Goal: Transaction & Acquisition: Purchase product/service

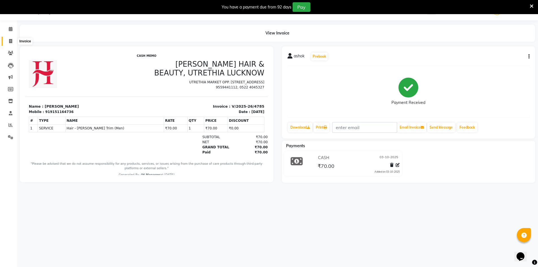
click at [7, 40] on span at bounding box center [11, 41] width 10 height 6
select select "service"
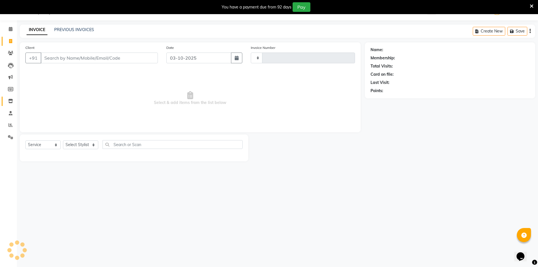
type input "4786"
select select "640"
click at [8, 100] on span at bounding box center [11, 101] width 10 height 6
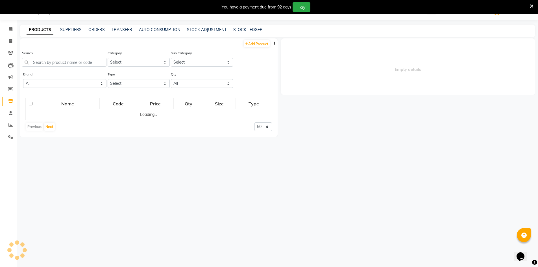
select select
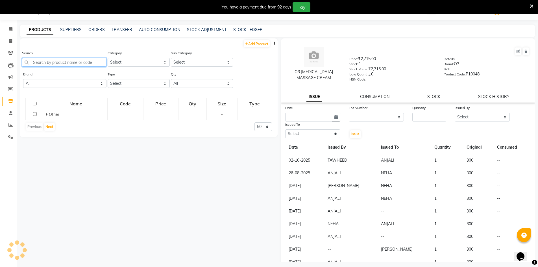
click at [82, 62] on input "text" at bounding box center [64, 62] width 84 height 9
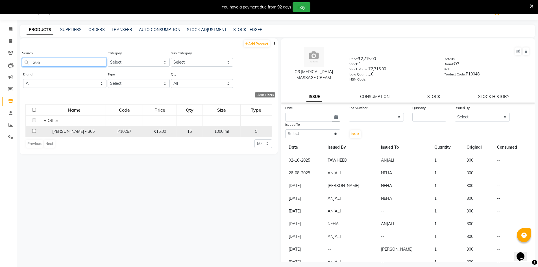
type input "365"
click at [32, 132] on input "checkbox" at bounding box center [34, 131] width 4 height 4
checkbox input "true"
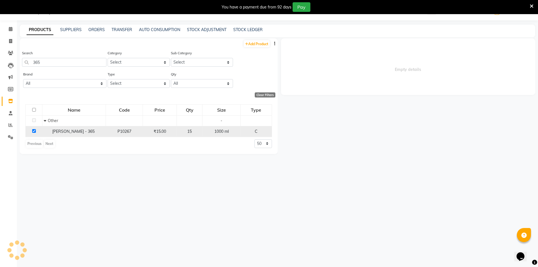
select select
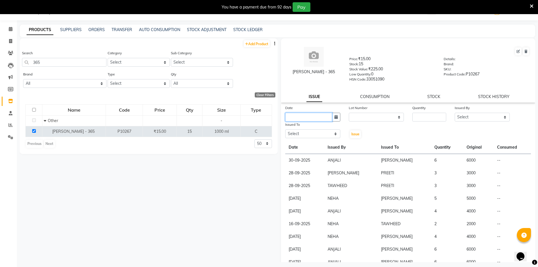
click at [299, 113] on input "text" at bounding box center [308, 117] width 47 height 9
select select "10"
select select "2025"
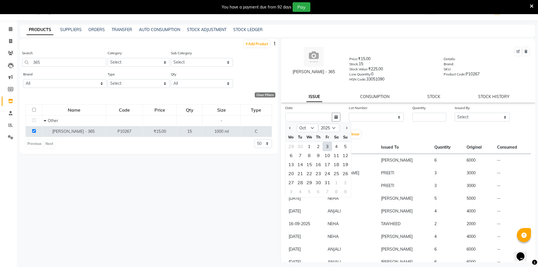
drag, startPoint x: 326, startPoint y: 147, endPoint x: 354, endPoint y: 119, distance: 40.1
click at [326, 147] on div "3" at bounding box center [327, 146] width 9 height 9
type input "03-10-2025"
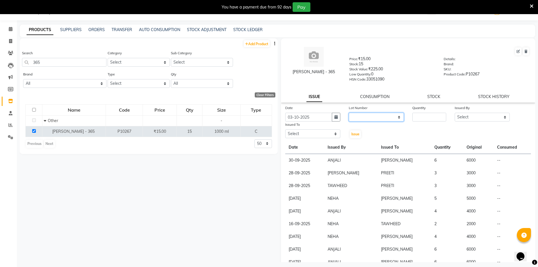
drag, startPoint x: 356, startPoint y: 117, endPoint x: 359, endPoint y: 121, distance: 4.6
click at [356, 117] on select "None" at bounding box center [376, 117] width 55 height 9
select select "0: null"
click at [349, 113] on select "None" at bounding box center [376, 117] width 55 height 9
click at [432, 115] on input "number" at bounding box center [429, 117] width 34 height 9
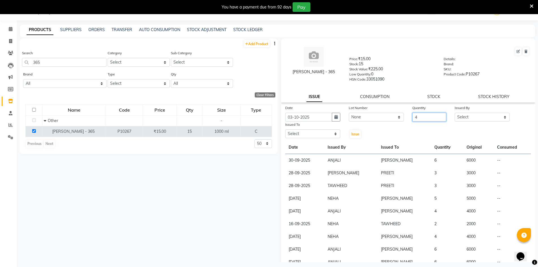
type input "4"
click at [485, 116] on select "Select ADNAN ADVANCE ANJALI ANNU B-WAX JH Manager MEMBERSHIP MOHD. MOHIT JOSHI …" at bounding box center [482, 117] width 55 height 9
select select "32626"
click at [455, 113] on select "Select [PERSON_NAME] ADVANCE ANJALI ANNU B-WAX JH Manager MEMBERSHIP [PERSON_NA…" at bounding box center [482, 117] width 55 height 9
click at [312, 136] on select "Select ADNAN ADVANCE ANJALI ANNU B-WAX JH Manager MEMBERSHIP MOHD. MOHIT JOSHI …" at bounding box center [312, 133] width 55 height 9
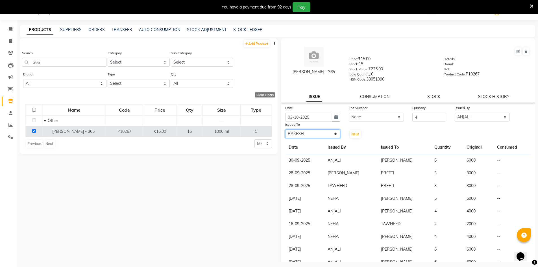
click at [285, 129] on select "Select ADNAN ADVANCE ANJALI ANNU B-WAX JH Manager MEMBERSHIP MOHD. MOHIT JOSHI …" at bounding box center [312, 133] width 55 height 9
click at [302, 134] on select "Select ADNAN ADVANCE ANJALI ANNU B-WAX JH Manager MEMBERSHIP MOHD. MOHIT JOSHI …" at bounding box center [312, 133] width 55 height 9
select select "9206"
click at [285, 129] on select "Select ADNAN ADVANCE ANJALI ANNU B-WAX JH Manager MEMBERSHIP MOHD. MOHIT JOSHI …" at bounding box center [312, 133] width 55 height 9
click at [352, 134] on span "Issue" at bounding box center [355, 134] width 8 height 4
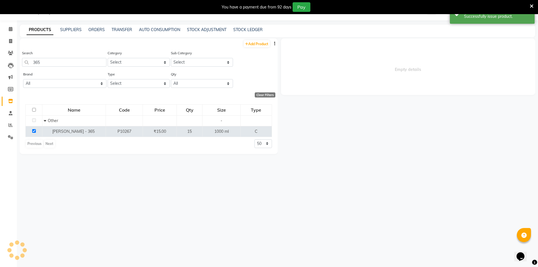
select select
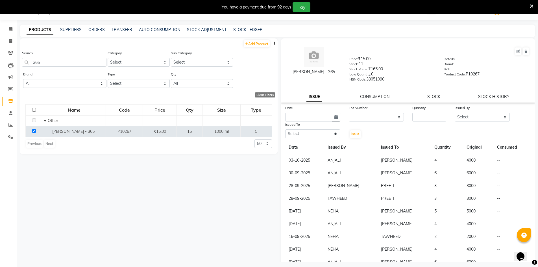
drag, startPoint x: 16, startPoint y: 38, endPoint x: 18, endPoint y: 35, distance: 3.3
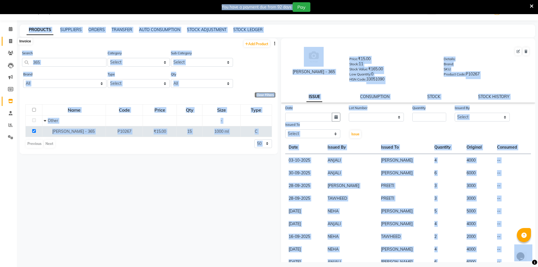
click at [11, 42] on icon at bounding box center [10, 41] width 3 height 4
select select "service"
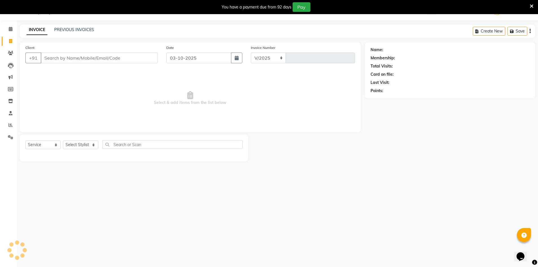
select select "640"
type input "4786"
click at [78, 147] on select "Select Stylist" at bounding box center [80, 144] width 35 height 9
select select "9206"
click at [63, 140] on select "Select Stylist ADNAN ADVANCE ANJALI ANNU B-WAX JH Manager MEMBERSHIP [PERSON_NA…" at bounding box center [80, 144] width 35 height 9
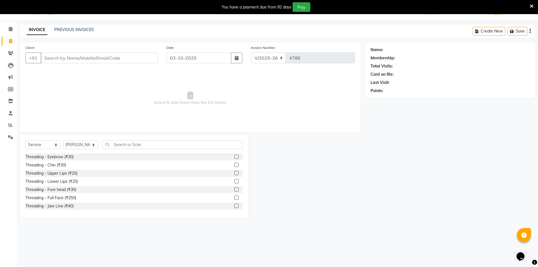
click at [125, 140] on div "Select Service Product Membership Package Voucher Prepaid Gift Card Select Styl…" at bounding box center [134, 175] width 228 height 83
click at [122, 145] on input "text" at bounding box center [173, 144] width 140 height 9
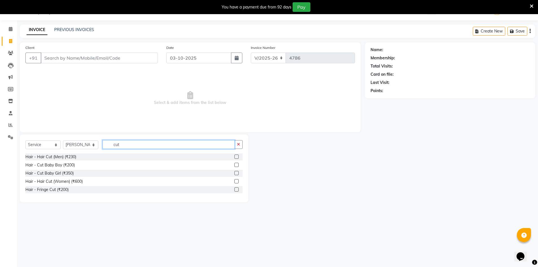
type input "cut"
click at [238, 164] on label at bounding box center [236, 165] width 4 height 4
click at [238, 164] on input "checkbox" at bounding box center [236, 165] width 4 height 4
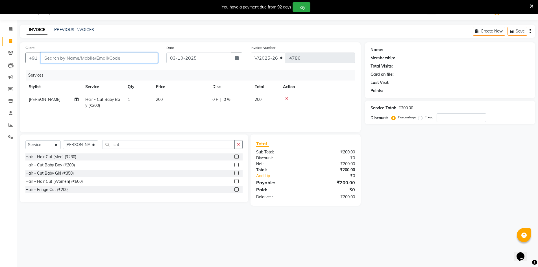
checkbox input "false"
click at [138, 58] on input "Client" at bounding box center [99, 58] width 117 height 11
type input "9"
type input "0"
click at [73, 71] on span "9721845" at bounding box center [71, 71] width 20 height 6
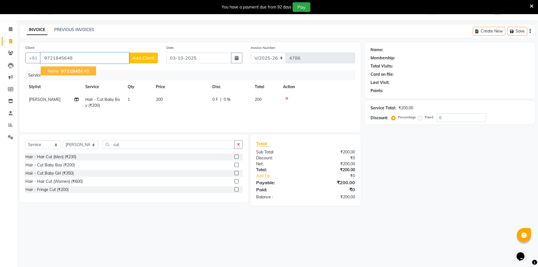
type input "9721845648"
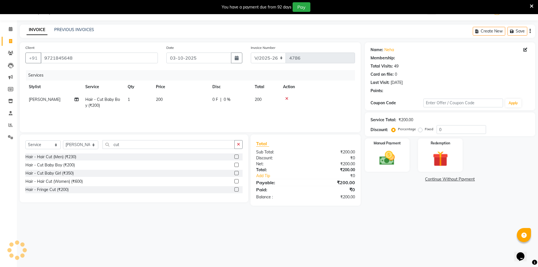
select select "1: Object"
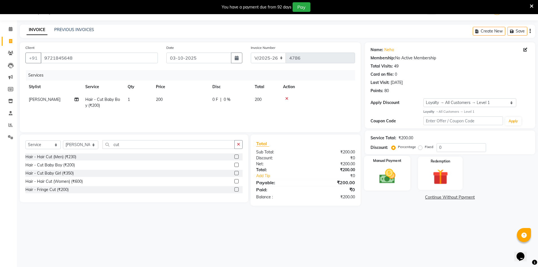
click at [383, 181] on img at bounding box center [387, 176] width 26 height 18
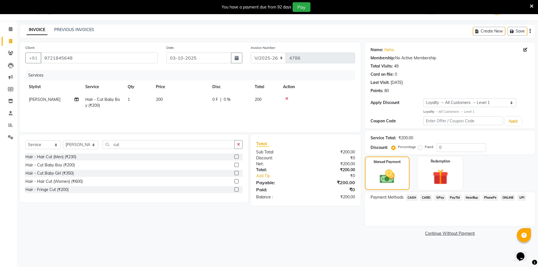
click at [443, 199] on span "GPay" at bounding box center [440, 197] width 12 height 6
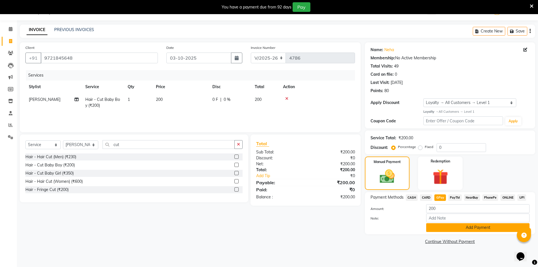
click at [467, 232] on button "Add Payment" at bounding box center [477, 227] width 103 height 9
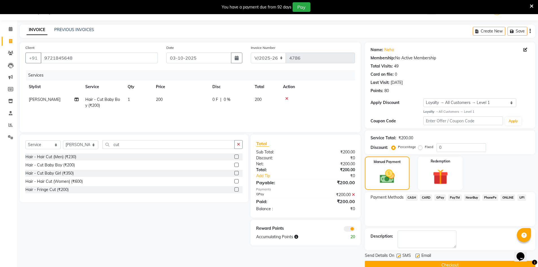
scroll to position [25, 0]
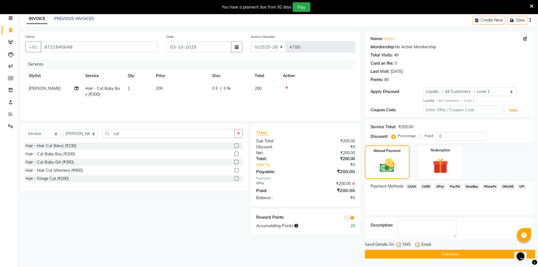
click at [493, 255] on button "Checkout" at bounding box center [450, 254] width 170 height 9
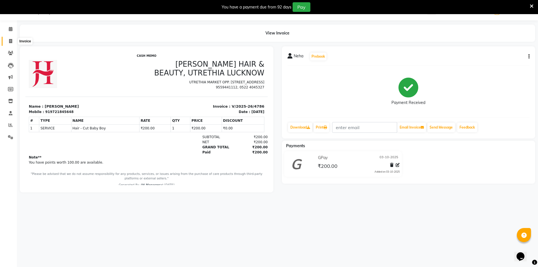
click at [11, 41] on icon at bounding box center [10, 41] width 3 height 4
select select "service"
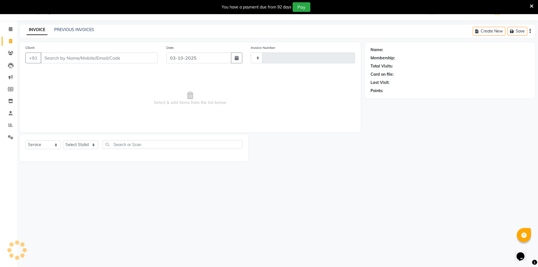
click at [69, 64] on div "Client +91" at bounding box center [91, 56] width 141 height 23
type input "4787"
select select "640"
click at [73, 60] on input "Client" at bounding box center [99, 58] width 117 height 11
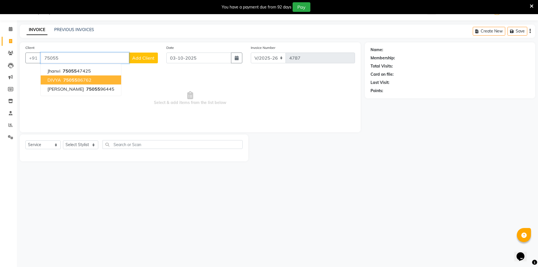
click at [89, 80] on ngb-highlight "75055 86762" at bounding box center [76, 80] width 29 height 6
type input "7505586762"
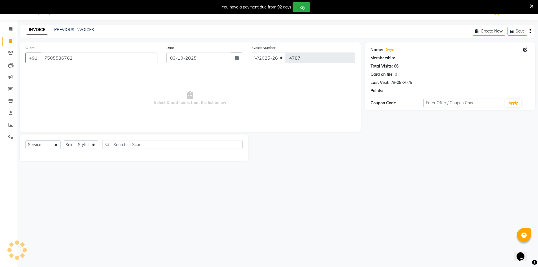
select select "1: Object"
click at [83, 146] on select "Select Stylist ADNAN ADVANCE ANJALI ANNU B-WAX JH Manager MEMBERSHIP [PERSON_NA…" at bounding box center [80, 144] width 35 height 9
select select "9206"
click at [63, 140] on select "Select Stylist ADNAN ADVANCE ANJALI ANNU B-WAX JH Manager MEMBERSHIP [PERSON_NA…" at bounding box center [80, 144] width 35 height 9
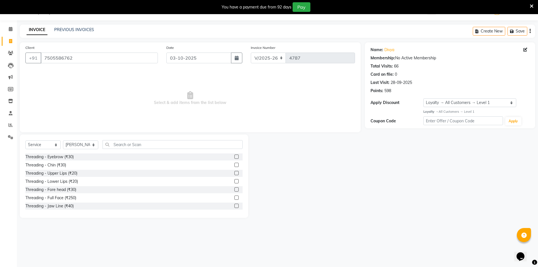
drag, startPoint x: 130, startPoint y: 150, endPoint x: 132, endPoint y: 147, distance: 3.3
click at [130, 149] on div "Select Service Product Membership Package Voucher Prepaid Gift Card Select Styl…" at bounding box center [133, 146] width 217 height 13
click at [132, 147] on input "text" at bounding box center [173, 144] width 140 height 9
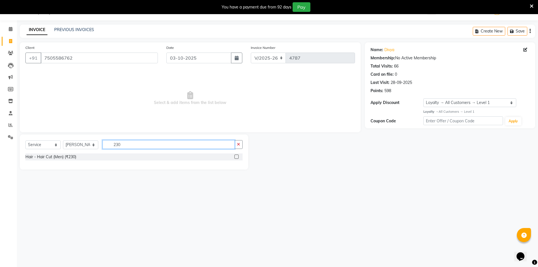
type input "230"
click at [236, 155] on label at bounding box center [236, 156] width 4 height 4
click at [236, 155] on input "checkbox" at bounding box center [236, 157] width 4 height 4
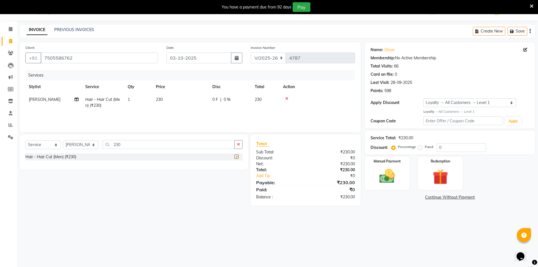
checkbox input "false"
click at [240, 141] on button "button" at bounding box center [238, 144] width 8 height 9
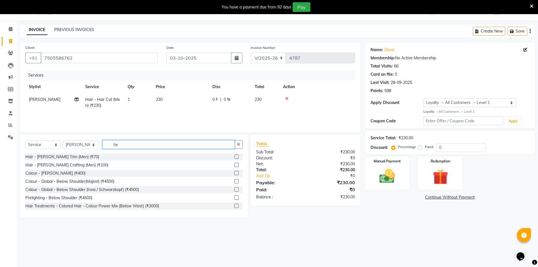
type input "be"
click at [234, 157] on label at bounding box center [236, 156] width 4 height 4
click at [234, 157] on input "checkbox" at bounding box center [236, 157] width 4 height 4
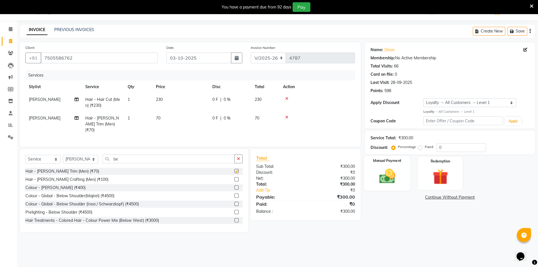
checkbox input "false"
click at [387, 181] on img at bounding box center [387, 176] width 26 height 18
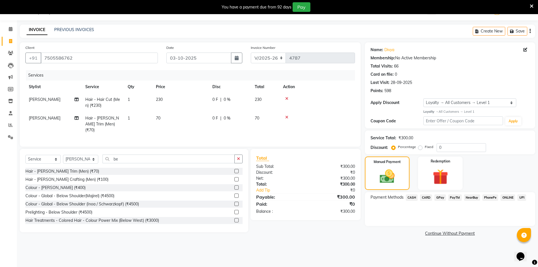
click at [429, 197] on span "CARD" at bounding box center [426, 197] width 12 height 6
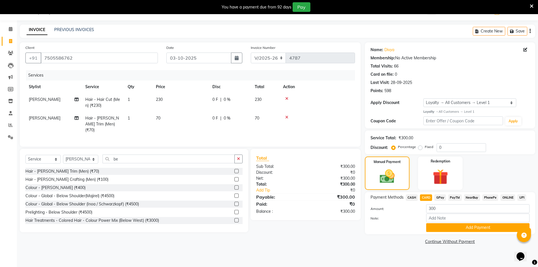
drag, startPoint x: 477, startPoint y: 229, endPoint x: 530, endPoint y: 223, distance: 53.4
click at [478, 229] on button "Add Payment" at bounding box center [477, 227] width 103 height 9
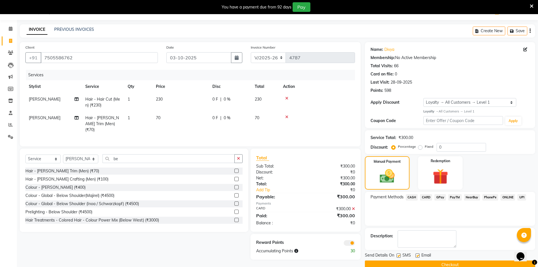
scroll to position [25, 0]
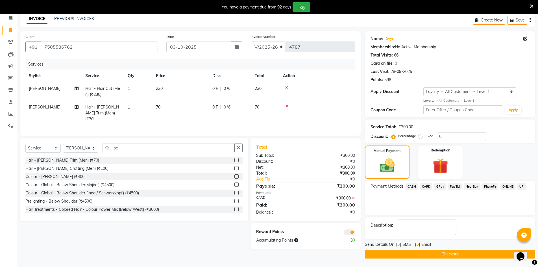
click at [475, 255] on button "Checkout" at bounding box center [450, 254] width 170 height 9
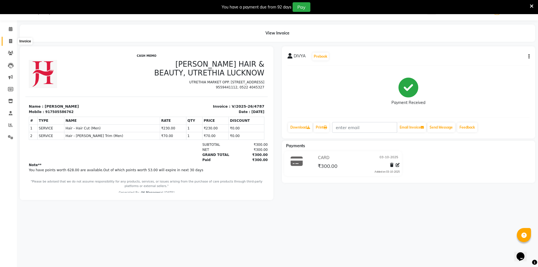
click at [6, 40] on span at bounding box center [11, 41] width 10 height 6
select select "service"
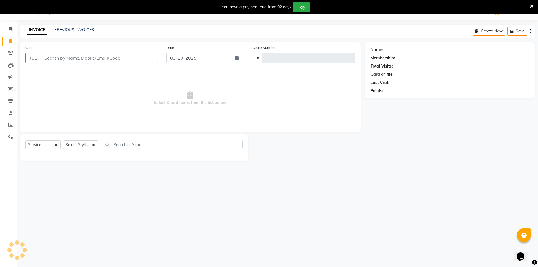
type input "4788"
select select "640"
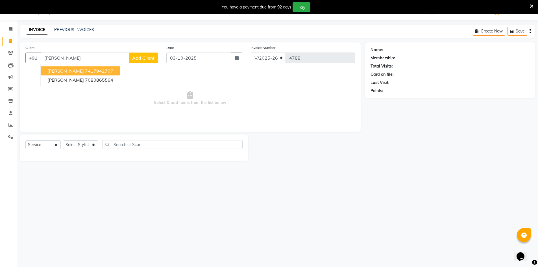
drag, startPoint x: 93, startPoint y: 71, endPoint x: 100, endPoint y: 71, distance: 7.1
click at [93, 71] on ngb-highlight "7417942707" at bounding box center [99, 71] width 28 height 6
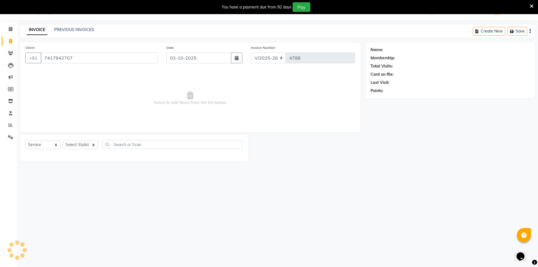
type input "7417942707"
select select "1: Object"
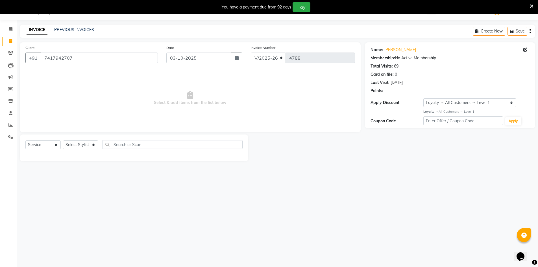
click at [78, 149] on div "Select Service Product Membership Package Voucher Prepaid Gift Card Select Styl…" at bounding box center [133, 146] width 217 height 13
click at [83, 141] on select "Select Stylist ADNAN ADVANCE ANJALI ANNU B-WAX JH Manager MEMBERSHIP [PERSON_NA…" at bounding box center [80, 144] width 35 height 9
select select "9206"
click at [63, 140] on select "Select Stylist ADNAN ADVANCE ANJALI ANNU B-WAX JH Manager MEMBERSHIP [PERSON_NA…" at bounding box center [80, 144] width 35 height 9
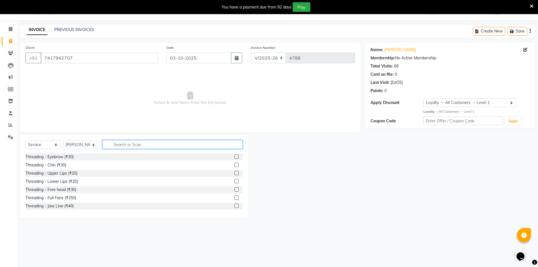
click at [148, 145] on input "text" at bounding box center [173, 144] width 140 height 9
type input "bab"
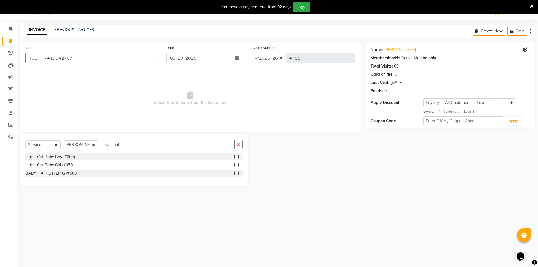
click at [238, 156] on label at bounding box center [236, 156] width 4 height 4
click at [238, 156] on input "checkbox" at bounding box center [236, 157] width 4 height 4
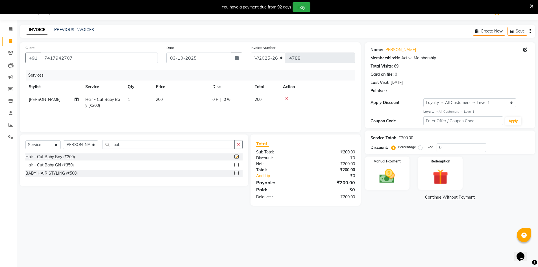
checkbox input "false"
click at [394, 178] on img at bounding box center [387, 176] width 26 height 18
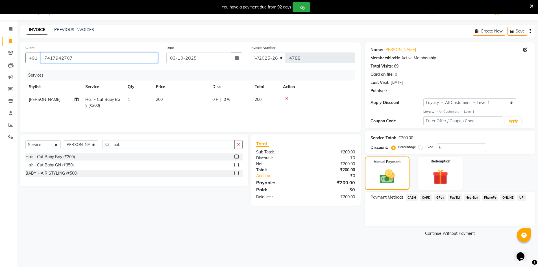
click at [64, 60] on input "7417942707" at bounding box center [99, 58] width 117 height 11
drag, startPoint x: 407, startPoint y: 197, endPoint x: 412, endPoint y: 201, distance: 6.4
click at [408, 197] on span "CASH" at bounding box center [412, 197] width 12 height 6
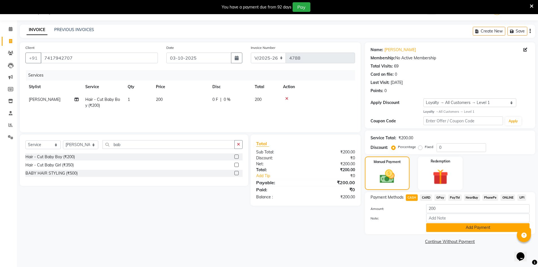
click at [462, 226] on button "Add Payment" at bounding box center [477, 227] width 103 height 9
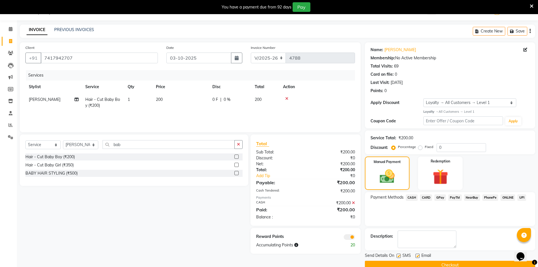
click at [445, 262] on button "Checkout" at bounding box center [450, 265] width 170 height 9
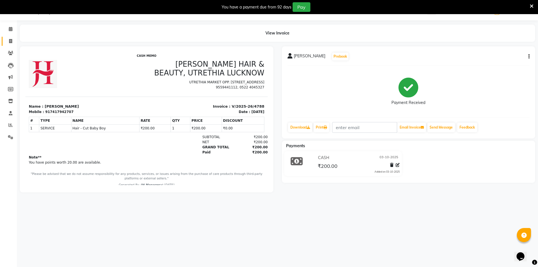
drag, startPoint x: 10, startPoint y: 36, endPoint x: 10, endPoint y: 43, distance: 6.8
click at [10, 36] on li "Invoice" at bounding box center [8, 41] width 17 height 12
click at [12, 39] on span at bounding box center [11, 41] width 10 height 6
select select "service"
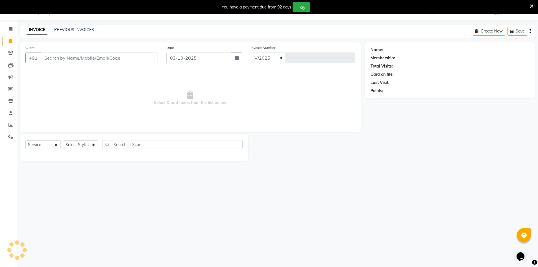
select select "640"
type input "4789"
click at [84, 145] on select "Select Stylist" at bounding box center [80, 144] width 35 height 9
select select "48593"
click at [63, 140] on select "Select Stylist ADNAN ADVANCE ANJALI ANNU B-WAX JH Manager MEMBERSHIP MOHD. MOHI…" at bounding box center [80, 144] width 35 height 9
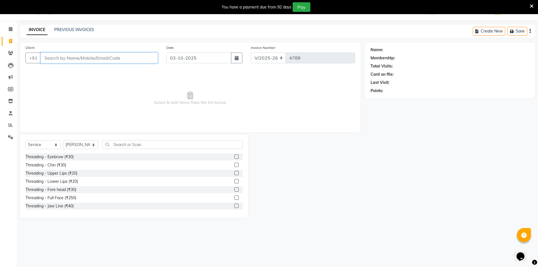
click at [95, 57] on input "Client" at bounding box center [99, 58] width 117 height 11
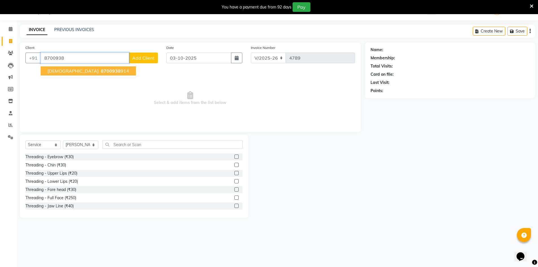
click at [100, 71] on ngb-highlight "8700938 914" at bounding box center [114, 71] width 29 height 6
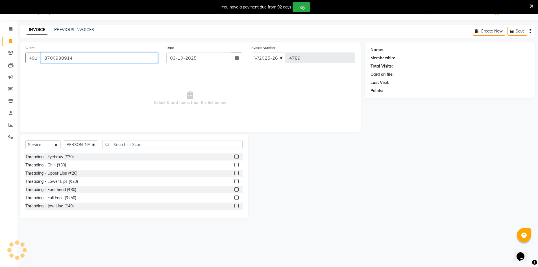
type input "8700938914"
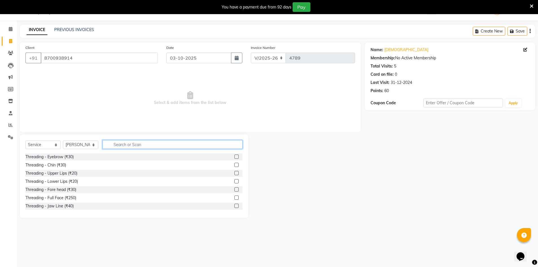
click at [154, 143] on input "text" at bounding box center [173, 144] width 140 height 9
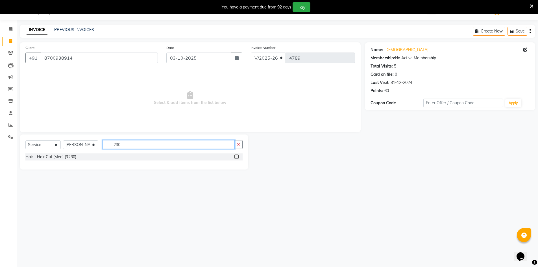
type input "230"
click at [237, 157] on label at bounding box center [236, 156] width 4 height 4
click at [237, 157] on input "checkbox" at bounding box center [236, 157] width 4 height 4
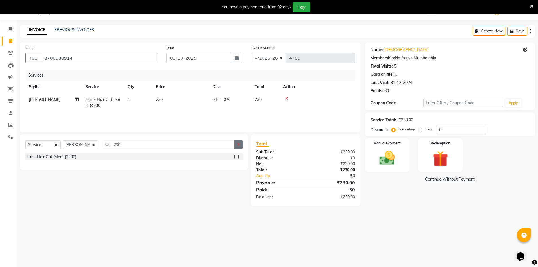
checkbox input "false"
click at [240, 146] on icon "button" at bounding box center [238, 144] width 3 height 4
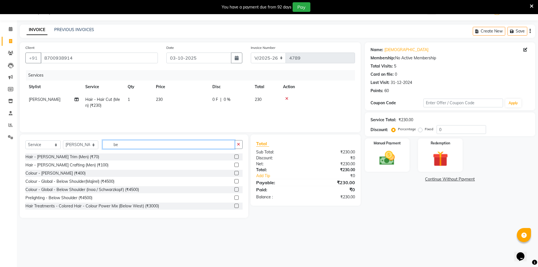
type input "be"
click at [234, 154] on label at bounding box center [236, 156] width 4 height 4
click at [234, 155] on input "checkbox" at bounding box center [236, 157] width 4 height 4
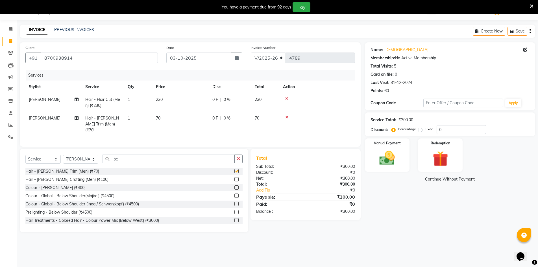
checkbox input "false"
drag, startPoint x: 393, startPoint y: 158, endPoint x: 448, endPoint y: 173, distance: 57.5
click at [393, 158] on img at bounding box center [386, 158] width 25 height 18
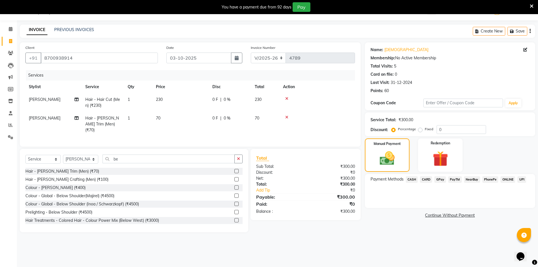
click at [443, 180] on span "GPay" at bounding box center [440, 179] width 12 height 6
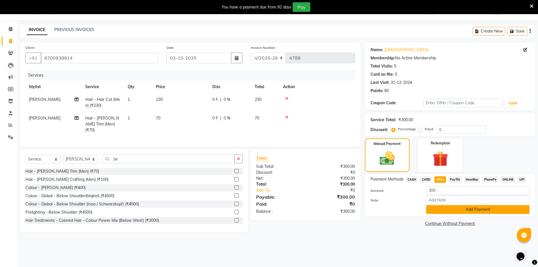
click at [458, 207] on button "Add Payment" at bounding box center [477, 209] width 103 height 9
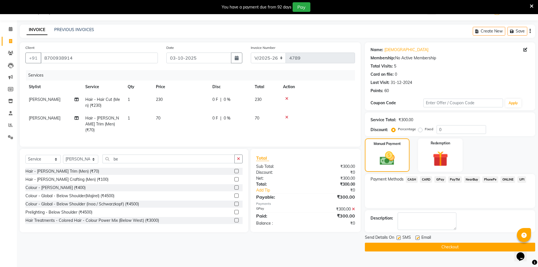
click at [410, 249] on button "Checkout" at bounding box center [450, 247] width 170 height 9
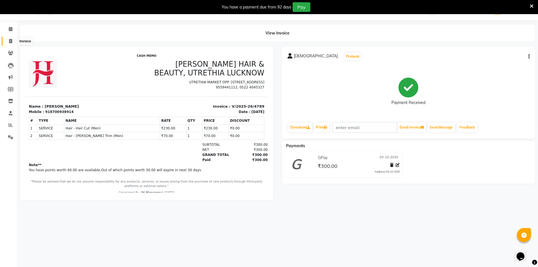
click at [11, 42] on icon at bounding box center [10, 41] width 3 height 4
select select "service"
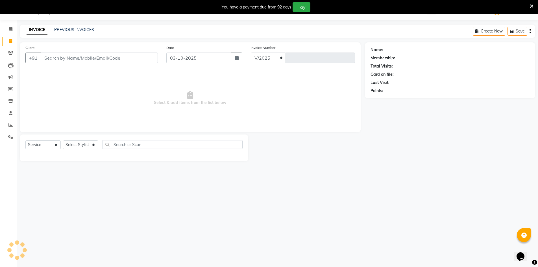
select select "640"
type input "4790"
click at [75, 27] on div "INVOICE PREVIOUS INVOICES Create New Save" at bounding box center [277, 31] width 515 height 13
click at [76, 30] on link "PREVIOUS INVOICES" at bounding box center [74, 29] width 40 height 5
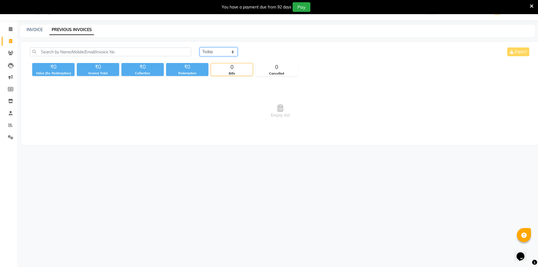
click at [213, 54] on select "Today Yesterday Custom Range" at bounding box center [219, 51] width 38 height 9
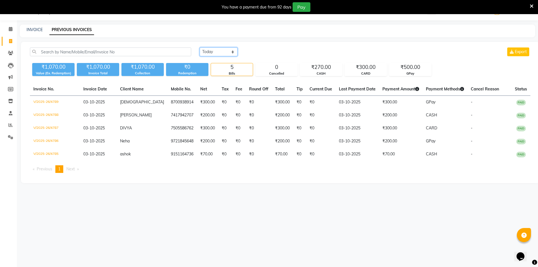
select select "range"
click at [200, 47] on select "Today Yesterday Custom Range" at bounding box center [219, 51] width 38 height 9
click at [267, 53] on input "03-10-2025" at bounding box center [265, 52] width 40 height 8
select select "10"
select select "2025"
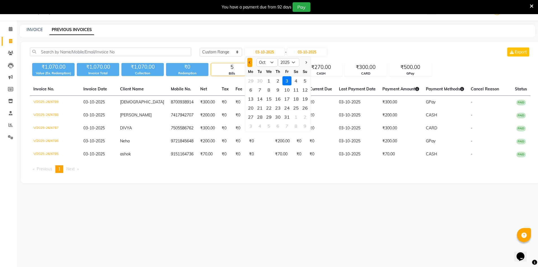
click at [250, 60] on button "Previous month" at bounding box center [249, 62] width 5 height 9
select select "9"
click at [260, 115] on div "30" at bounding box center [259, 116] width 9 height 9
type input "30-09-2025"
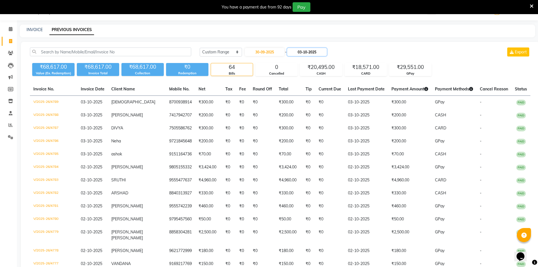
click at [309, 53] on input "03-10-2025" at bounding box center [307, 52] width 40 height 8
select select "10"
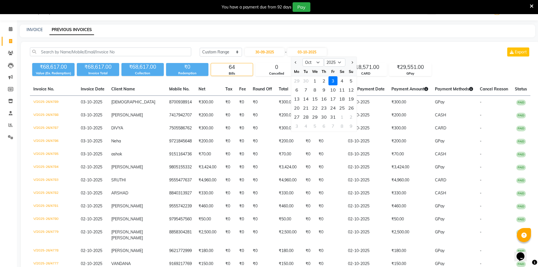
drag, startPoint x: 380, startPoint y: 36, endPoint x: 379, endPoint y: 40, distance: 4.5
click at [380, 37] on div "INVOICE PREVIOUS INVOICES" at bounding box center [277, 31] width 515 height 13
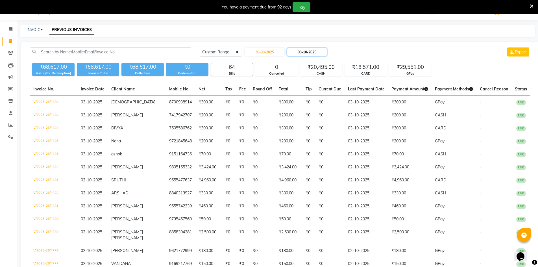
click at [318, 53] on input "03-10-2025" at bounding box center [307, 52] width 40 height 8
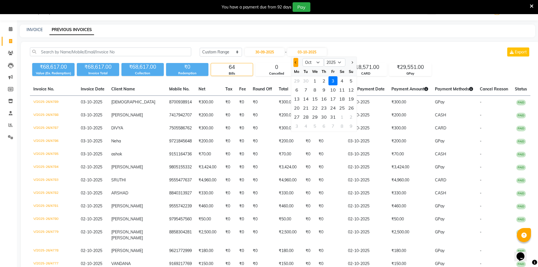
click at [295, 62] on span "Previous month" at bounding box center [296, 62] width 2 height 2
select select "9"
click at [304, 114] on div "30" at bounding box center [305, 116] width 9 height 9
type input "30-09-2025"
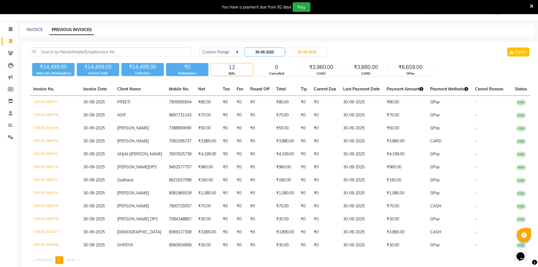
click at [275, 54] on input "30-09-2025" at bounding box center [265, 52] width 40 height 8
select select "9"
select select "2025"
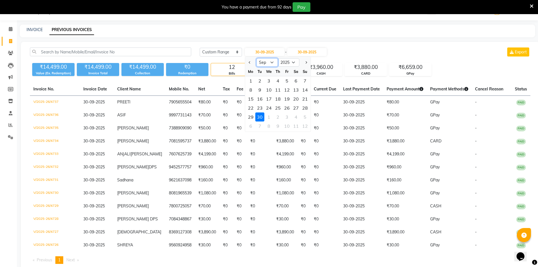
click at [272, 60] on select "Jan Feb Mar Apr May Jun Jul Aug Sep Oct Nov Dec" at bounding box center [266, 62] width 21 height 8
select select "10"
click at [256, 58] on select "Jan Feb Mar Apr May Jun Jul Aug Sep Oct Nov Dec" at bounding box center [266, 62] width 21 height 8
click at [270, 80] on div "1" at bounding box center [268, 80] width 9 height 9
type input "01-10-2025"
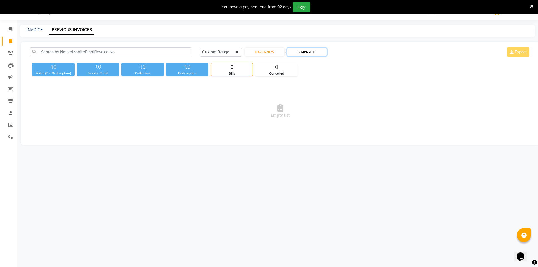
click at [318, 54] on input "30-09-2025" at bounding box center [307, 52] width 40 height 8
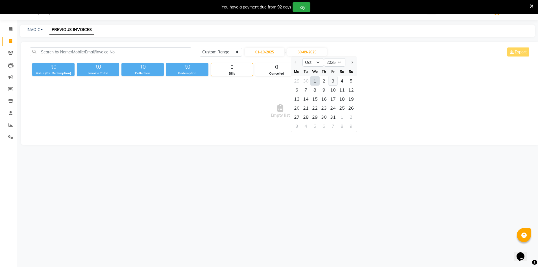
click at [333, 82] on div "3" at bounding box center [332, 80] width 9 height 9
type input "03-10-2025"
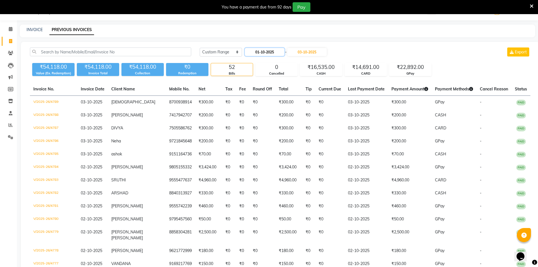
click at [278, 51] on input "01-10-2025" at bounding box center [265, 52] width 40 height 8
select select "10"
select select "2025"
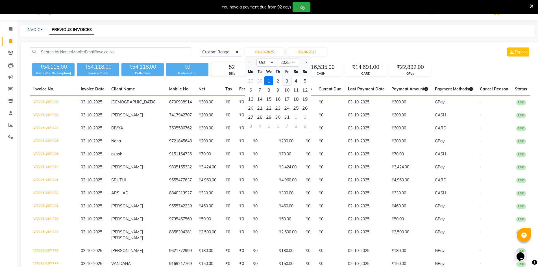
click at [286, 82] on div "3" at bounding box center [286, 80] width 9 height 9
type input "03-10-2025"
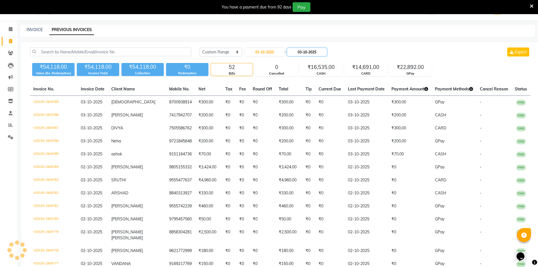
click at [321, 53] on input "03-10-2025" at bounding box center [307, 52] width 40 height 8
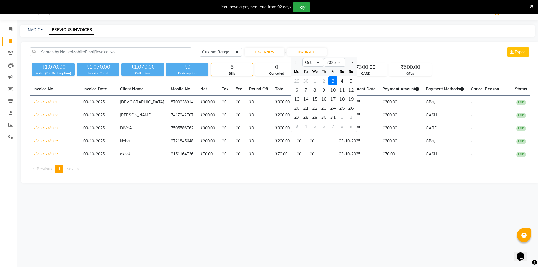
click at [331, 80] on div "3" at bounding box center [332, 80] width 9 height 9
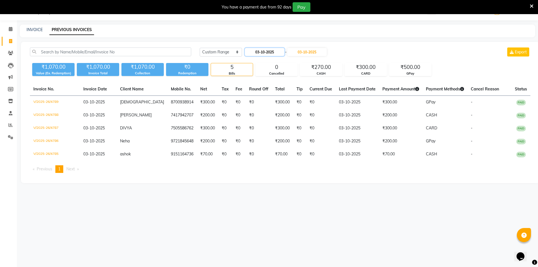
click at [277, 53] on input "03-10-2025" at bounding box center [265, 52] width 40 height 8
select select "10"
select select "2025"
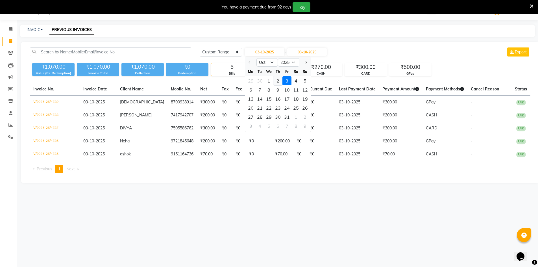
click at [280, 81] on div "2" at bounding box center [277, 80] width 9 height 9
type input "02-10-2025"
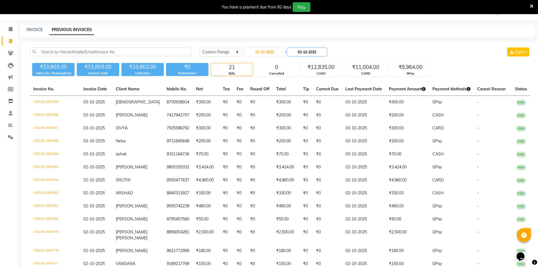
click at [316, 52] on input "03-10-2025" at bounding box center [307, 52] width 40 height 8
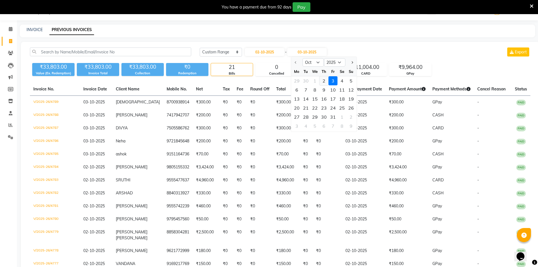
click at [323, 82] on div "2" at bounding box center [323, 80] width 9 height 9
type input "02-10-2025"
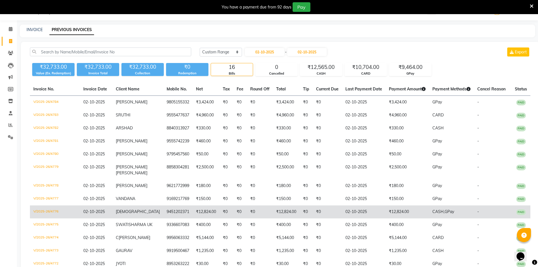
click at [193, 212] on td "₹12,824.00" at bounding box center [206, 211] width 27 height 13
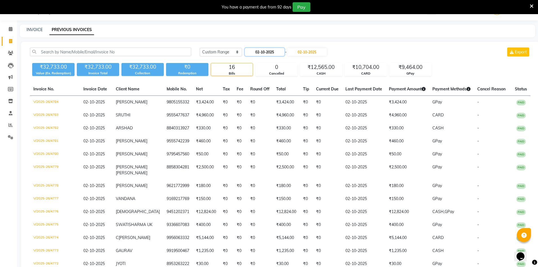
click at [271, 55] on input "02-10-2025" at bounding box center [265, 52] width 40 height 8
select select "10"
select select "2025"
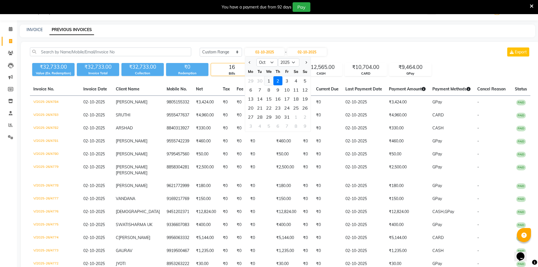
click at [269, 80] on div "1" at bounding box center [268, 80] width 9 height 9
type input "01-10-2025"
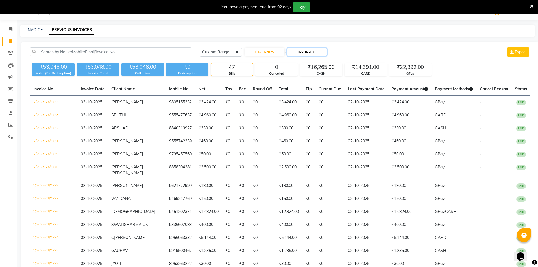
click at [319, 51] on input "02-10-2025" at bounding box center [307, 52] width 40 height 8
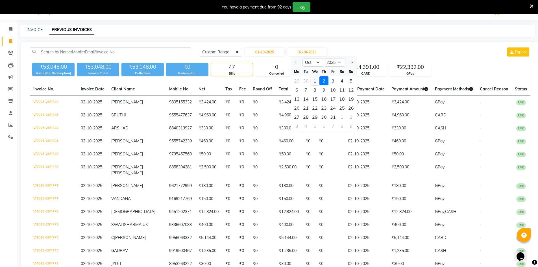
click at [316, 82] on div "1" at bounding box center [314, 80] width 9 height 9
type input "01-10-2025"
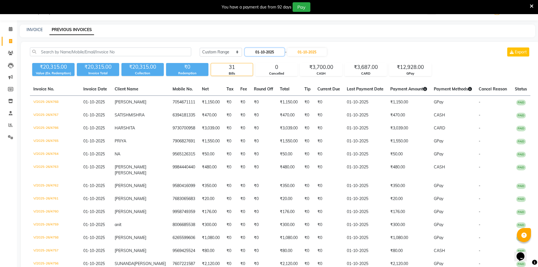
click at [275, 53] on input "01-10-2025" at bounding box center [265, 52] width 40 height 8
select select "10"
select select "2025"
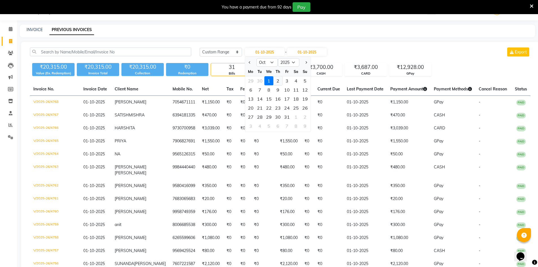
click at [278, 82] on div "2" at bounding box center [277, 80] width 9 height 9
type input "02-10-2025"
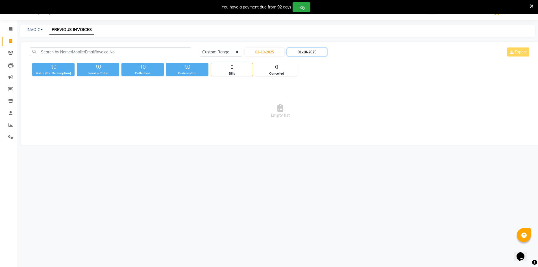
click at [305, 53] on input "01-10-2025" at bounding box center [307, 52] width 40 height 8
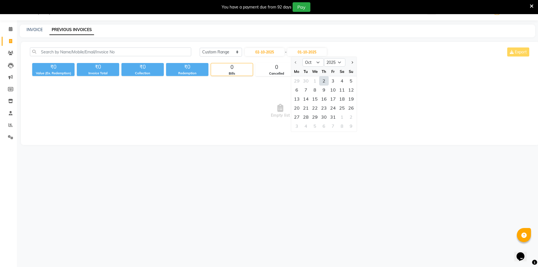
click at [321, 81] on div "2" at bounding box center [323, 80] width 9 height 9
type input "02-10-2025"
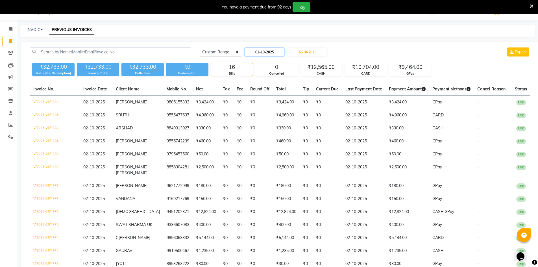
click at [268, 49] on input "02-10-2025" at bounding box center [265, 52] width 40 height 8
select select "10"
select select "2025"
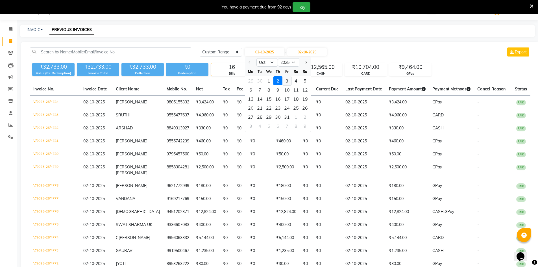
click at [285, 79] on div "3" at bounding box center [286, 80] width 9 height 9
type input "03-10-2025"
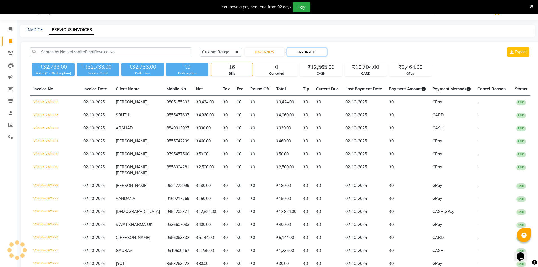
click at [317, 55] on input "02-10-2025" at bounding box center [307, 52] width 40 height 8
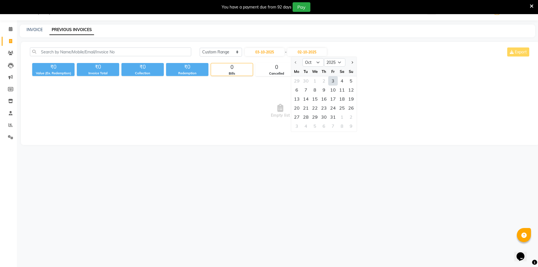
click at [334, 81] on div "3" at bounding box center [332, 80] width 9 height 9
type input "03-10-2025"
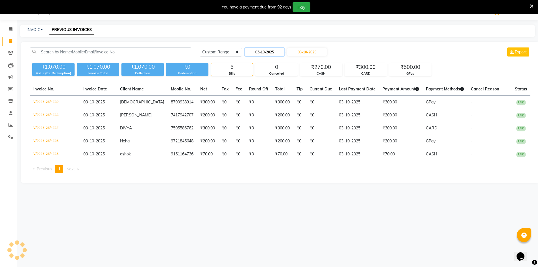
click at [275, 51] on input "03-10-2025" at bounding box center [265, 52] width 40 height 8
select select "10"
select select "2025"
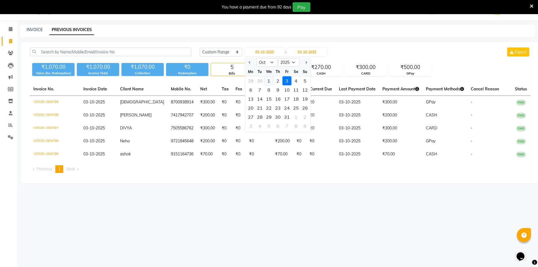
click at [268, 79] on div "1" at bounding box center [268, 80] width 9 height 9
type input "01-10-2025"
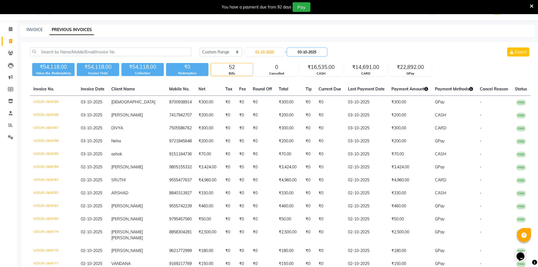
click at [310, 53] on input "03-10-2025" at bounding box center [307, 52] width 40 height 8
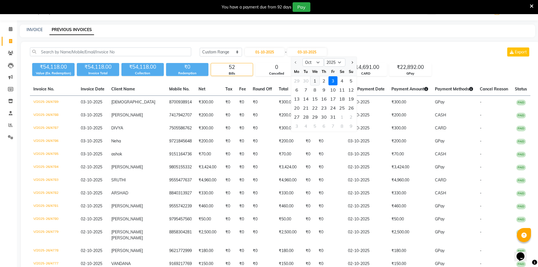
click at [315, 82] on div "1" at bounding box center [314, 80] width 9 height 9
type input "01-10-2025"
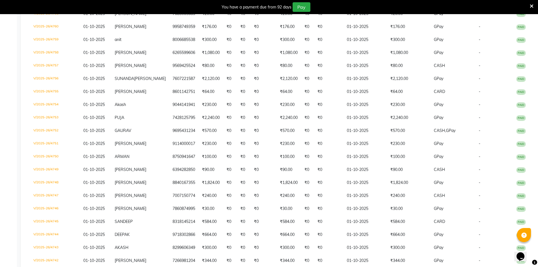
scroll to position [200, 0]
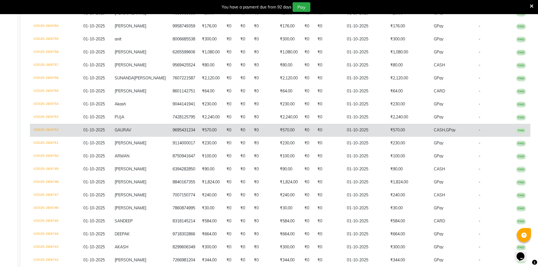
click at [169, 137] on td "9695431234" at bounding box center [183, 130] width 29 height 13
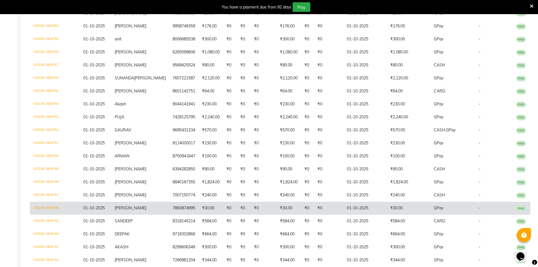
click at [169, 215] on td "7860874995" at bounding box center [183, 208] width 29 height 13
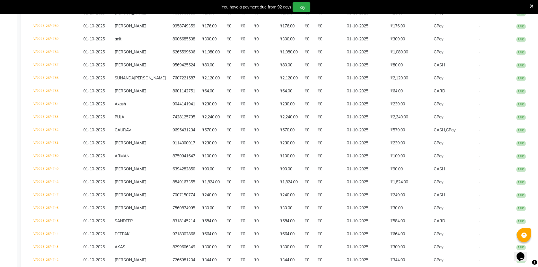
scroll to position [0, 0]
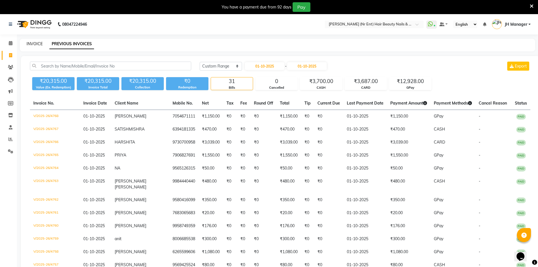
click at [29, 45] on link "INVOICE" at bounding box center [35, 43] width 16 height 5
select select "service"
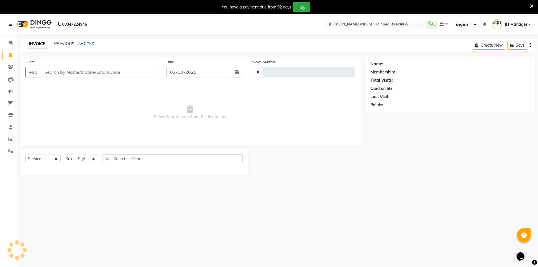
scroll to position [14, 0]
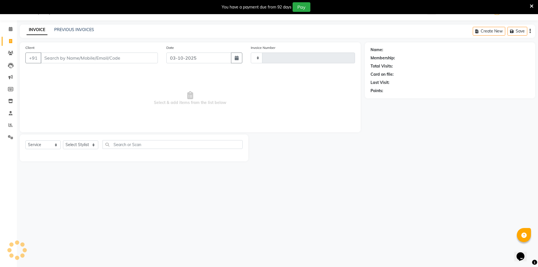
type input "4790"
select select "640"
click at [86, 29] on link "PREVIOUS INVOICES" at bounding box center [74, 29] width 40 height 5
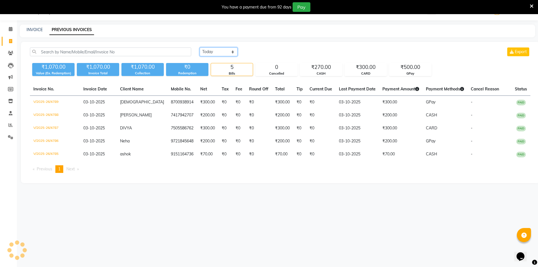
click at [227, 53] on select "Today Yesterday Custom Range" at bounding box center [219, 51] width 38 height 9
select select "range"
click at [200, 47] on select "Today Yesterday Custom Range" at bounding box center [219, 51] width 38 height 9
click at [267, 53] on input "03-10-2025" at bounding box center [265, 52] width 40 height 8
select select "10"
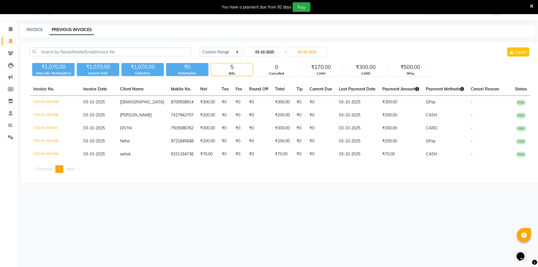
select select "2025"
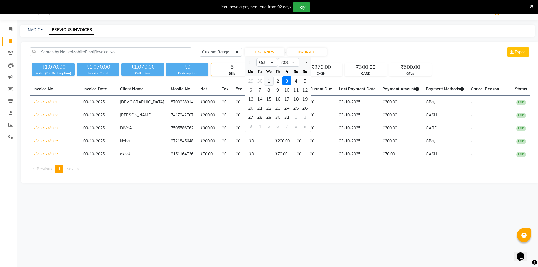
click at [271, 79] on div "1" at bounding box center [268, 80] width 9 height 9
type input "01-10-2025"
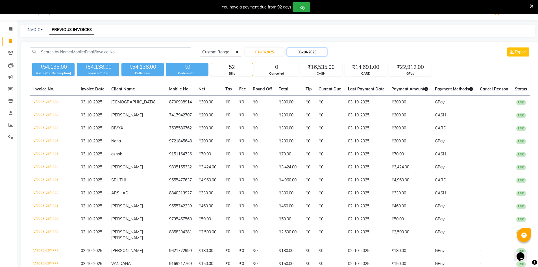
click at [306, 52] on input "03-10-2025" at bounding box center [307, 52] width 40 height 8
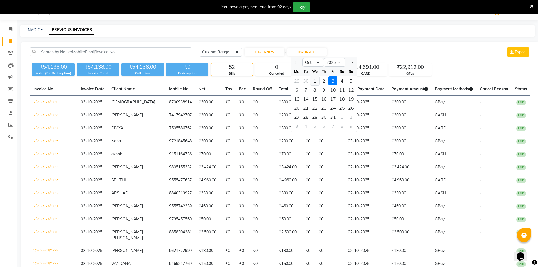
click at [313, 83] on div "1" at bounding box center [314, 80] width 9 height 9
type input "01-10-2025"
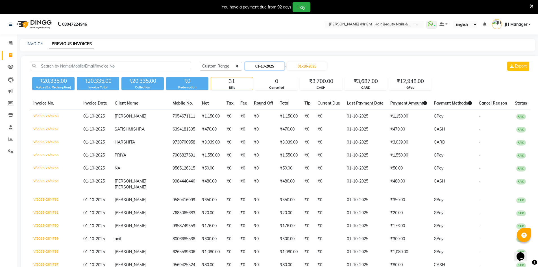
click at [261, 63] on input "01-10-2025" at bounding box center [265, 66] width 40 height 8
select select "10"
select select "2025"
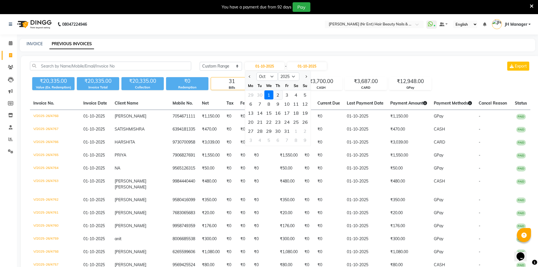
click at [276, 92] on div "2" at bounding box center [277, 94] width 9 height 9
type input "02-10-2025"
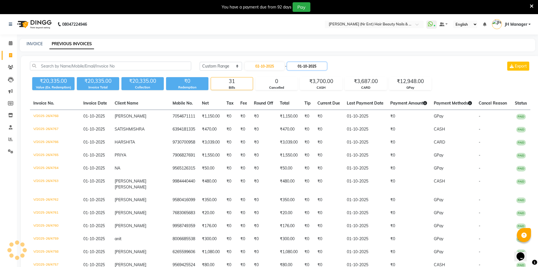
click at [313, 65] on input "01-10-2025" at bounding box center [307, 66] width 40 height 8
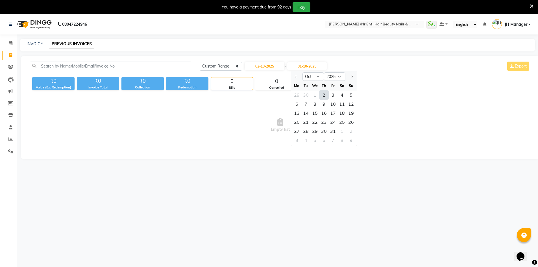
click at [325, 95] on div "2" at bounding box center [323, 94] width 9 height 9
type input "02-10-2025"
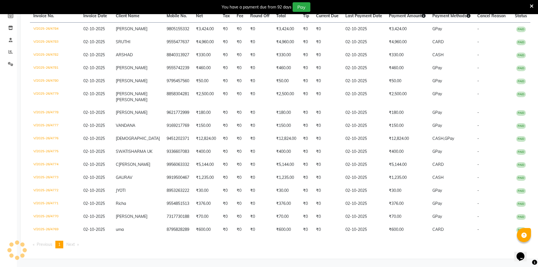
scroll to position [99, 0]
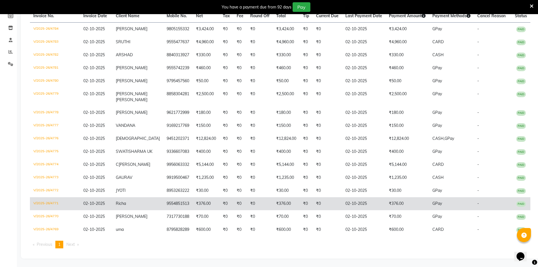
click at [165, 203] on td "9554851513" at bounding box center [177, 203] width 29 height 13
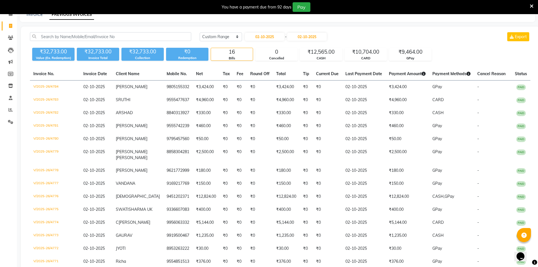
scroll to position [12, 0]
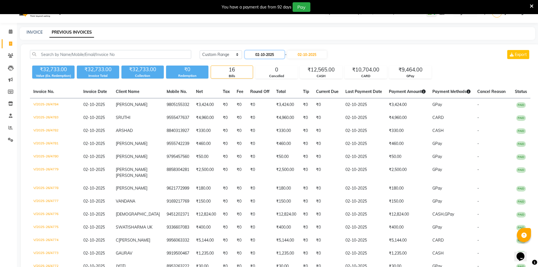
click at [278, 54] on input "02-10-2025" at bounding box center [265, 55] width 40 height 8
select select "10"
select select "2025"
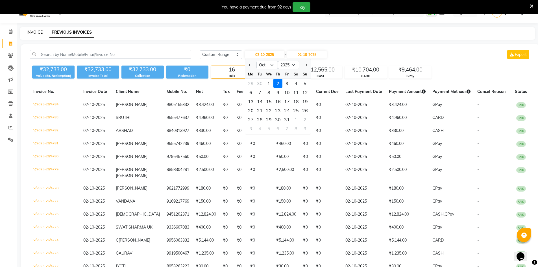
click at [34, 34] on link "INVOICE" at bounding box center [35, 32] width 16 height 5
select select "640"
select select "service"
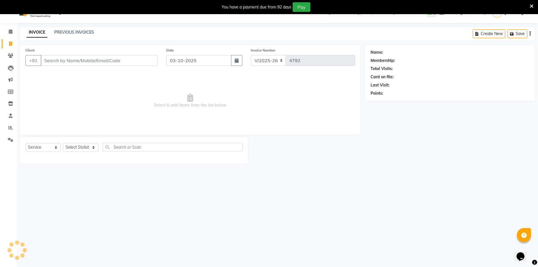
scroll to position [14, 0]
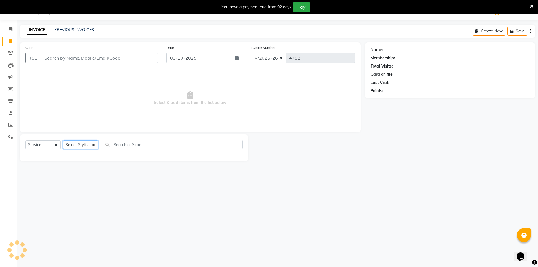
click at [78, 143] on select "Select Stylist" at bounding box center [80, 144] width 35 height 9
click at [63, 140] on select "Select Stylist ADNAN ADVANCE ANJALI ANNU B-WAX JH Manager MEMBERSHIP MOHD. MOHI…" at bounding box center [80, 144] width 35 height 9
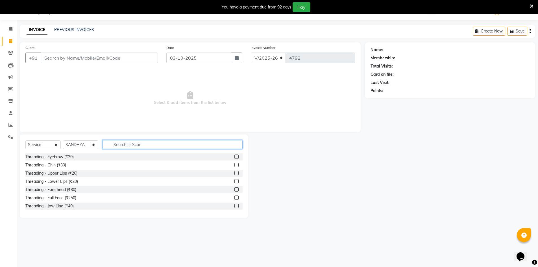
click at [140, 141] on input "text" at bounding box center [173, 144] width 140 height 9
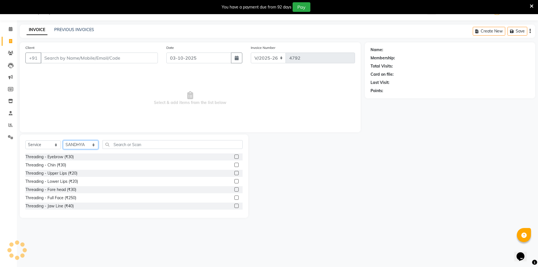
click at [88, 146] on select "Select Stylist ADNAN ADVANCE ANJALI ANNU B-WAX JH Manager MEMBERSHIP MOHD. MOHI…" at bounding box center [80, 144] width 35 height 9
select select "9207"
click at [63, 140] on select "Select Stylist ADNAN ADVANCE ANJALI ANNU B-WAX JH Manager MEMBERSHIP MOHD. MOHI…" at bounding box center [80, 144] width 35 height 9
click at [234, 155] on label at bounding box center [236, 156] width 4 height 4
click at [234, 155] on input "checkbox" at bounding box center [236, 157] width 4 height 4
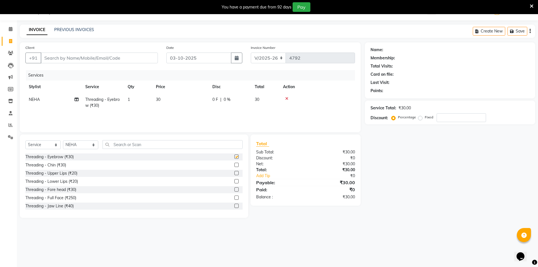
checkbox input "false"
click at [234, 173] on label at bounding box center [236, 173] width 4 height 4
click at [234, 173] on input "checkbox" at bounding box center [236, 173] width 4 height 4
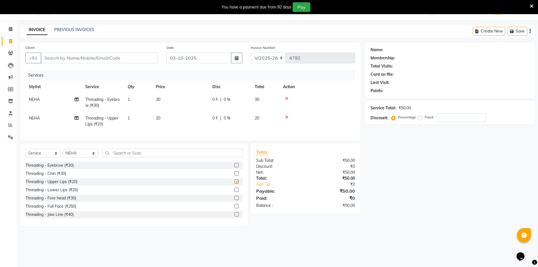
checkbox input "false"
click at [11, 42] on icon at bounding box center [10, 41] width 3 height 4
select select "640"
select select "service"
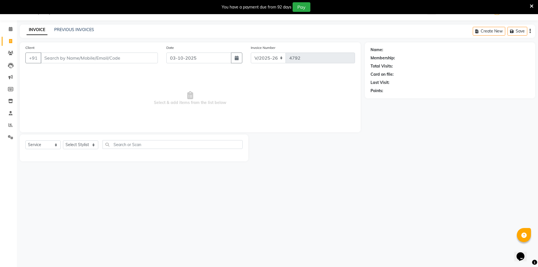
click at [79, 59] on input "Client" at bounding box center [99, 58] width 117 height 11
click at [68, 67] on button "AKASHNA 8601195 763" at bounding box center [74, 70] width 67 height 9
type input "8601195763"
select select "2: Object"
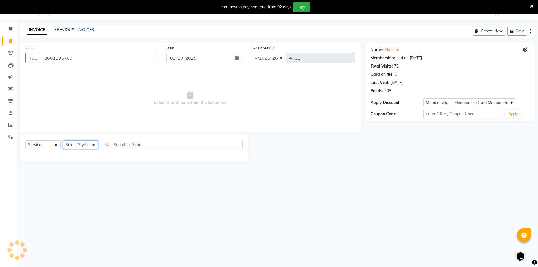
click at [82, 147] on select "Select Stylist ADNAN ADVANCE ANJALI ANNU B-WAX JH Manager MEMBERSHIP MOHD. MOHI…" at bounding box center [80, 144] width 35 height 9
select select "13395"
click at [63, 140] on select "Select Stylist ADNAN ADVANCE ANJALI ANNU B-WAX JH Manager MEMBERSHIP MOHD. MOHI…" at bounding box center [80, 144] width 35 height 9
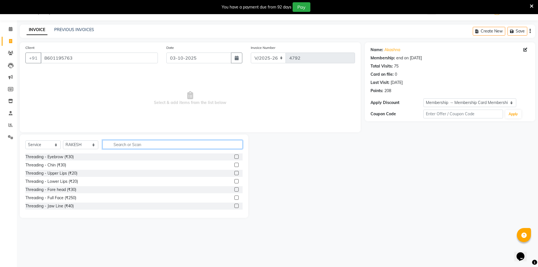
click at [153, 142] on input "text" at bounding box center [173, 144] width 140 height 9
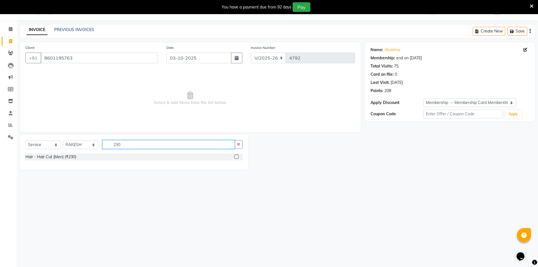
type input "230"
click at [236, 156] on label at bounding box center [236, 156] width 4 height 4
click at [236, 156] on input "checkbox" at bounding box center [236, 157] width 4 height 4
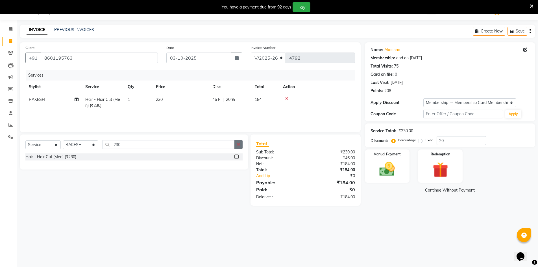
checkbox input "false"
click at [236, 147] on button "button" at bounding box center [238, 144] width 8 height 9
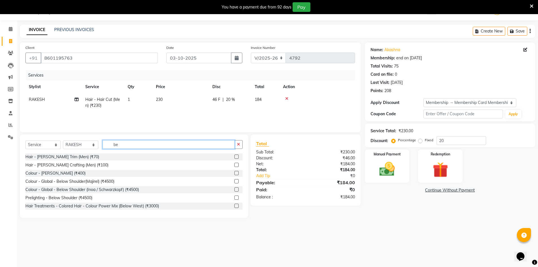
type input "be"
click at [234, 157] on label at bounding box center [236, 156] width 4 height 4
click at [234, 157] on input "checkbox" at bounding box center [236, 157] width 4 height 4
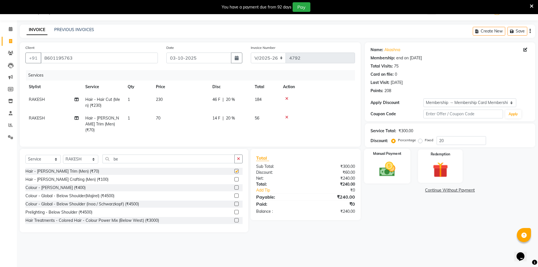
checkbox input "false"
click at [387, 170] on img at bounding box center [387, 169] width 26 height 18
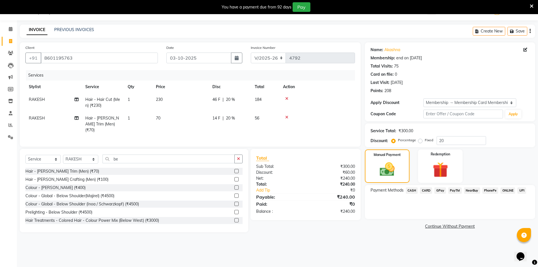
click at [440, 192] on span "GPay" at bounding box center [440, 190] width 12 height 6
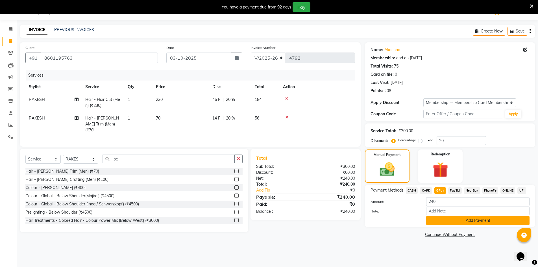
click at [437, 221] on button "Add Payment" at bounding box center [477, 220] width 103 height 9
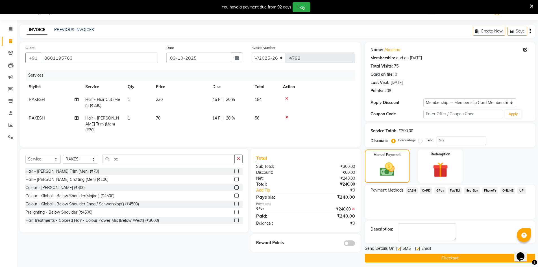
click at [490, 262] on button "Checkout" at bounding box center [450, 258] width 170 height 9
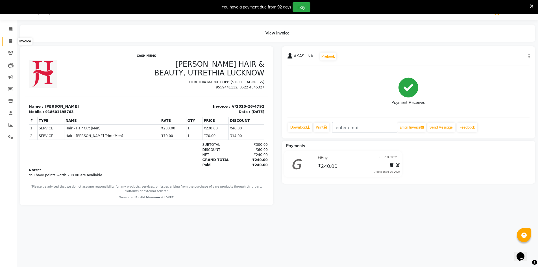
click at [8, 38] on span at bounding box center [11, 41] width 10 height 6
select select "service"
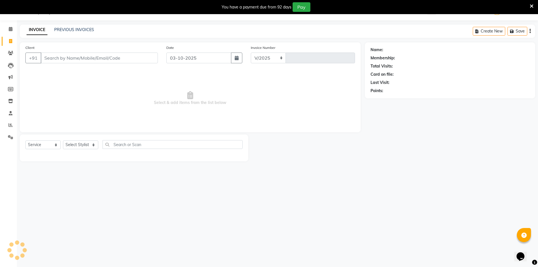
select select "640"
type input "4793"
click at [69, 146] on select "Select Stylist ADNAN ADVANCE ANJALI ANNU B-WAX JH Manager MEMBERSHIP MOHD. MOHI…" at bounding box center [80, 144] width 35 height 9
select select "92487"
click at [63, 140] on select "Select Stylist ADNAN ADVANCE ANJALI ANNU B-WAX JH Manager MEMBERSHIP MOHD. MOHI…" at bounding box center [80, 144] width 35 height 9
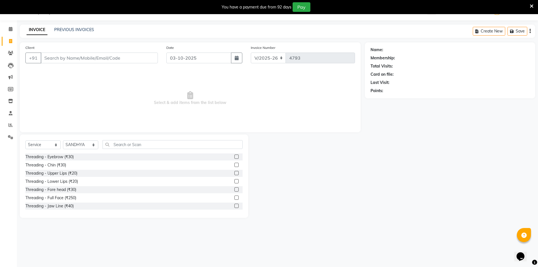
drag, startPoint x: 232, startPoint y: 157, endPoint x: 232, endPoint y: 152, distance: 4.5
click at [234, 156] on label at bounding box center [236, 156] width 4 height 4
click at [234, 156] on input "checkbox" at bounding box center [236, 157] width 4 height 4
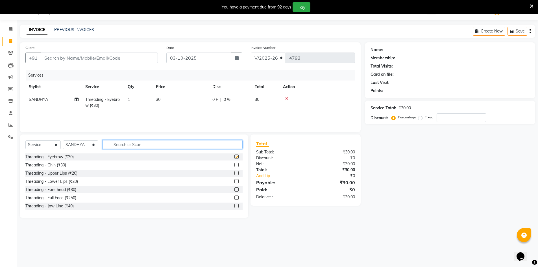
click at [228, 142] on input "text" at bounding box center [173, 144] width 140 height 9
checkbox input "false"
type input "cut"
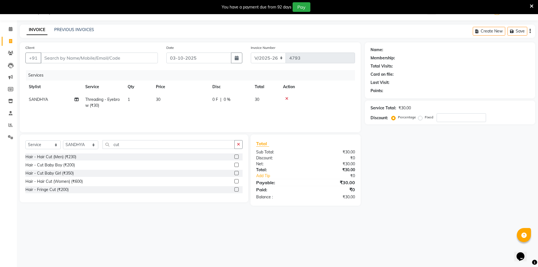
click at [236, 180] on label at bounding box center [236, 181] width 4 height 4
click at [236, 180] on input "checkbox" at bounding box center [236, 182] width 4 height 4
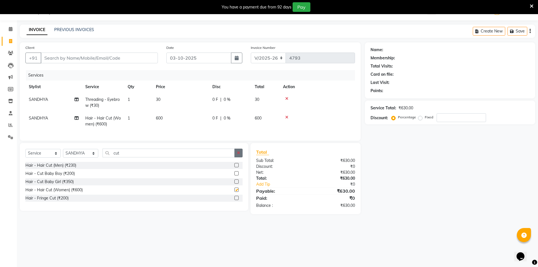
checkbox input "false"
click at [240, 155] on icon "button" at bounding box center [238, 153] width 3 height 4
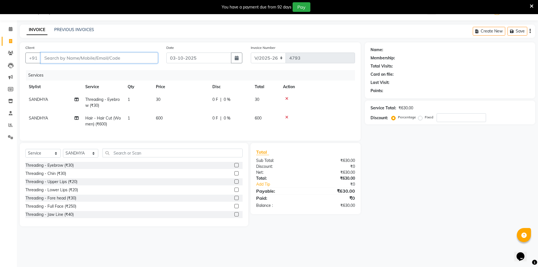
click at [137, 58] on input "Client" at bounding box center [99, 58] width 117 height 11
type input "7"
type input "0"
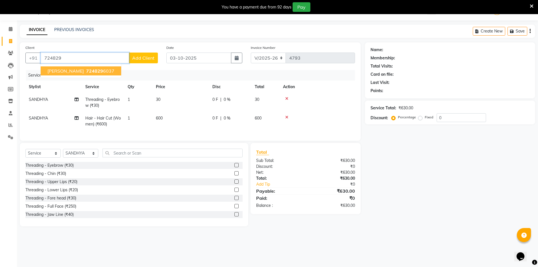
click at [86, 73] on span "724829" at bounding box center [94, 71] width 17 height 6
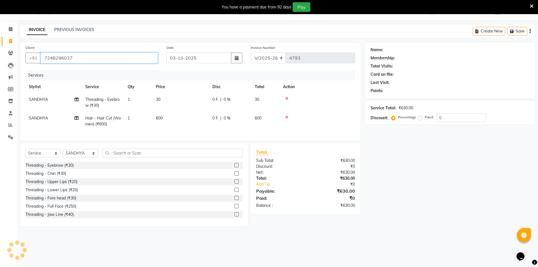
type input "7248296037"
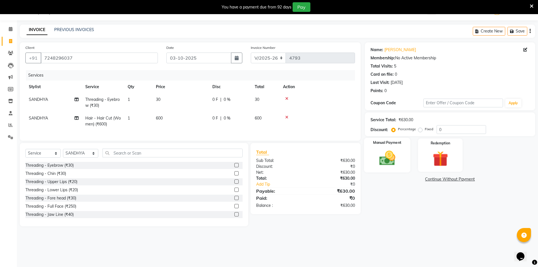
click at [391, 163] on img at bounding box center [387, 158] width 26 height 18
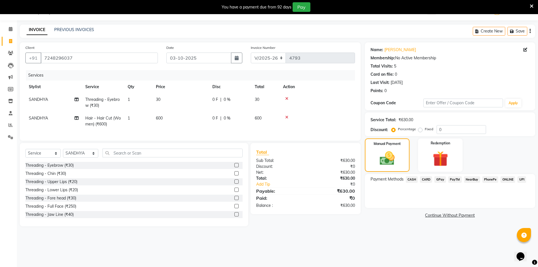
click at [413, 178] on span "CASH" at bounding box center [412, 179] width 12 height 6
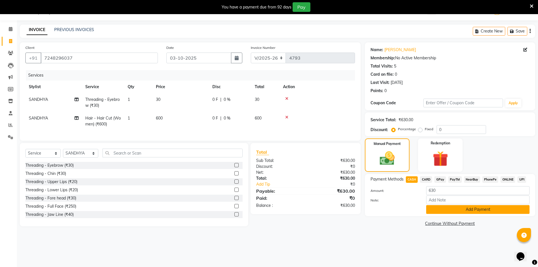
click at [446, 211] on button "Add Payment" at bounding box center [477, 209] width 103 height 9
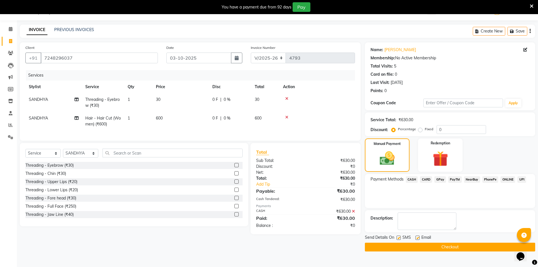
click at [448, 246] on button "Checkout" at bounding box center [450, 247] width 170 height 9
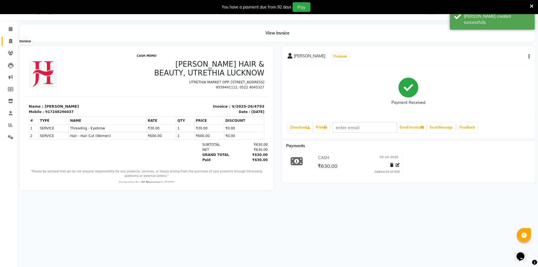
click at [12, 39] on icon at bounding box center [10, 41] width 3 height 4
select select "service"
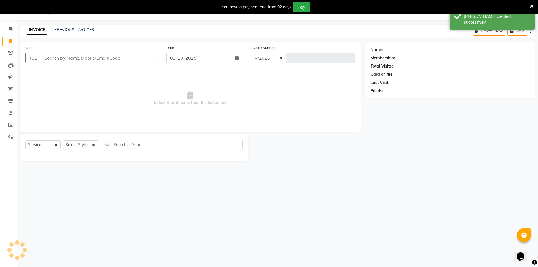
select select "640"
type input "4794"
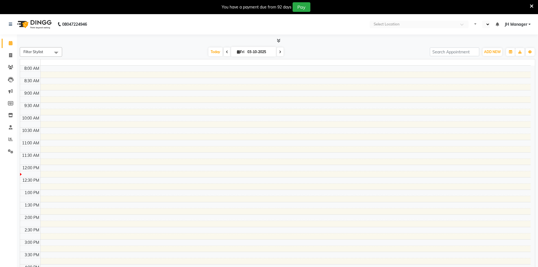
click at [270, 112] on td at bounding box center [285, 112] width 490 height 6
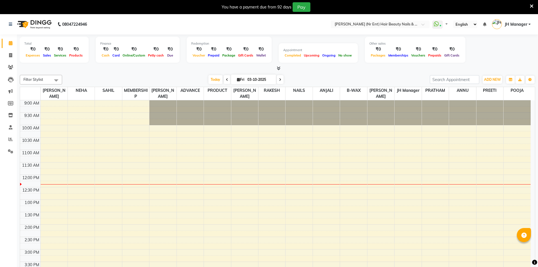
select select "en"
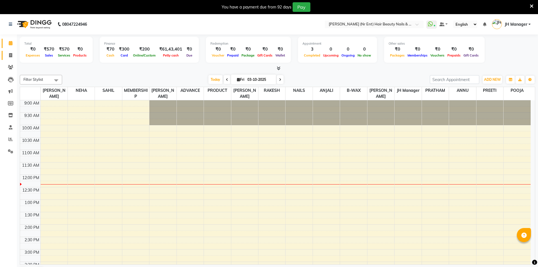
click at [10, 51] on link "Invoice" at bounding box center [9, 55] width 14 height 9
select select "service"
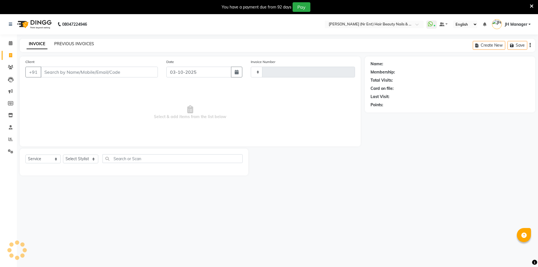
click at [74, 46] on div "PREVIOUS INVOICES" at bounding box center [74, 44] width 40 height 6
type input "4788"
select select "640"
click at [73, 44] on link "PREVIOUS INVOICES" at bounding box center [74, 43] width 40 height 5
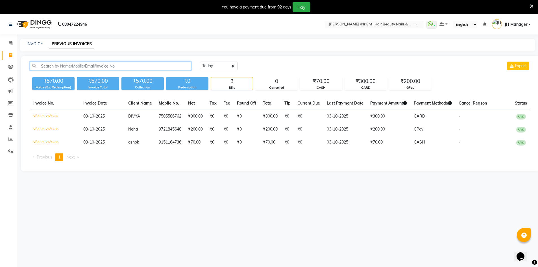
click at [81, 68] on input "text" at bounding box center [110, 66] width 161 height 9
paste input "7417942707"
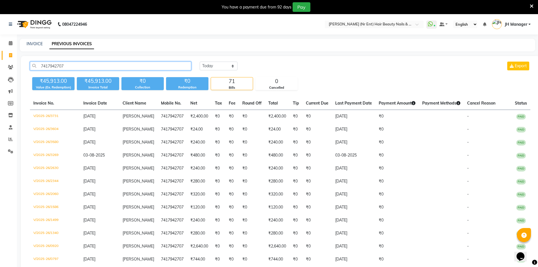
type input "7417942707"
drag, startPoint x: 33, startPoint y: 40, endPoint x: 35, endPoint y: 43, distance: 3.3
click at [33, 40] on div "INVOICE PREVIOUS INVOICES" at bounding box center [277, 45] width 515 height 13
click at [35, 43] on link "INVOICE" at bounding box center [35, 43] width 16 height 5
select select "service"
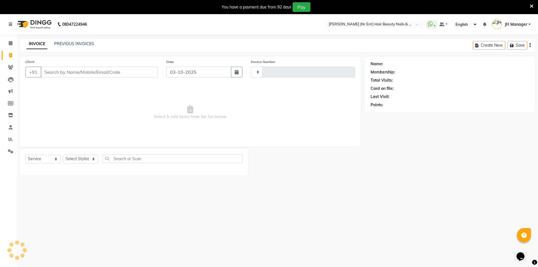
click at [81, 64] on div "Client +91" at bounding box center [91, 70] width 141 height 23
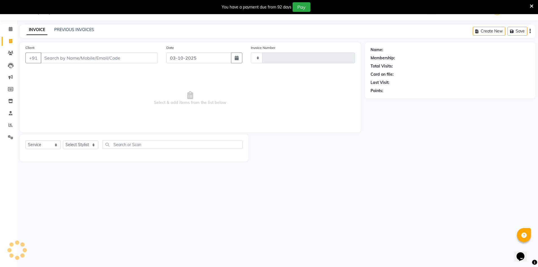
type input "4790"
select select "640"
click at [95, 56] on input "Client" at bounding box center [99, 58] width 117 height 11
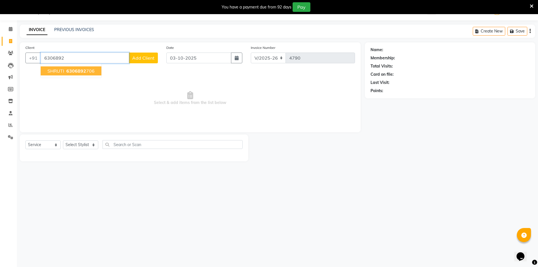
click at [93, 71] on button "SHRUTI 6306892 706" at bounding box center [71, 70] width 61 height 9
type input "6306892706"
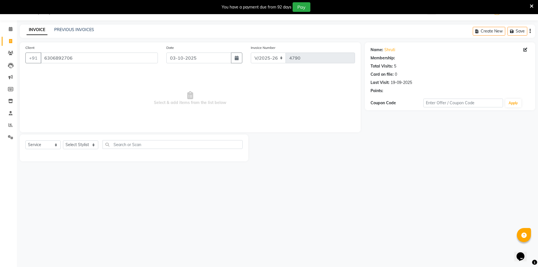
select select "1: Object"
click at [87, 143] on select "Select Stylist ADNAN ADVANCE ANJALI ANNU B-WAX JH Manager MEMBERSHIP [PERSON_NA…" at bounding box center [80, 144] width 35 height 9
select select "9207"
click at [63, 140] on select "Select Stylist ADNAN ADVANCE ANJALI ANNU B-WAX JH Manager MEMBERSHIP [PERSON_NA…" at bounding box center [80, 144] width 35 height 9
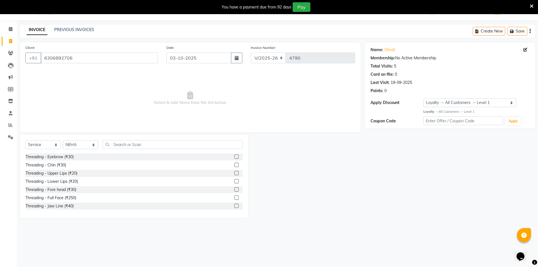
click at [234, 157] on label at bounding box center [236, 156] width 4 height 4
click at [234, 157] on input "checkbox" at bounding box center [236, 157] width 4 height 4
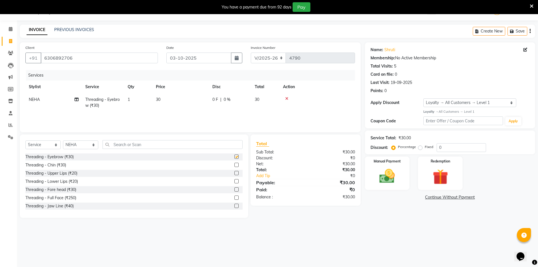
checkbox input "false"
click at [400, 181] on img at bounding box center [387, 176] width 26 height 18
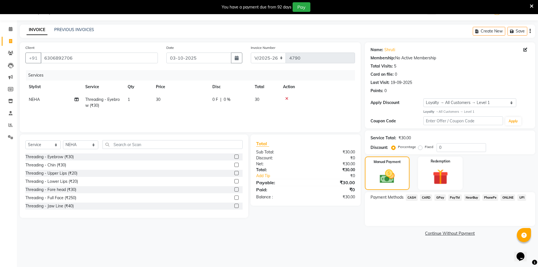
click at [435, 200] on span "GPay" at bounding box center [440, 197] width 12 height 6
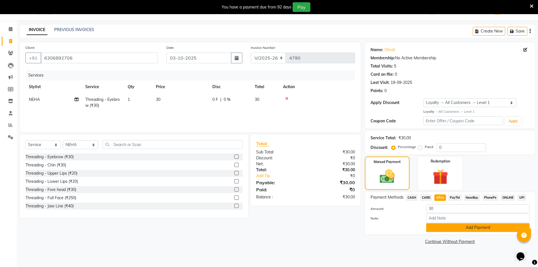
click at [432, 232] on button "Add Payment" at bounding box center [477, 227] width 103 height 9
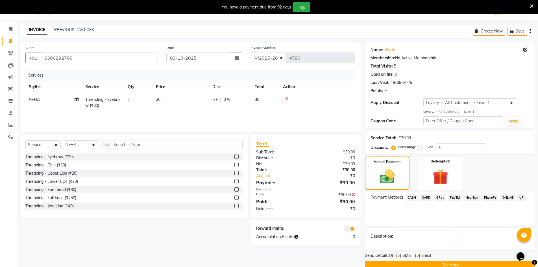
click at [416, 264] on button "Checkout" at bounding box center [450, 265] width 170 height 9
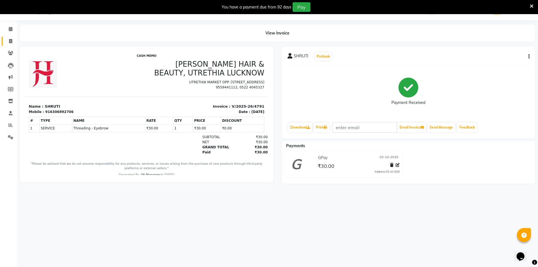
drag, startPoint x: 10, startPoint y: 39, endPoint x: 66, endPoint y: 1, distance: 68.1
click at [10, 39] on icon at bounding box center [10, 41] width 3 height 4
select select "service"
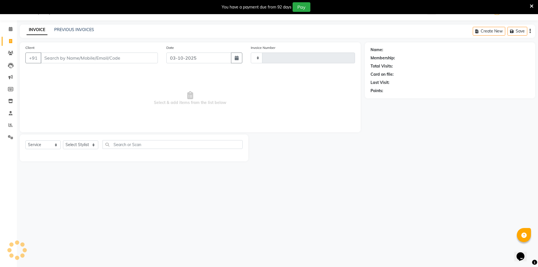
type input "4792"
select select "640"
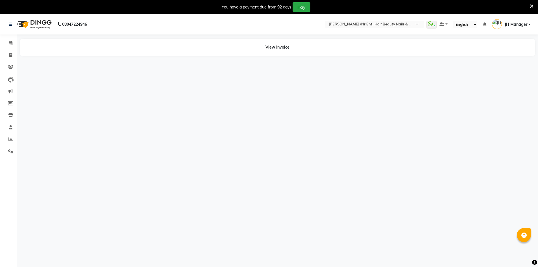
select select "en"
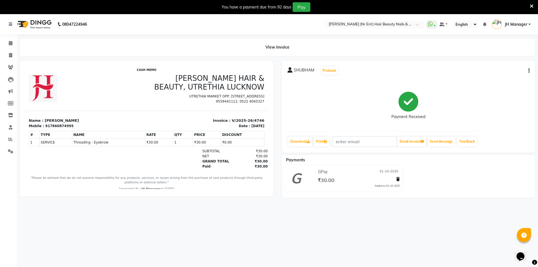
click at [529, 71] on icon "button" at bounding box center [528, 71] width 1 height 0
click at [499, 77] on div "Edit Invoice" at bounding box center [501, 77] width 39 height 7
select select "service"
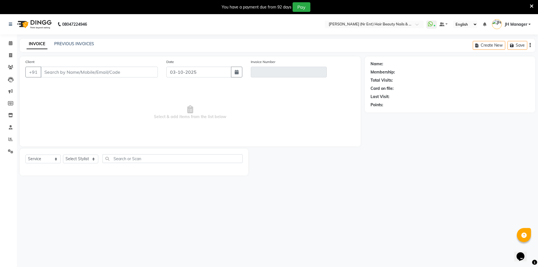
type input "7860874995"
type input "V/2025-26/4746"
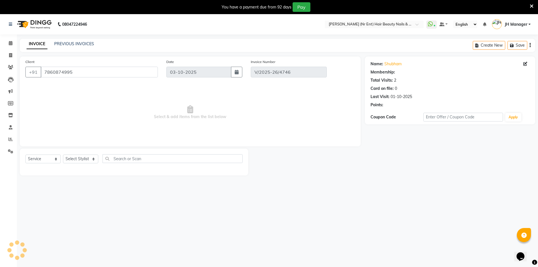
select select "1: Object"
type input "01-10-2025"
select select "select"
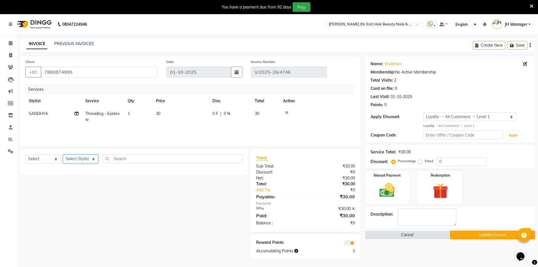
click at [66, 160] on select "Select Stylist ADNAN ADVANCE ANJALI ANNU B-WAX JH Manager MEMBERSHIP [PERSON_NA…" at bounding box center [80, 158] width 35 height 9
select select "92487"
click at [63, 154] on select "Select Stylist ADNAN ADVANCE ANJALI ANNU B-WAX JH Manager MEMBERSHIP [PERSON_NA…" at bounding box center [80, 158] width 35 height 9
click at [139, 160] on input "text" at bounding box center [173, 158] width 140 height 9
type input "up"
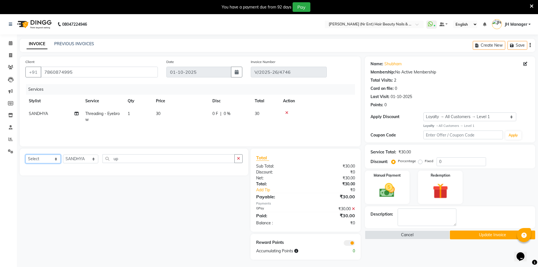
click at [37, 159] on select "Select Service Product Membership Package Voucher Prepaid Gift Card" at bounding box center [42, 158] width 35 height 9
select select "service"
click at [25, 154] on select "Select Service Product Membership Package Voucher Prepaid Gift Card" at bounding box center [42, 158] width 35 height 9
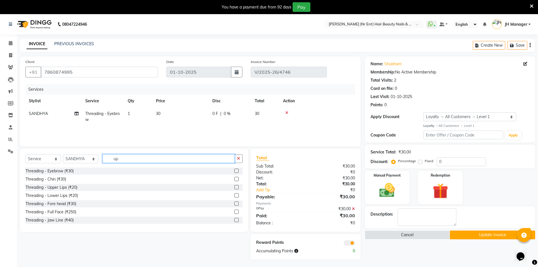
click at [154, 160] on input "up" at bounding box center [169, 158] width 132 height 9
click at [234, 186] on label at bounding box center [236, 187] width 4 height 4
click at [234, 186] on input "checkbox" at bounding box center [236, 188] width 4 height 4
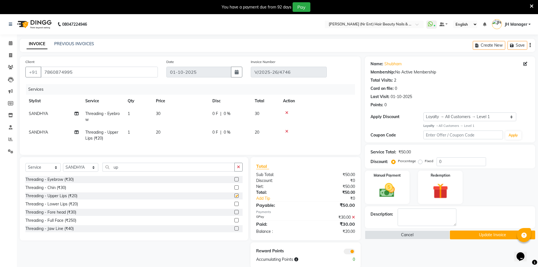
checkbox input "false"
click at [353, 219] on icon at bounding box center [353, 217] width 3 height 4
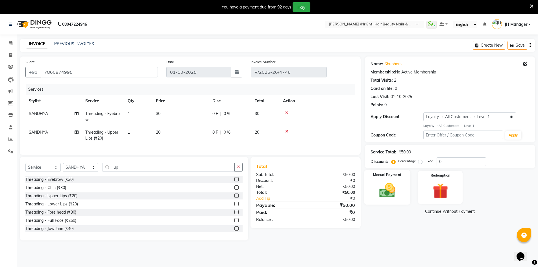
click at [402, 193] on div "Manual Payment" at bounding box center [387, 187] width 47 height 35
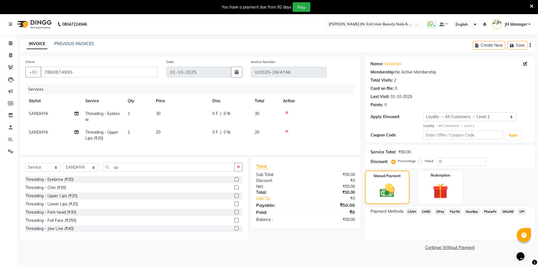
click at [435, 211] on span "GPay" at bounding box center [440, 211] width 12 height 6
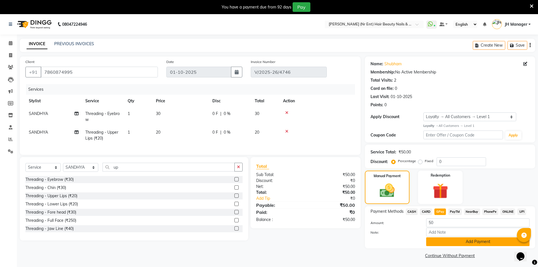
click at [435, 239] on button "Add Payment" at bounding box center [477, 241] width 103 height 9
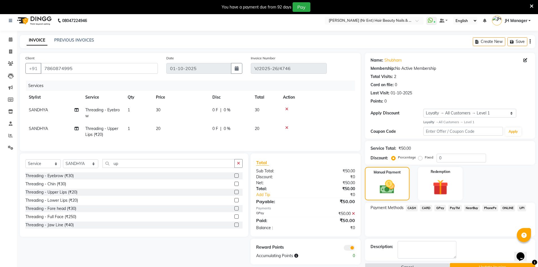
scroll to position [17, 0]
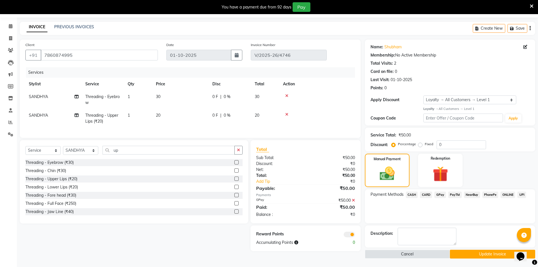
click at [464, 254] on button "Update Invoice" at bounding box center [492, 254] width 85 height 9
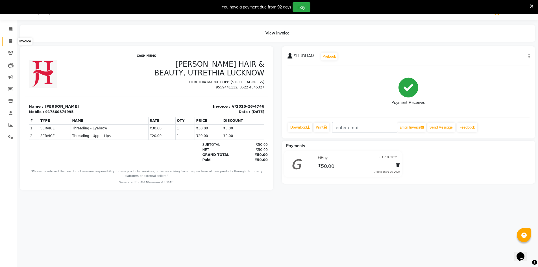
click at [10, 40] on icon at bounding box center [10, 41] width 3 height 4
select select "service"
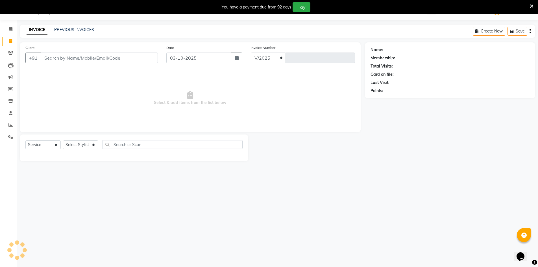
select select "640"
type input "4790"
click at [109, 55] on input "Client" at bounding box center [99, 58] width 117 height 11
type input "9910853431"
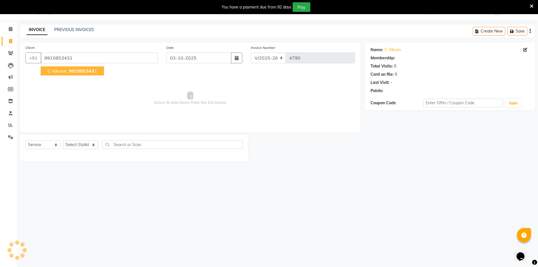
select select "1: Object"
click at [70, 72] on span "991085343" at bounding box center [81, 71] width 25 height 6
select select "1: Object"
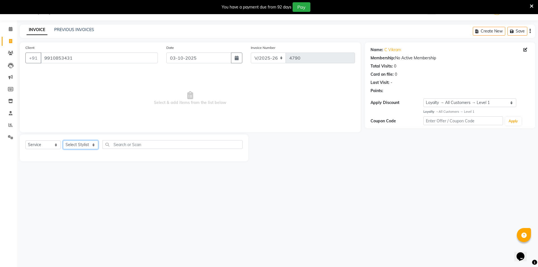
click at [88, 149] on select "Select Stylist ADNAN ADVANCE ANJALI ANNU B-WAX JH Manager MEMBERSHIP [PERSON_NA…" at bounding box center [80, 144] width 35 height 9
select select "9206"
click at [63, 140] on select "Select Stylist ADNAN ADVANCE ANJALI ANNU B-WAX JH Manager MEMBERSHIP [PERSON_NA…" at bounding box center [80, 144] width 35 height 9
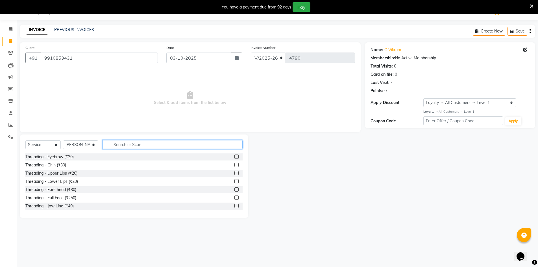
click at [138, 142] on input "text" at bounding box center [173, 144] width 140 height 9
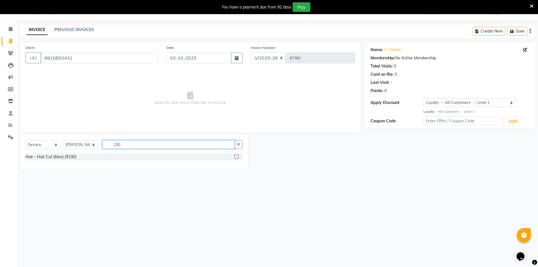
type input "230"
click at [237, 156] on label at bounding box center [236, 156] width 4 height 4
click at [237, 156] on input "checkbox" at bounding box center [236, 157] width 4 height 4
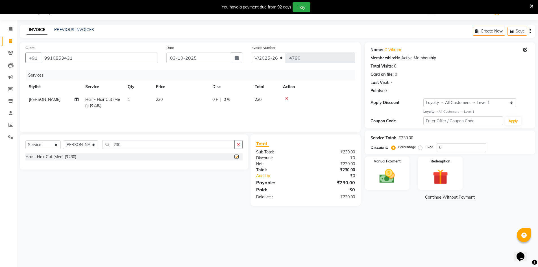
checkbox input "false"
click at [239, 145] on icon "button" at bounding box center [238, 144] width 3 height 4
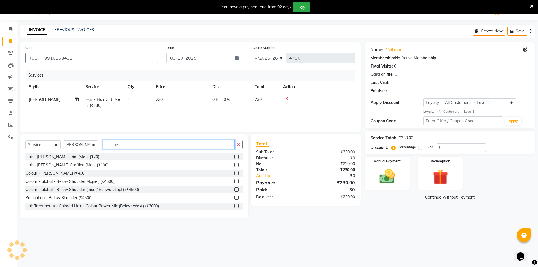
type input "be"
click at [234, 156] on label at bounding box center [236, 156] width 4 height 4
click at [234, 156] on input "checkbox" at bounding box center [236, 157] width 4 height 4
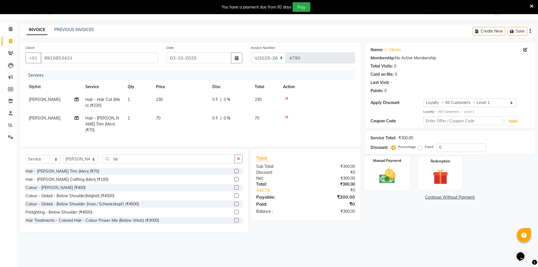
checkbox input "false"
click at [392, 179] on img at bounding box center [387, 176] width 26 height 18
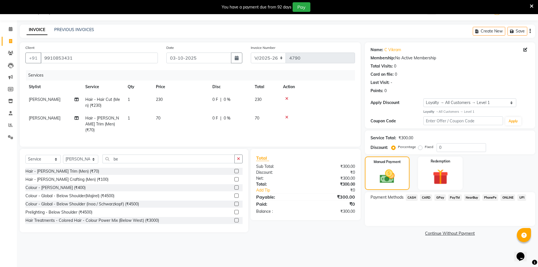
click at [411, 199] on span "CASH" at bounding box center [412, 197] width 12 height 6
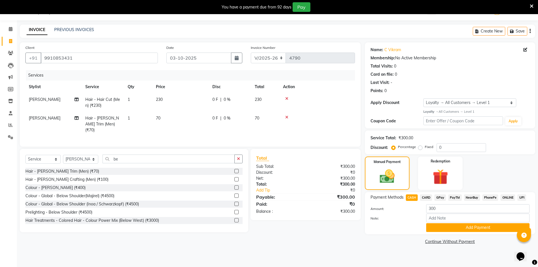
drag, startPoint x: 443, startPoint y: 227, endPoint x: 428, endPoint y: 251, distance: 29.2
click at [443, 227] on button "Add Payment" at bounding box center [477, 227] width 103 height 9
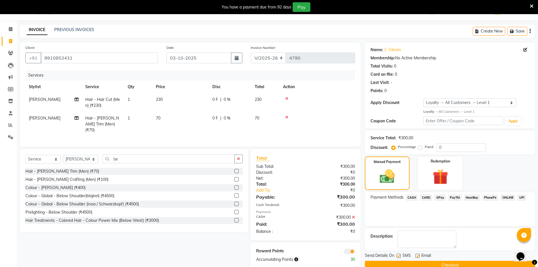
click at [412, 261] on button "Checkout" at bounding box center [450, 265] width 170 height 9
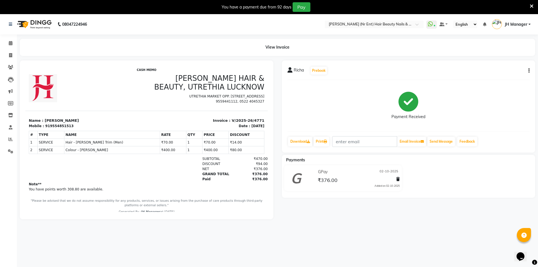
click at [326, 176] on div "GPay [DATE]" at bounding box center [358, 171] width 83 height 9
click at [396, 180] on div at bounding box center [397, 180] width 6 height 8
click at [397, 179] on icon at bounding box center [397, 179] width 3 height 4
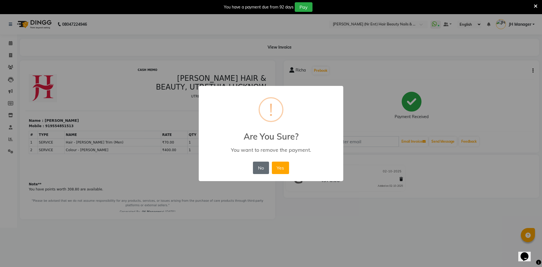
click at [263, 165] on button "No" at bounding box center [261, 168] width 16 height 12
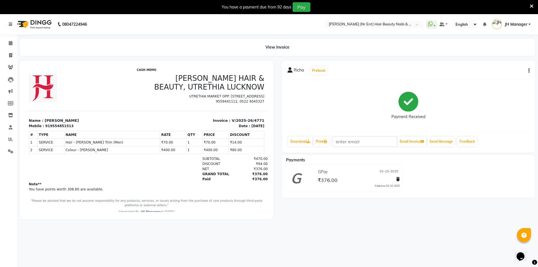
click at [528, 71] on button "button" at bounding box center [527, 71] width 3 height 6
click at [502, 78] on div "Edit Invoice" at bounding box center [501, 77] width 39 height 7
select select "service"
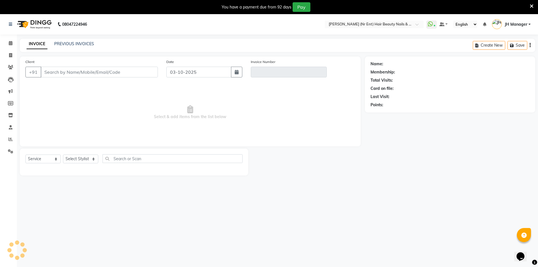
scroll to position [5, 0]
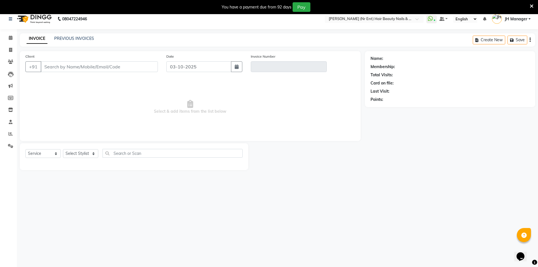
type input "9554851513"
type input "V/2025-26/4771"
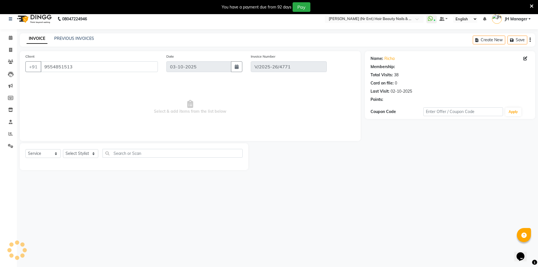
type input "02-10-2025"
select select "select"
select select "2: Object"
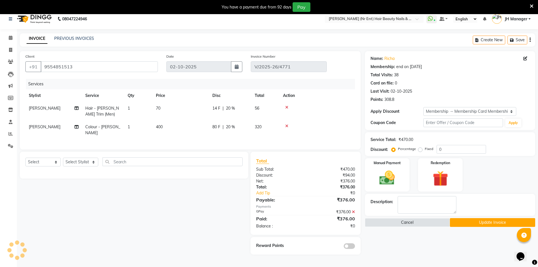
type input "20"
click at [354, 212] on icon at bounding box center [353, 212] width 3 height 4
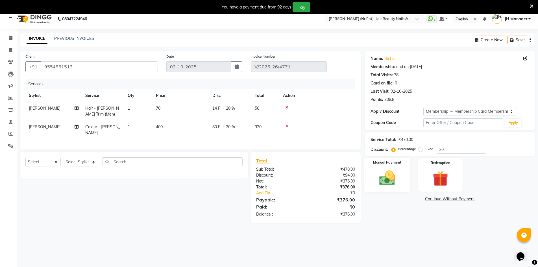
click at [390, 169] on img at bounding box center [387, 178] width 26 height 18
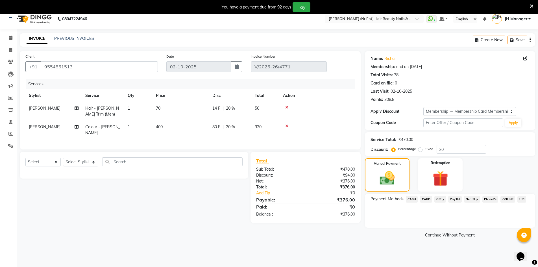
click at [415, 199] on span "CASH" at bounding box center [412, 199] width 12 height 6
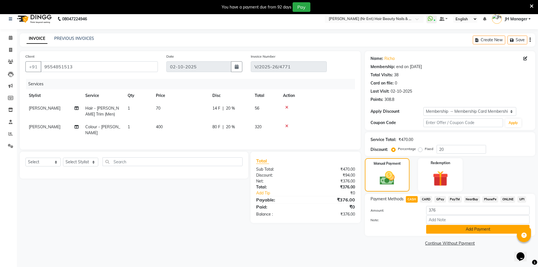
click at [447, 227] on button "Add Payment" at bounding box center [477, 229] width 103 height 9
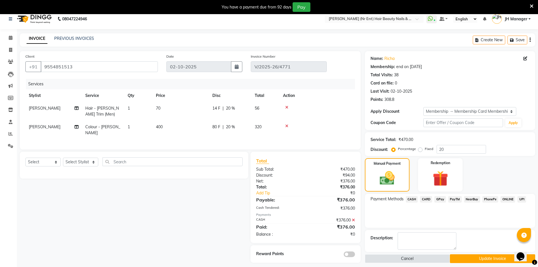
click at [464, 259] on button "Update Invoice" at bounding box center [492, 258] width 85 height 9
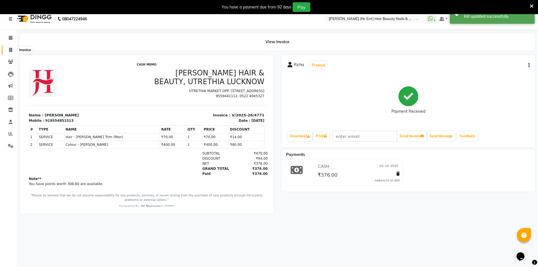
click at [12, 51] on icon at bounding box center [10, 50] width 3 height 4
select select "service"
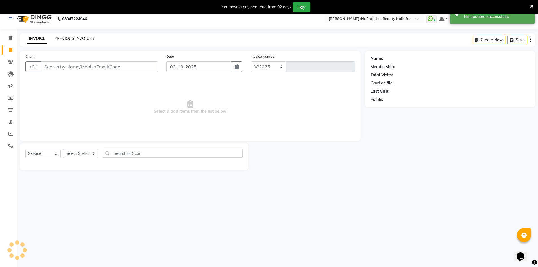
scroll to position [7, 0]
click at [65, 37] on link "PREVIOUS INVOICES" at bounding box center [74, 36] width 40 height 5
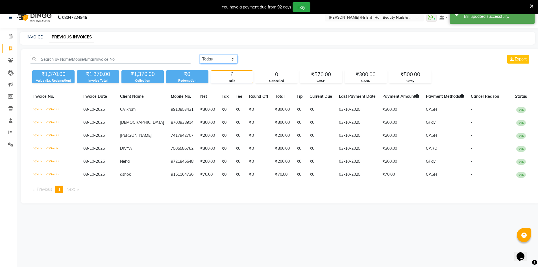
click at [216, 58] on select "[DATE] [DATE] Custom Range" at bounding box center [219, 59] width 38 height 9
select select "[DATE]"
click at [200, 55] on select "[DATE] [DATE] Custom Range" at bounding box center [219, 59] width 38 height 9
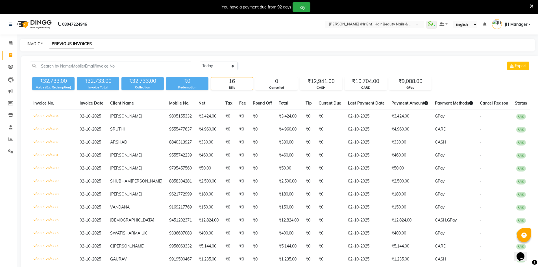
drag, startPoint x: 30, startPoint y: 45, endPoint x: 328, endPoint y: 223, distance: 346.5
click at [30, 45] on link "INVOICE" at bounding box center [35, 43] width 16 height 5
select select "service"
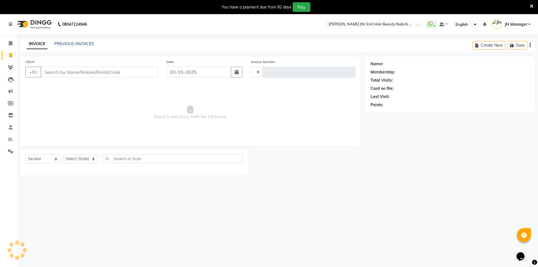
scroll to position [14, 0]
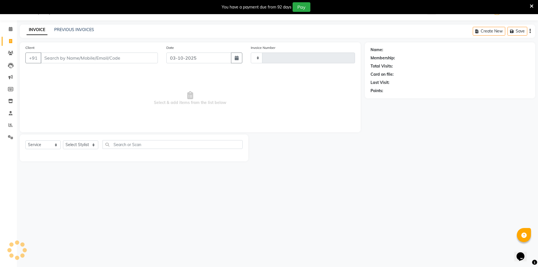
type input "4791"
select select "640"
click at [72, 29] on link "PREVIOUS INVOICES" at bounding box center [74, 29] width 40 height 5
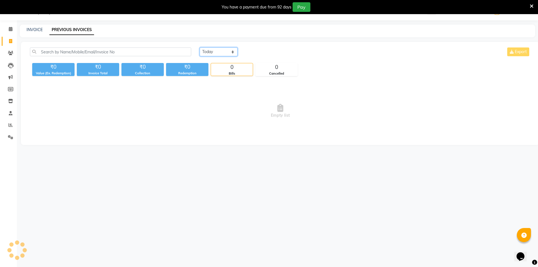
click at [221, 52] on select "Today Yesterday Custom Range" at bounding box center [219, 51] width 38 height 9
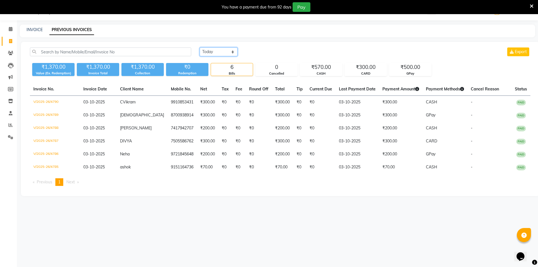
select select "range"
click at [200, 47] on select "Today Yesterday Custom Range" at bounding box center [219, 51] width 38 height 9
click at [267, 50] on input "03-10-2025" at bounding box center [265, 52] width 40 height 8
select select "10"
select select "2025"
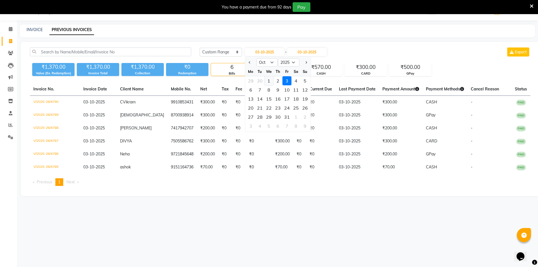
click at [268, 78] on div "1" at bounding box center [268, 80] width 9 height 9
type input "01-10-2025"
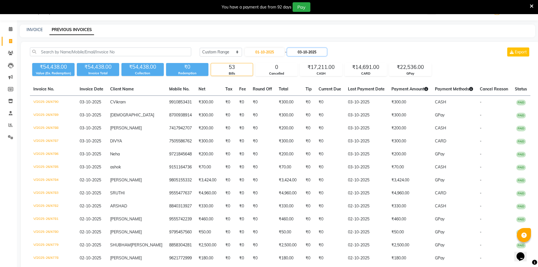
click at [314, 52] on input "03-10-2025" at bounding box center [307, 52] width 40 height 8
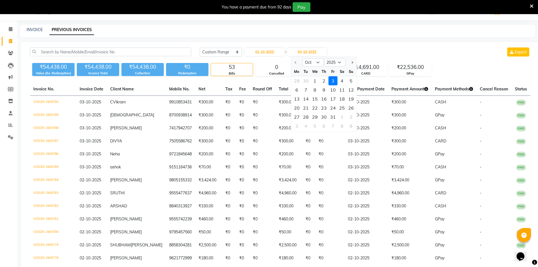
click at [333, 82] on div "3" at bounding box center [332, 80] width 9 height 9
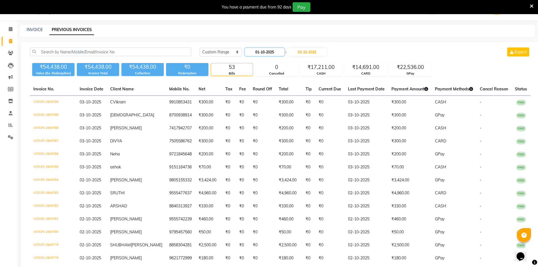
click at [273, 55] on input "01-10-2025" at bounding box center [265, 52] width 40 height 8
select select "10"
select select "2025"
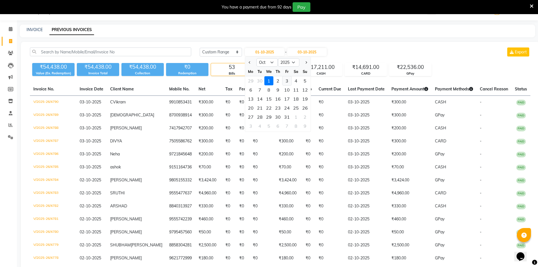
click at [285, 81] on div "3" at bounding box center [286, 80] width 9 height 9
type input "03-10-2025"
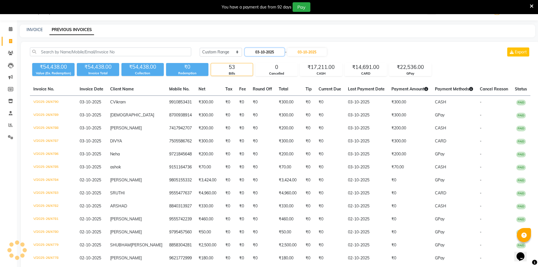
click at [269, 50] on input "03-10-2025" at bounding box center [265, 52] width 40 height 8
select select "10"
select select "2025"
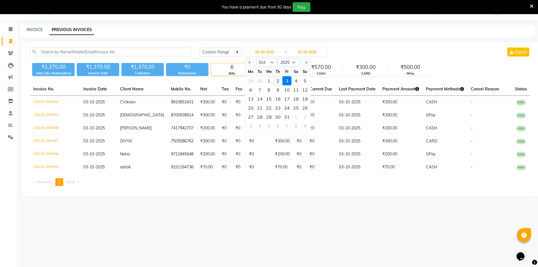
click at [276, 79] on div "2" at bounding box center [277, 80] width 9 height 9
type input "02-10-2025"
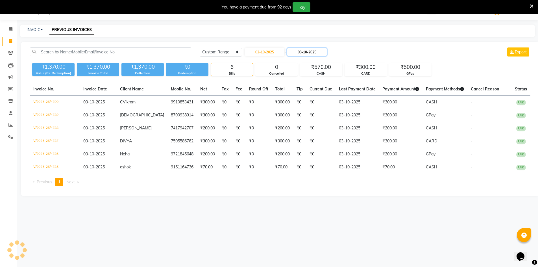
click at [309, 52] on input "03-10-2025" at bounding box center [307, 52] width 40 height 8
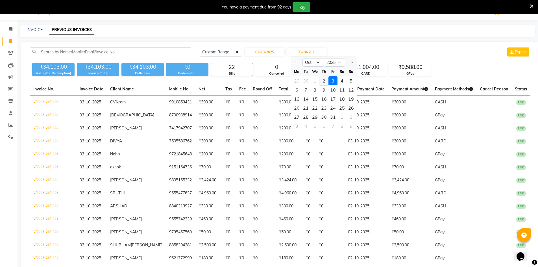
click at [325, 79] on div "2" at bounding box center [323, 80] width 9 height 9
type input "02-10-2025"
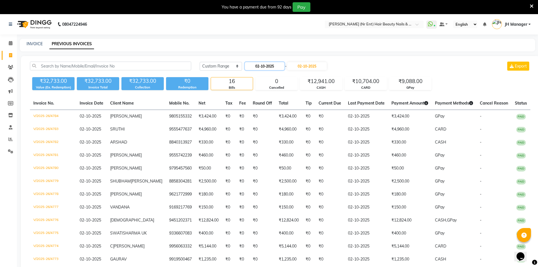
click at [265, 68] on input "02-10-2025" at bounding box center [265, 66] width 40 height 8
select select "10"
select select "2025"
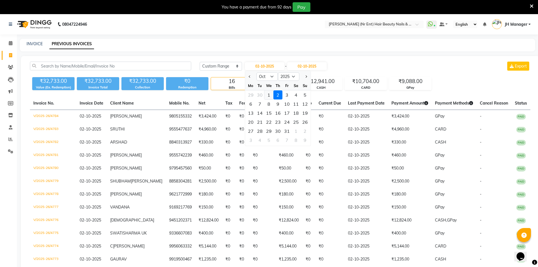
click at [269, 96] on div "1" at bounding box center [268, 94] width 9 height 9
type input "01-10-2025"
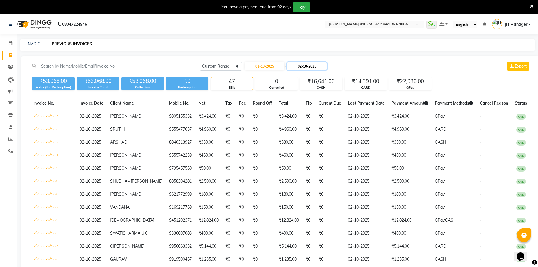
click at [310, 67] on input "02-10-2025" at bounding box center [307, 66] width 40 height 8
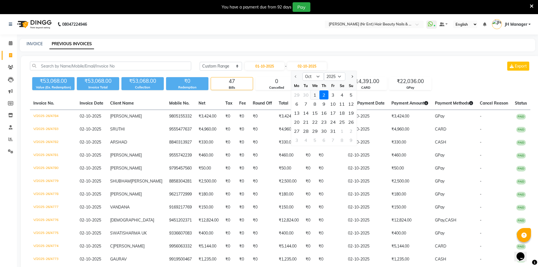
click at [313, 93] on div "1" at bounding box center [314, 94] width 9 height 9
type input "01-10-2025"
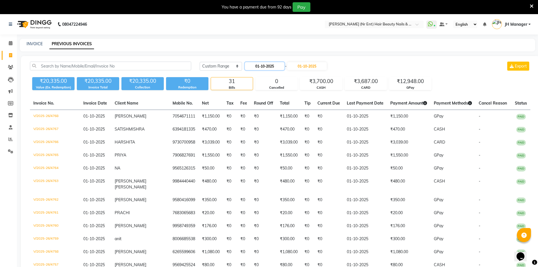
click at [267, 66] on input "01-10-2025" at bounding box center [265, 66] width 40 height 8
select select "10"
select select "2025"
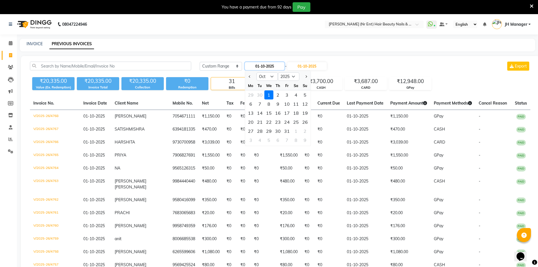
click at [278, 69] on input "01-10-2025" at bounding box center [265, 66] width 40 height 8
click at [277, 93] on div "2" at bounding box center [277, 94] width 9 height 9
type input "02-10-2025"
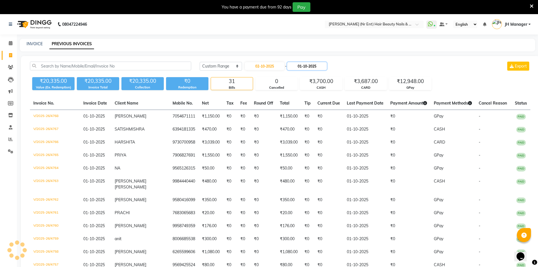
click at [317, 65] on input "01-10-2025" at bounding box center [307, 66] width 40 height 8
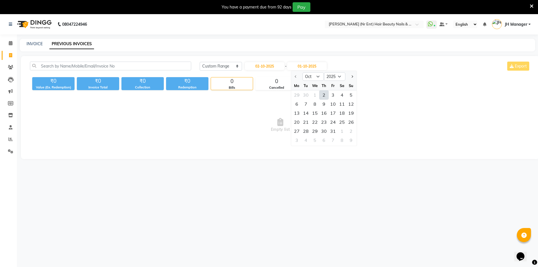
click at [323, 93] on div "2" at bounding box center [323, 94] width 9 height 9
type input "02-10-2025"
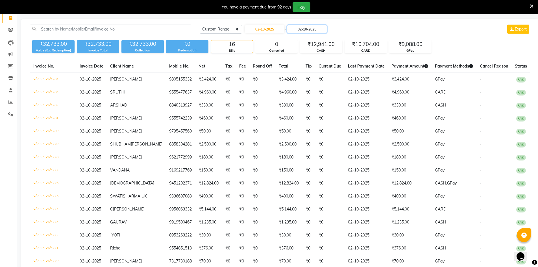
scroll to position [42, 0]
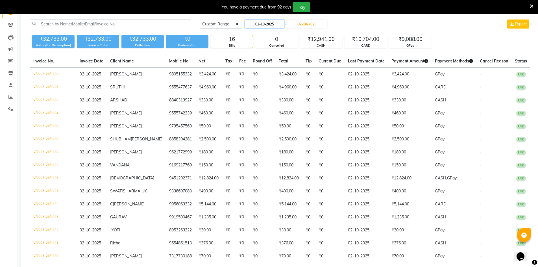
click at [275, 21] on input "02-10-2025" at bounding box center [265, 24] width 40 height 8
select select "10"
select select "2025"
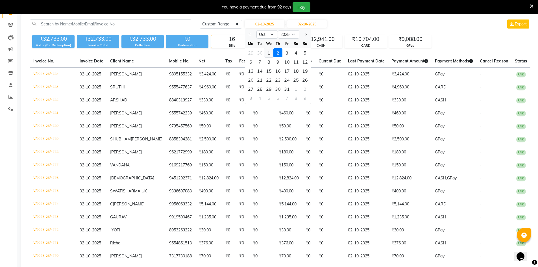
click at [268, 52] on div "1" at bounding box center [268, 52] width 9 height 9
type input "01-10-2025"
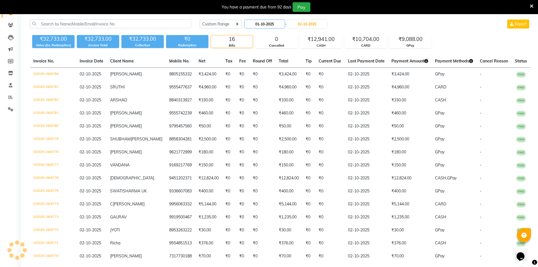
click at [265, 25] on input "01-10-2025" at bounding box center [265, 24] width 40 height 8
select select "10"
select select "2025"
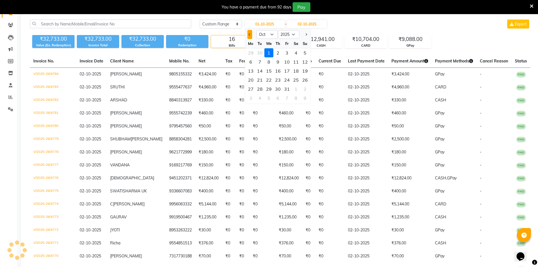
click at [250, 34] on span "Previous month" at bounding box center [250, 34] width 2 height 2
select select "9"
click at [260, 87] on div "30" at bounding box center [259, 88] width 9 height 9
type input "30-09-2025"
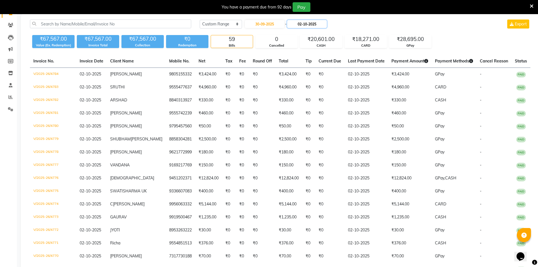
click at [309, 21] on input "02-10-2025" at bounding box center [307, 24] width 40 height 8
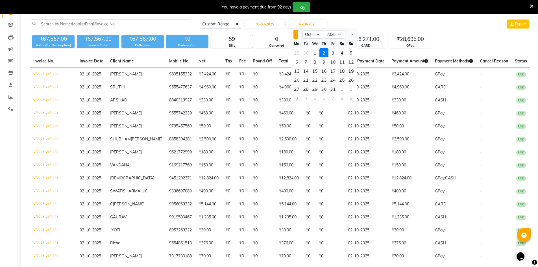
click at [295, 35] on span "Previous month" at bounding box center [296, 34] width 2 height 2
select select "9"
click at [303, 90] on div "30" at bounding box center [305, 88] width 9 height 9
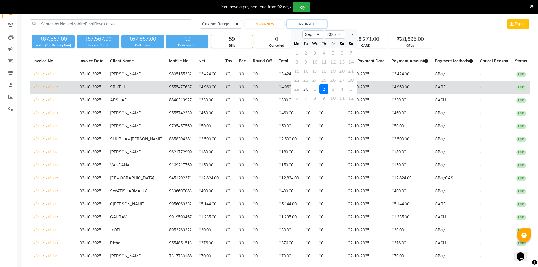
type input "30-09-2025"
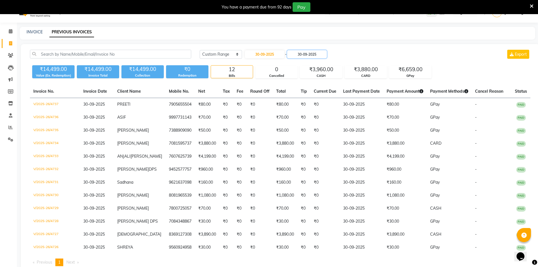
scroll to position [12, 0]
click at [270, 57] on input "30-09-2025" at bounding box center [265, 55] width 40 height 8
select select "9"
select select "2025"
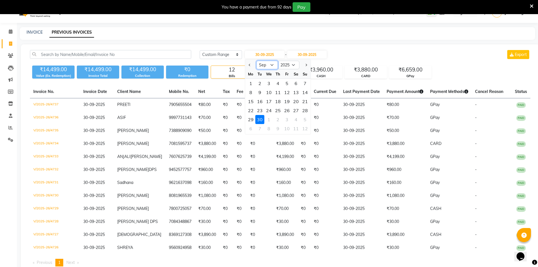
click at [269, 65] on select "Jan Feb Mar Apr May Jun Jul Aug Sep Oct Nov Dec" at bounding box center [266, 65] width 21 height 8
select select "10"
click at [256, 61] on select "Jan Feb Mar Apr May Jun Jul Aug Sep Oct Nov Dec" at bounding box center [266, 65] width 21 height 8
click at [317, 55] on input "30-09-2025" at bounding box center [307, 55] width 40 height 8
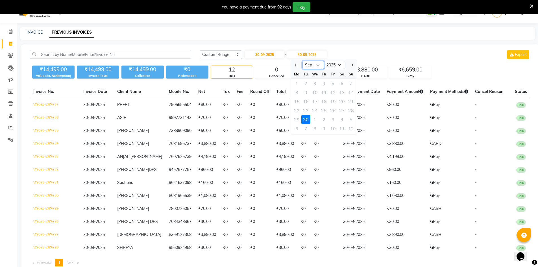
click at [317, 67] on select "Sep Oct Nov Dec" at bounding box center [312, 65] width 21 height 8
select select "10"
click at [302, 61] on select "Sep Oct Nov Dec" at bounding box center [312, 65] width 21 height 8
click at [315, 82] on div "1" at bounding box center [314, 83] width 9 height 9
type input "01-10-2025"
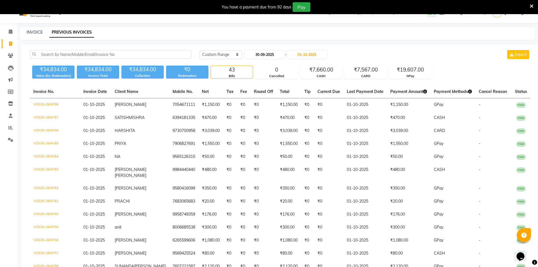
drag, startPoint x: 276, startPoint y: 59, endPoint x: 276, endPoint y: 56, distance: 2.9
click at [276, 57] on div "30-09-2025 - 01-10-2025" at bounding box center [285, 54] width 83 height 9
click at [276, 55] on input "30-09-2025" at bounding box center [265, 55] width 40 height 8
select select "9"
select select "2025"
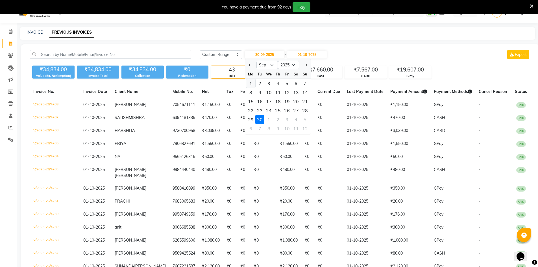
click at [248, 84] on div "1" at bounding box center [250, 83] width 9 height 9
type input "01-09-2025"
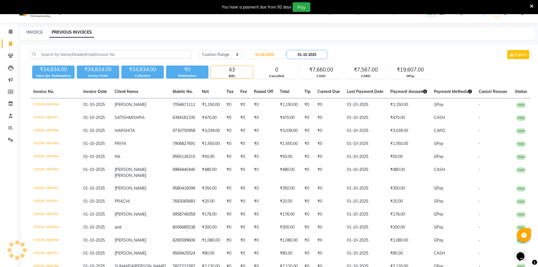
click at [319, 55] on input "01-10-2025" at bounding box center [307, 55] width 40 height 8
select select "10"
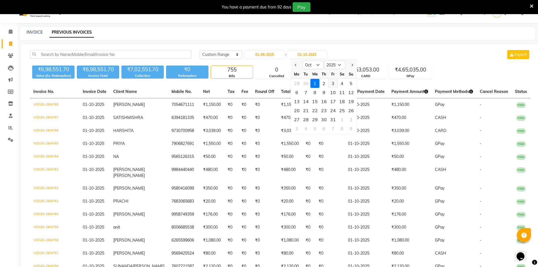
click at [333, 82] on div "3" at bounding box center [332, 83] width 9 height 9
type input "03-10-2025"
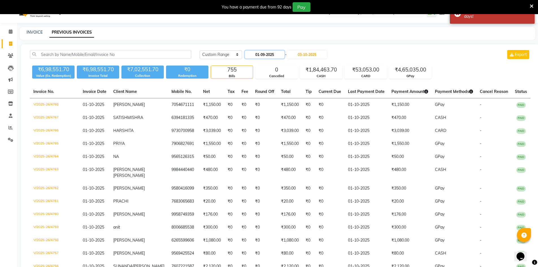
click at [277, 57] on input "01-09-2025" at bounding box center [265, 55] width 40 height 8
select select "9"
select select "2025"
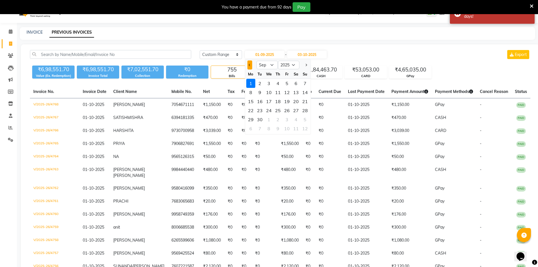
click at [248, 66] on button "Previous month" at bounding box center [249, 64] width 5 height 9
click at [273, 65] on select "Jan Feb Mar Apr May Jun Jul Aug Sep Oct Nov Dec" at bounding box center [266, 65] width 21 height 8
select select "10"
click at [256, 61] on select "Jan Feb Mar Apr May Jun Jul Aug Sep Oct Nov Dec" at bounding box center [266, 65] width 21 height 8
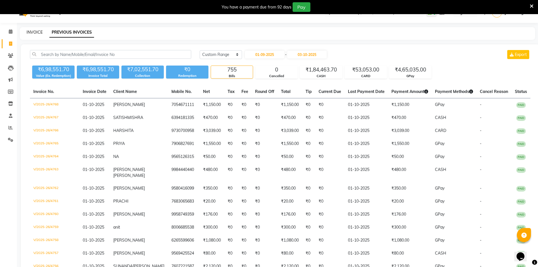
click at [29, 31] on link "INVOICE" at bounding box center [35, 32] width 16 height 5
select select "service"
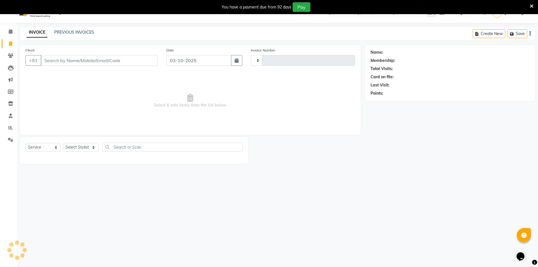
scroll to position [14, 0]
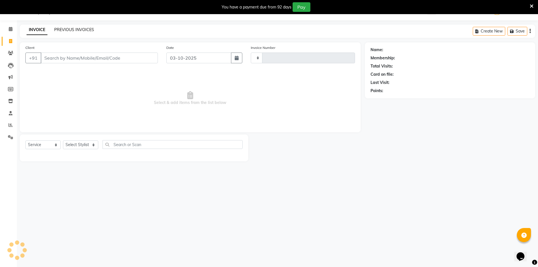
type input "4791"
click at [85, 31] on link "PREVIOUS INVOICES" at bounding box center [74, 29] width 40 height 5
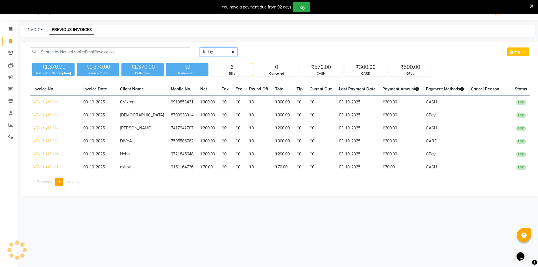
click at [217, 56] on select "Today Yesterday Custom Range" at bounding box center [219, 51] width 38 height 9
select select "range"
click at [200, 47] on select "Today Yesterday Custom Range" at bounding box center [219, 51] width 38 height 9
click at [268, 49] on input "03-10-2025" at bounding box center [265, 52] width 40 height 8
select select "10"
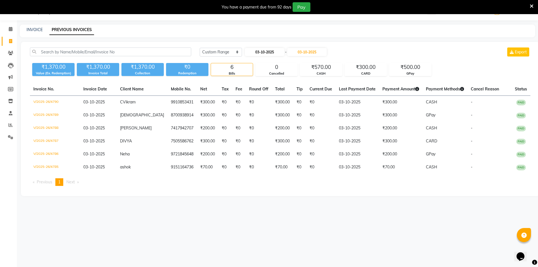
select select "2025"
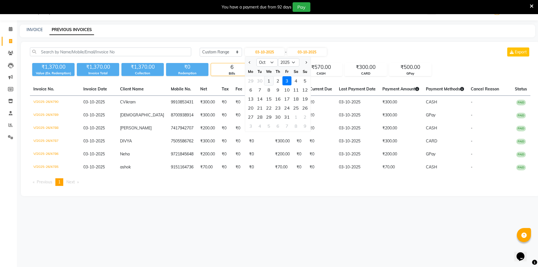
click at [270, 80] on div "1" at bounding box center [268, 80] width 9 height 9
type input "01-10-2025"
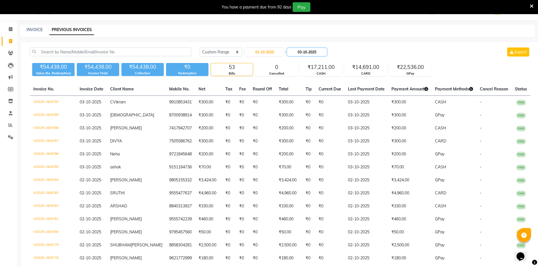
click at [311, 53] on input "03-10-2025" at bounding box center [307, 52] width 40 height 8
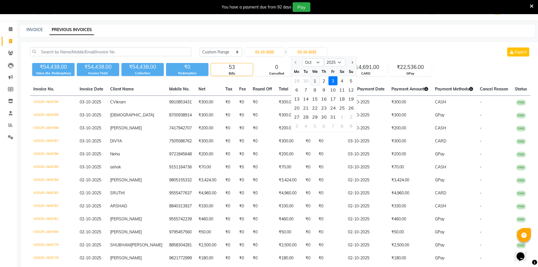
click at [316, 80] on div "1" at bounding box center [314, 80] width 9 height 9
type input "01-10-2025"
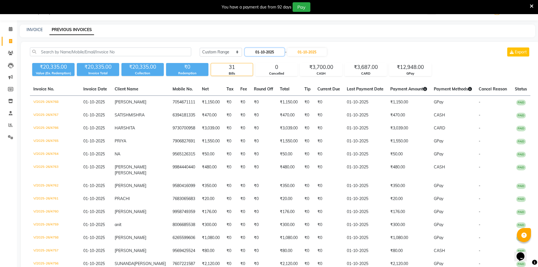
click at [267, 52] on input "01-10-2025" at bounding box center [265, 52] width 40 height 8
select select "10"
select select "2025"
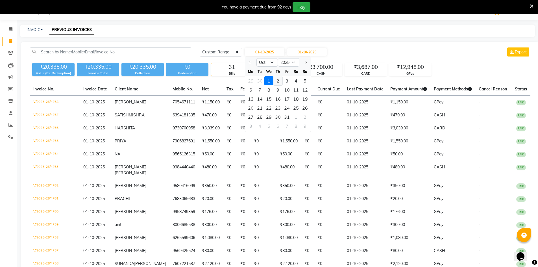
click at [279, 79] on div "2" at bounding box center [277, 80] width 9 height 9
type input "02-10-2025"
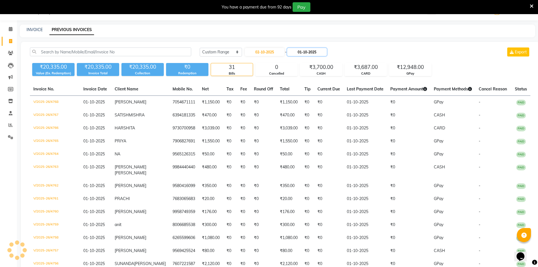
click at [319, 51] on input "01-10-2025" at bounding box center [307, 52] width 40 height 8
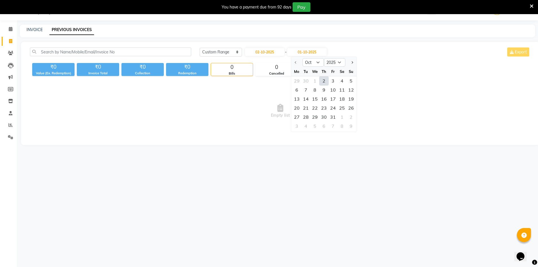
click at [324, 79] on div "2" at bounding box center [323, 80] width 9 height 9
type input "02-10-2025"
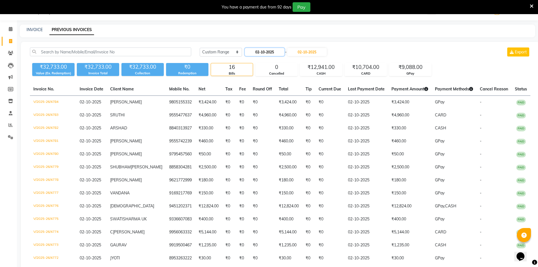
click at [280, 52] on input "02-10-2025" at bounding box center [265, 52] width 40 height 8
select select "10"
select select "2025"
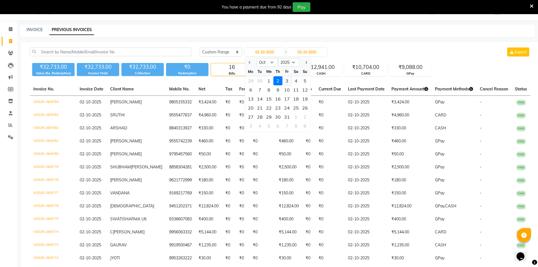
click at [287, 80] on div "3" at bounding box center [286, 80] width 9 height 9
type input "03-10-2025"
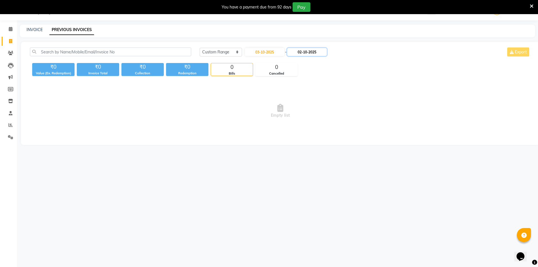
click at [307, 55] on input "02-10-2025" at bounding box center [307, 52] width 40 height 8
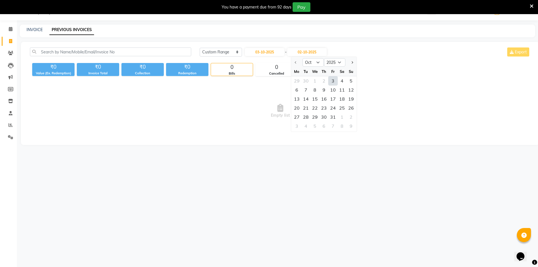
click at [331, 80] on div "3" at bounding box center [332, 80] width 9 height 9
type input "03-10-2025"
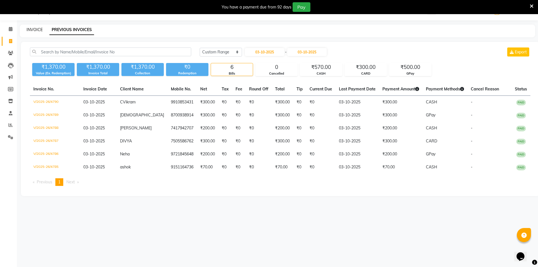
click at [27, 28] on link "INVOICE" at bounding box center [35, 29] width 16 height 5
select select "service"
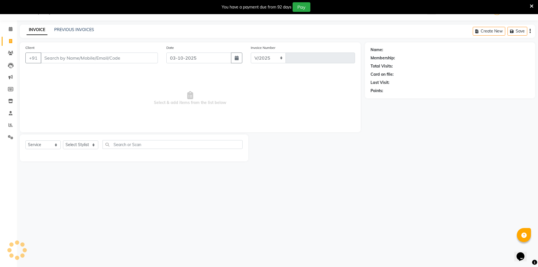
select select "640"
type input "4791"
click at [90, 30] on link "PREVIOUS INVOICES" at bounding box center [74, 29] width 40 height 5
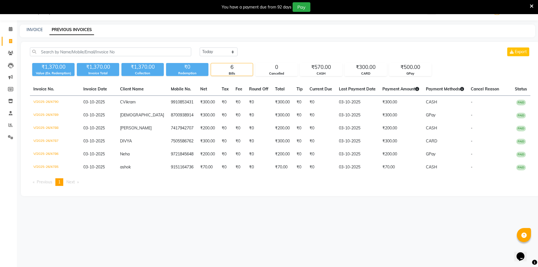
drag, startPoint x: 101, startPoint y: 20, endPoint x: 109, endPoint y: 50, distance: 31.3
drag, startPoint x: 109, startPoint y: 50, endPoint x: 36, endPoint y: 31, distance: 75.9
click at [36, 31] on link "INVOICE" at bounding box center [35, 29] width 16 height 5
select select "service"
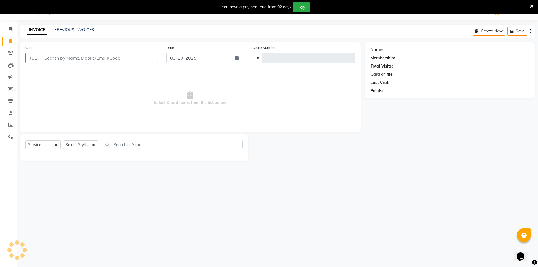
type input "4794"
select select "640"
click at [82, 146] on select "Select Stylist" at bounding box center [80, 144] width 35 height 9
select select "79427"
click at [63, 140] on select "Select Stylist ADNAN ADVANCE ANJALI ANNU B-WAX JH Manager MEMBERSHIP MOHD. MOHI…" at bounding box center [80, 144] width 35 height 9
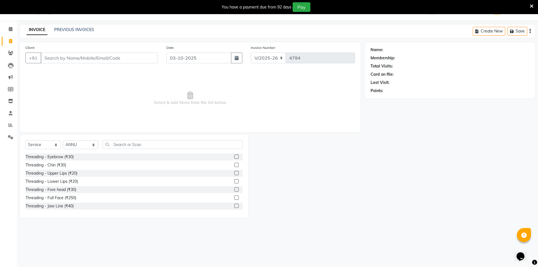
click at [234, 155] on label at bounding box center [236, 156] width 4 height 4
click at [234, 155] on input "checkbox" at bounding box center [236, 157] width 4 height 4
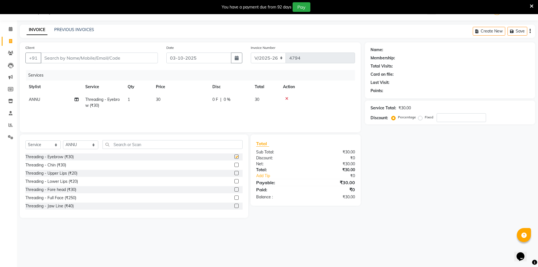
checkbox input "false"
click at [234, 189] on label at bounding box center [236, 189] width 4 height 4
click at [234, 189] on input "checkbox" at bounding box center [236, 190] width 4 height 4
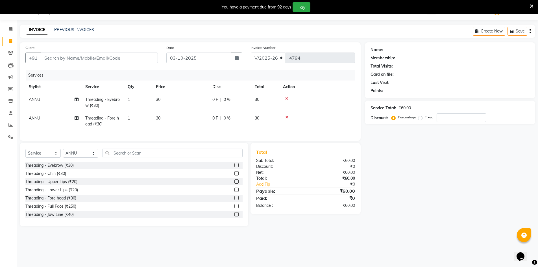
checkbox input "false"
click at [232, 151] on div "Select Service Product Membership Package Voucher Prepaid Gift Card Select Styl…" at bounding box center [134, 184] width 228 height 83
click at [232, 153] on input "text" at bounding box center [173, 153] width 140 height 9
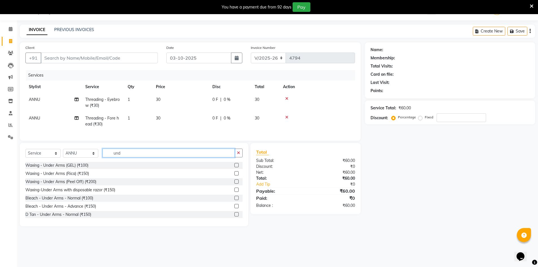
type input "und"
click at [234, 175] on label at bounding box center [236, 173] width 4 height 4
click at [234, 175] on input "checkbox" at bounding box center [236, 174] width 4 height 4
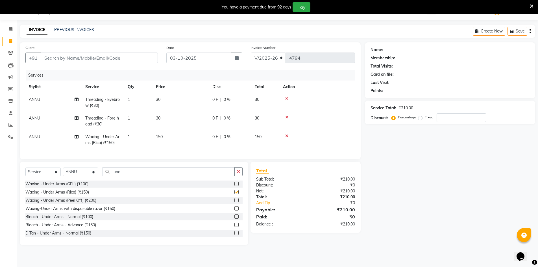
checkbox input "false"
click at [71, 57] on input "Client" at bounding box center [99, 58] width 117 height 11
type input "7"
type input "0"
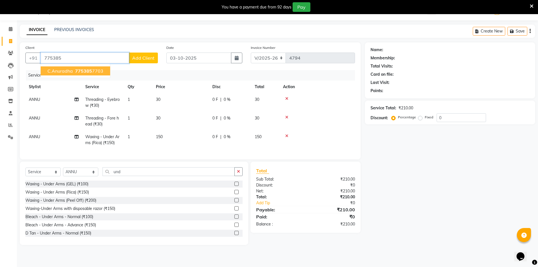
click at [49, 71] on span "C.Anuradha" at bounding box center [59, 71] width 25 height 6
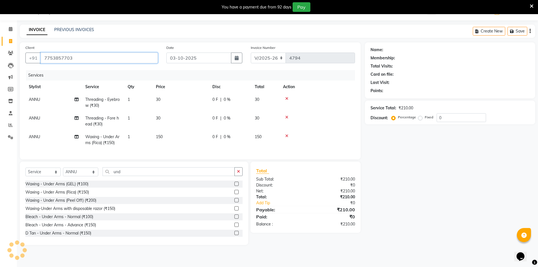
type input "7753857703"
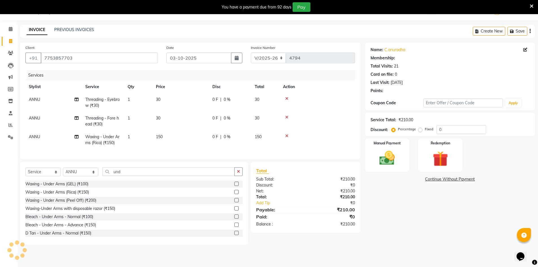
select select "1: Object"
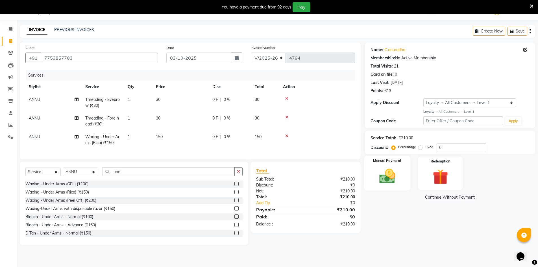
click at [390, 173] on img at bounding box center [387, 176] width 26 height 18
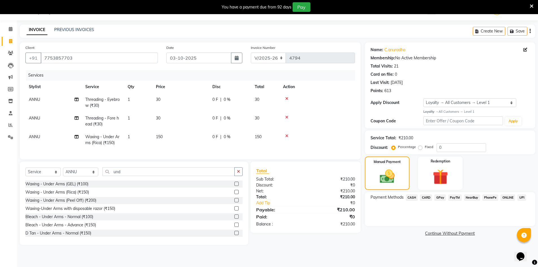
click at [441, 199] on span "GPay" at bounding box center [440, 197] width 12 height 6
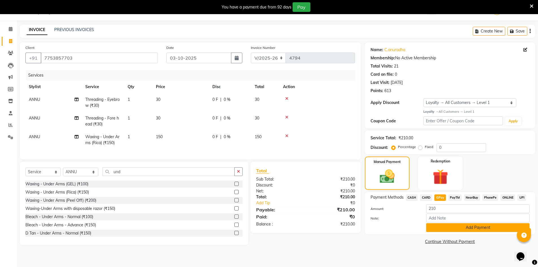
click at [477, 227] on button "Add Payment" at bounding box center [477, 227] width 103 height 9
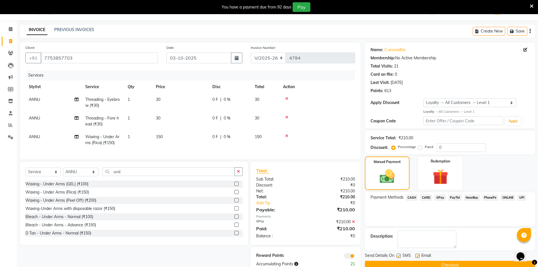
click at [475, 265] on button "Checkout" at bounding box center [450, 265] width 170 height 9
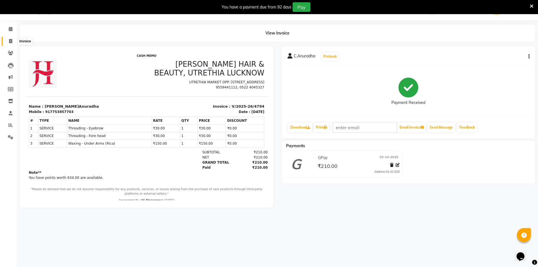
click at [10, 38] on span at bounding box center [11, 41] width 10 height 6
select select "service"
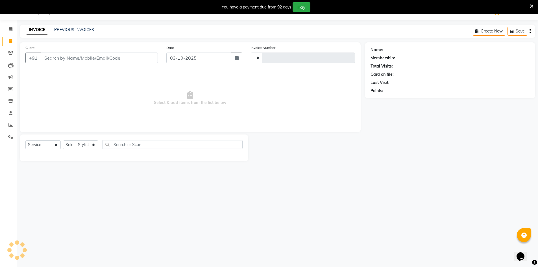
type input "4795"
select select "640"
click at [108, 59] on input "Client" at bounding box center [99, 58] width 117 height 11
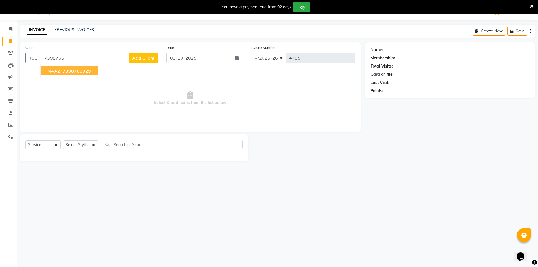
click at [80, 71] on span "7398766" at bounding box center [73, 71] width 20 height 6
type input "7398766929"
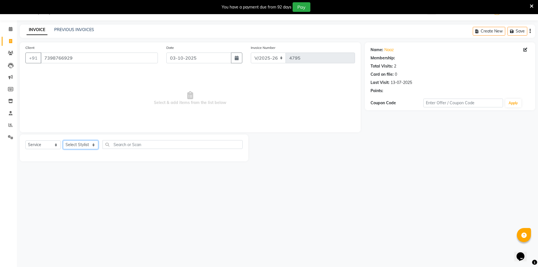
click at [70, 144] on select "Select Stylist ADNAN ADVANCE ANJALI ANNU B-WAX JH Manager MEMBERSHIP MOHD. MOHI…" at bounding box center [80, 144] width 35 height 9
select select "1: Object"
select select "9206"
click at [63, 140] on select "Select Stylist ADNAN ADVANCE ANJALI ANNU B-WAX JH Manager MEMBERSHIP MOHD. MOHI…" at bounding box center [80, 144] width 35 height 9
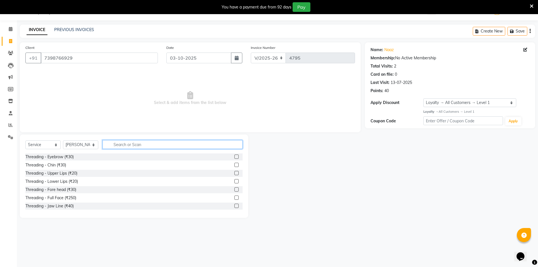
click at [123, 142] on input "text" at bounding box center [173, 144] width 140 height 9
type input "bab"
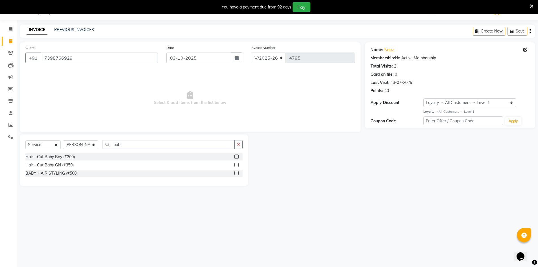
drag, startPoint x: 235, startPoint y: 156, endPoint x: 243, endPoint y: 157, distance: 7.6
click at [236, 156] on label at bounding box center [236, 156] width 4 height 4
click at [236, 156] on input "checkbox" at bounding box center [236, 157] width 4 height 4
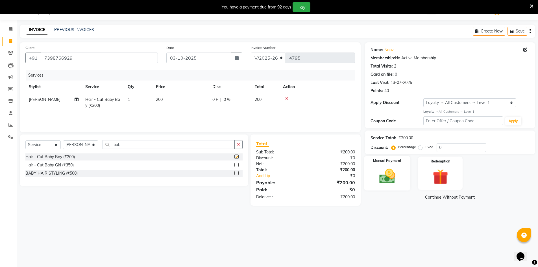
checkbox input "false"
click at [383, 185] on img at bounding box center [387, 176] width 26 height 18
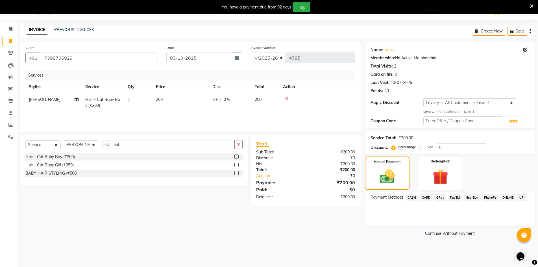
click at [443, 197] on span "GPay" at bounding box center [440, 197] width 12 height 6
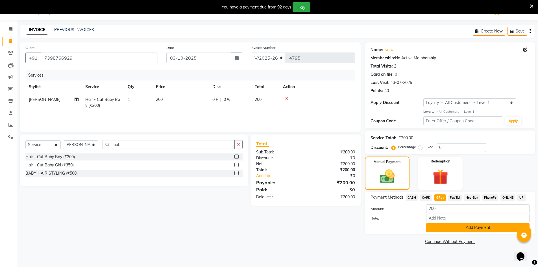
click at [484, 226] on button "Add Payment" at bounding box center [477, 227] width 103 height 9
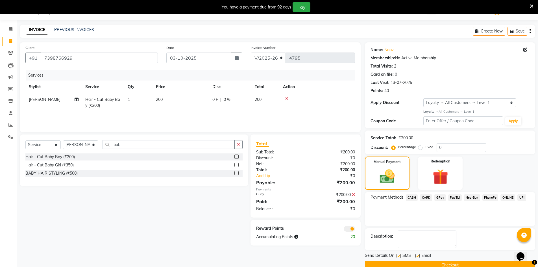
click at [479, 262] on button "Checkout" at bounding box center [450, 265] width 170 height 9
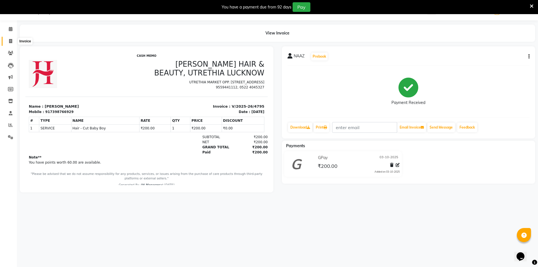
click at [10, 41] on icon at bounding box center [10, 41] width 3 height 4
select select "service"
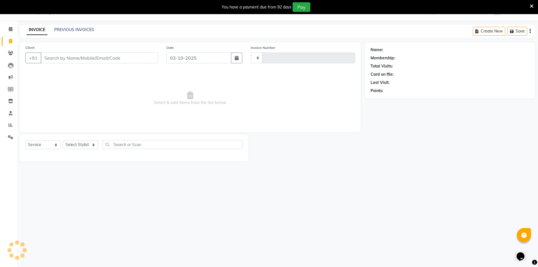
type input "4796"
select select "640"
click at [74, 147] on select "Select Stylist" at bounding box center [80, 144] width 35 height 9
select select "9206"
click at [63, 140] on select "Select Stylist ADNAN ADVANCE ANJALI ANNU B-WAX JH Manager MEMBERSHIP MOHD. MOHI…" at bounding box center [80, 144] width 35 height 9
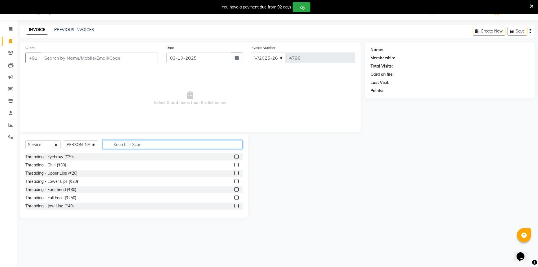
click at [132, 145] on input "text" at bounding box center [173, 144] width 140 height 9
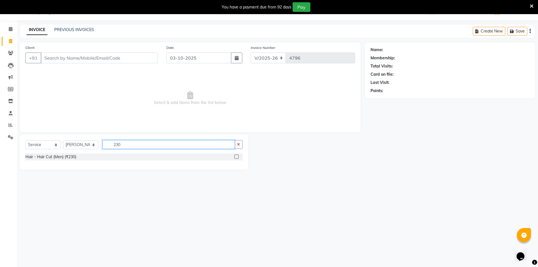
type input "230"
click at [236, 155] on label at bounding box center [236, 156] width 4 height 4
click at [236, 155] on input "checkbox" at bounding box center [236, 157] width 4 height 4
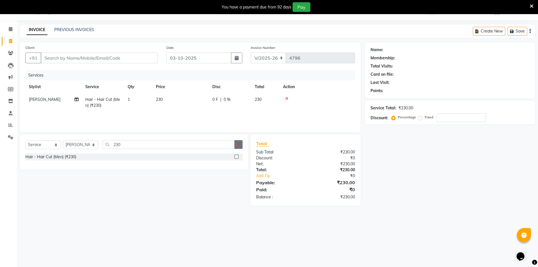
checkbox input "false"
click at [240, 146] on button "button" at bounding box center [238, 144] width 8 height 9
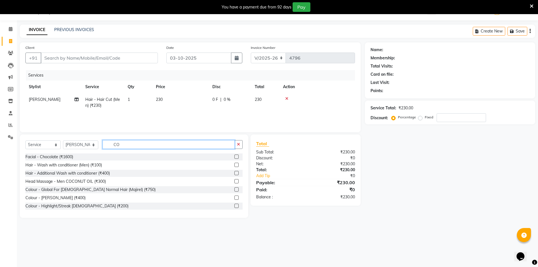
type input "CO"
click at [230, 181] on div "Head Massage - Men COCONUT OIL (₹300)" at bounding box center [133, 181] width 217 height 7
click at [234, 180] on label at bounding box center [236, 181] width 4 height 4
click at [234, 180] on input "checkbox" at bounding box center [236, 182] width 4 height 4
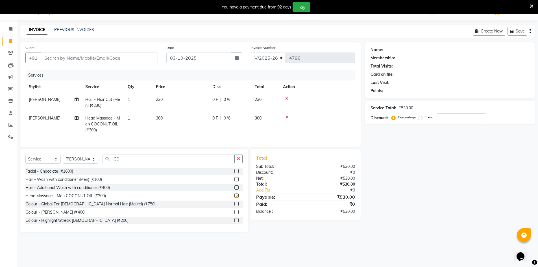
checkbox input "false"
click at [121, 59] on input "Client" at bounding box center [99, 58] width 117 height 11
type input "9"
type input "0"
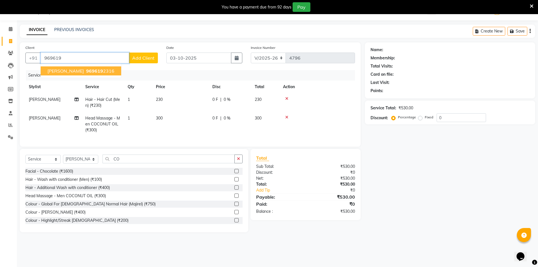
click at [88, 74] on button "Dipansu 969619 2316" at bounding box center [81, 70] width 80 height 9
type input "9696192316"
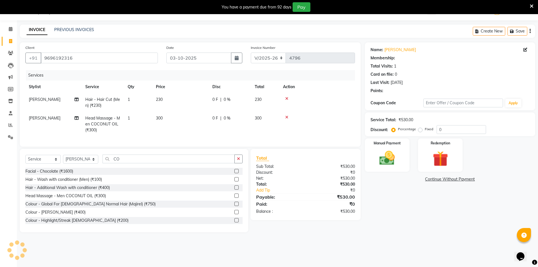
select select "1: Object"
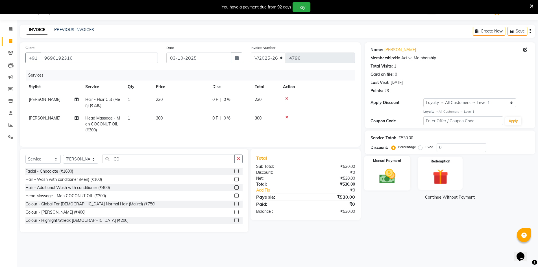
click at [385, 186] on div "Manual Payment" at bounding box center [387, 173] width 47 height 35
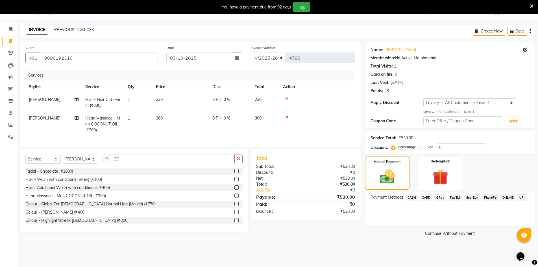
click at [441, 199] on span "GPay" at bounding box center [440, 197] width 12 height 6
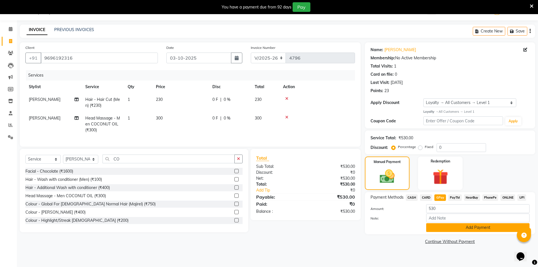
click at [454, 229] on button "Add Payment" at bounding box center [477, 227] width 103 height 9
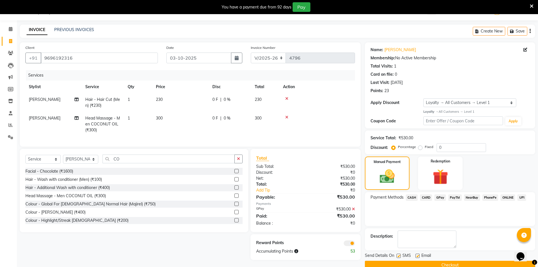
scroll to position [25, 0]
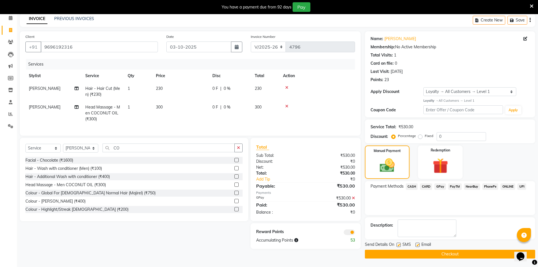
click at [407, 255] on button "Checkout" at bounding box center [450, 254] width 170 height 9
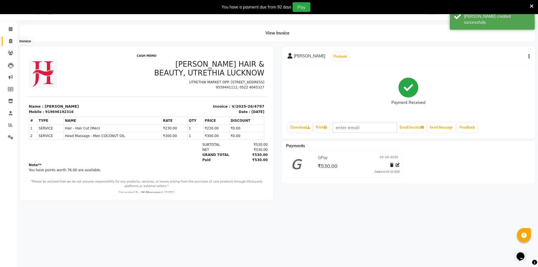
click at [9, 40] on icon at bounding box center [10, 41] width 3 height 4
select select "640"
select select "service"
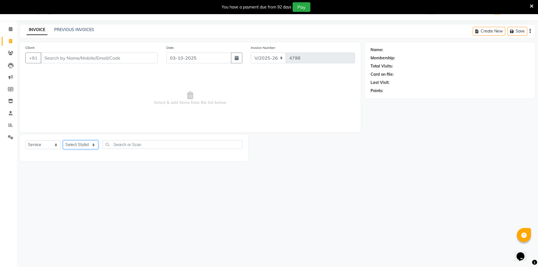
click at [82, 146] on select "Select Stylist ADNAN ADVANCE ANJALI ANNU B-WAX JH Manager MEMBERSHIP MOHD. MOHI…" at bounding box center [80, 144] width 35 height 9
select select "9206"
click at [63, 140] on select "Select Stylist ADNAN ADVANCE ANJALI ANNU B-WAX JH Manager MEMBERSHIP MOHD. MOHI…" at bounding box center [80, 144] width 35 height 9
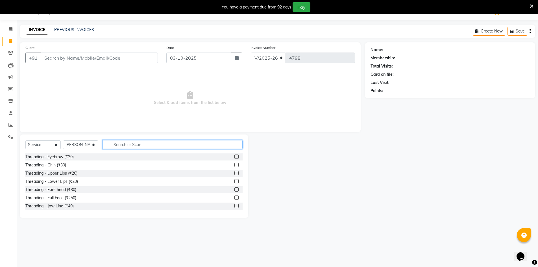
click at [145, 144] on input "text" at bounding box center [173, 144] width 140 height 9
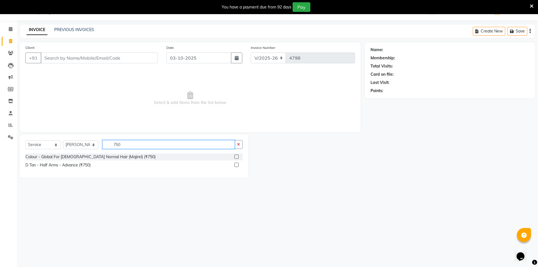
type input "750"
click at [235, 157] on label at bounding box center [236, 156] width 4 height 4
click at [235, 157] on input "checkbox" at bounding box center [236, 157] width 4 height 4
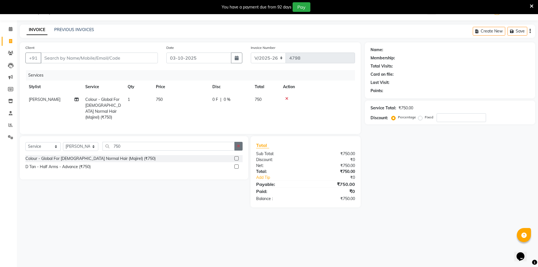
checkbox input "false"
click at [241, 147] on button "button" at bounding box center [238, 146] width 8 height 9
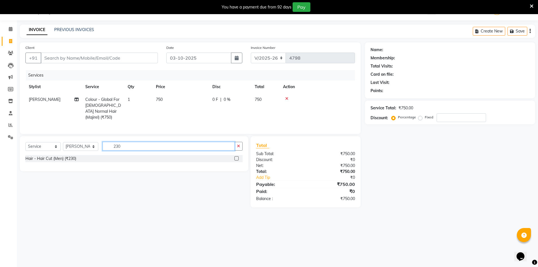
type input "230"
click at [236, 157] on label at bounding box center [236, 158] width 4 height 4
click at [236, 157] on input "checkbox" at bounding box center [236, 159] width 4 height 4
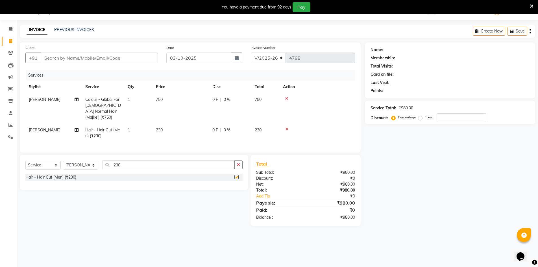
checkbox input "false"
click at [92, 61] on input "Client" at bounding box center [99, 58] width 117 height 11
click at [88, 57] on input "Client" at bounding box center [99, 58] width 117 height 11
type input "SD"
type input "0"
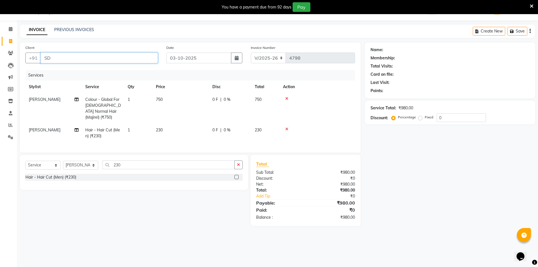
type input "S"
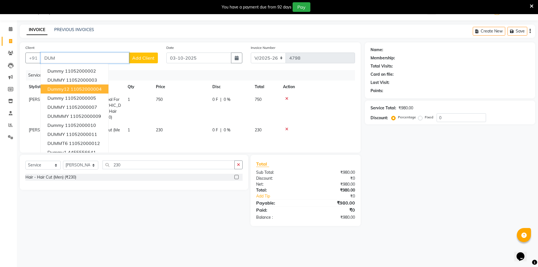
click at [84, 89] on ngb-highlight "11052000004" at bounding box center [86, 89] width 31 height 6
type input "11052000004"
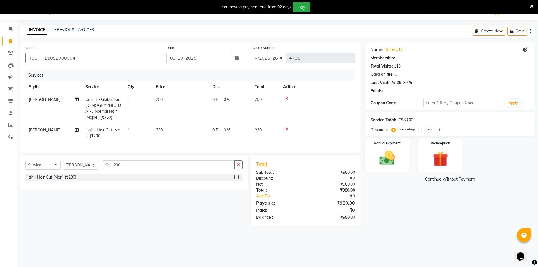
select select "1: Object"
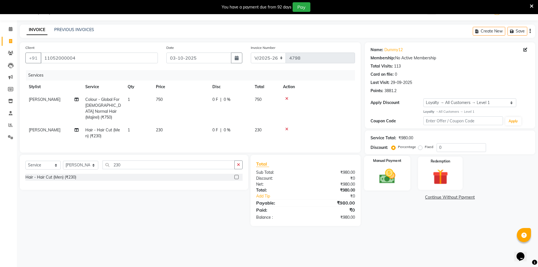
click at [397, 179] on img at bounding box center [387, 176] width 26 height 18
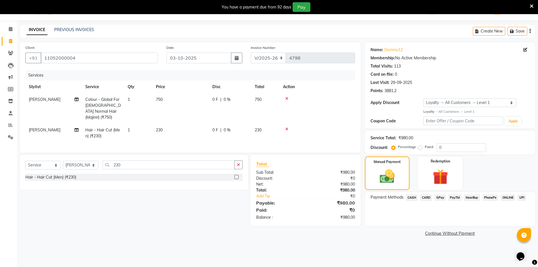
click at [441, 201] on span "GPay" at bounding box center [440, 197] width 12 height 6
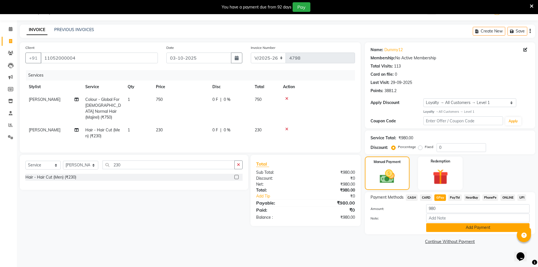
click at [482, 229] on button "Add Payment" at bounding box center [477, 227] width 103 height 9
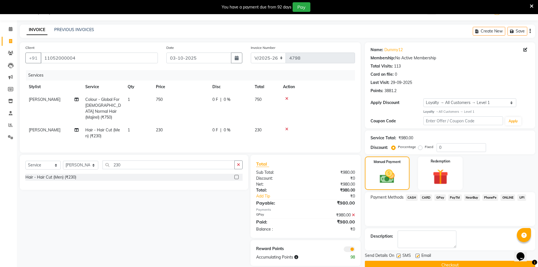
drag, startPoint x: 537, startPoint y: 209, endPoint x: 542, endPoint y: 219, distance: 11.0
click at [538, 219] on html "08047224946 Select Location × Jawed Habib (Nr Ent) Hair Beauty Nails & Makeup S…" at bounding box center [269, 119] width 538 height 267
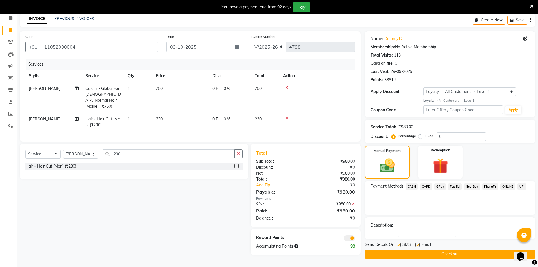
click at [450, 254] on button "Checkout" at bounding box center [450, 254] width 170 height 9
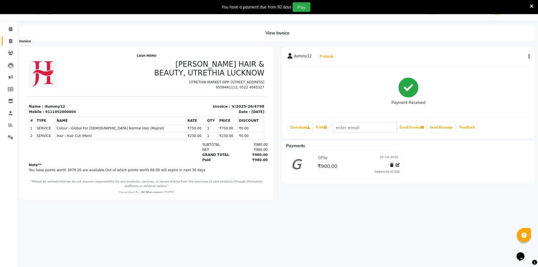
click at [10, 39] on icon at bounding box center [10, 41] width 3 height 4
select select "service"
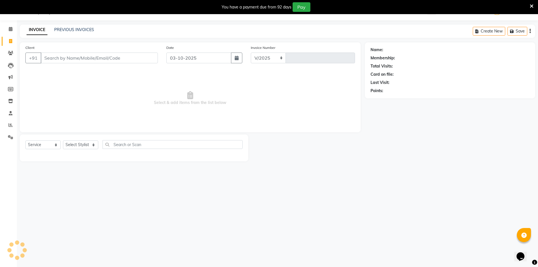
select select "640"
type input "4801"
click at [90, 146] on select "Select Stylist" at bounding box center [80, 144] width 35 height 9
select select "48593"
click at [63, 140] on select "Select Stylist ADNAN ADVANCE ANJALI ANNU B-WAX JH Manager MEMBERSHIP MOHD. MOHI…" at bounding box center [80, 144] width 35 height 9
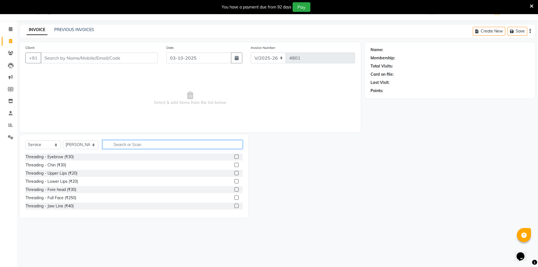
drag, startPoint x: 145, startPoint y: 141, endPoint x: 139, endPoint y: 139, distance: 5.8
click at [142, 140] on div "Select Service Product Membership Package Voucher Prepaid Gift Card Select Styl…" at bounding box center [134, 175] width 228 height 83
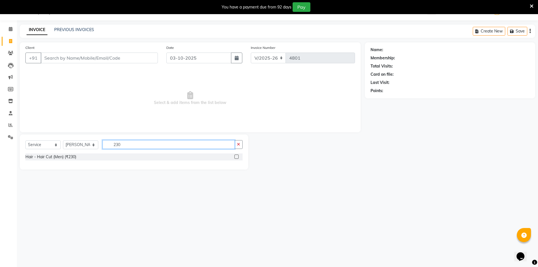
type input "230"
click at [238, 155] on label at bounding box center [236, 156] width 4 height 4
click at [238, 155] on input "checkbox" at bounding box center [236, 157] width 4 height 4
checkbox input "true"
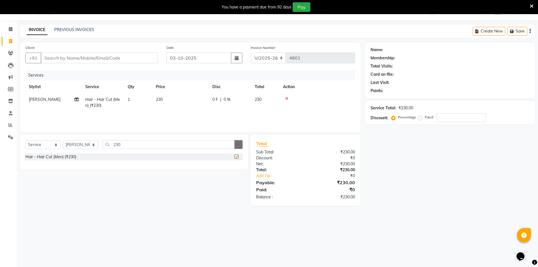
click at [241, 147] on button "button" at bounding box center [238, 144] width 8 height 9
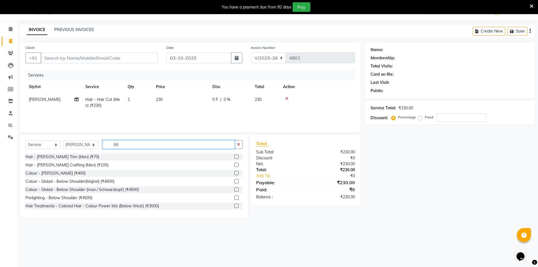
type input "BE"
click at [230, 158] on div "Hair - Beard Trim (Men) (₹70)" at bounding box center [133, 156] width 217 height 7
click at [234, 157] on label at bounding box center [236, 156] width 4 height 4
click at [234, 157] on input "checkbox" at bounding box center [236, 157] width 4 height 4
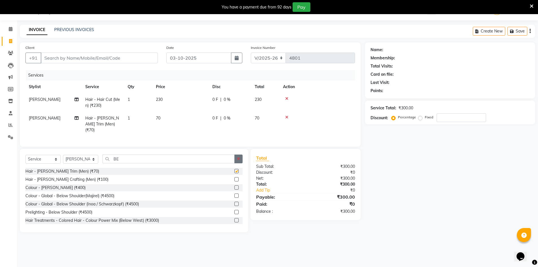
checkbox input "false"
click at [238, 154] on button "button" at bounding box center [238, 158] width 8 height 9
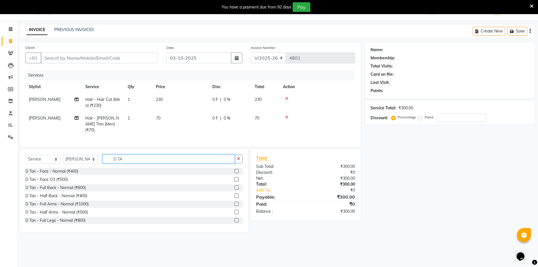
type input "D TA"
click at [234, 177] on label at bounding box center [236, 179] width 4 height 4
click at [234, 178] on input "checkbox" at bounding box center [236, 180] width 4 height 4
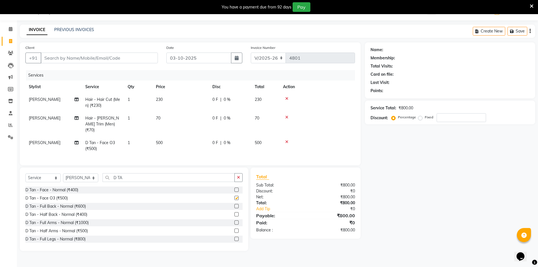
checkbox input "false"
click at [135, 62] on input "Client" at bounding box center [99, 58] width 117 height 11
type input "7"
type input "0"
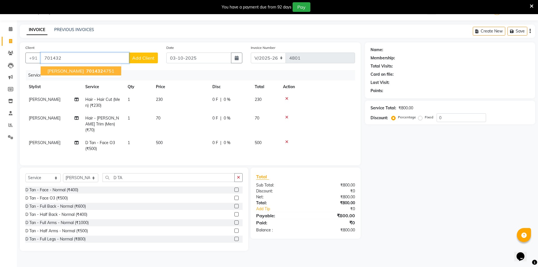
click at [101, 65] on ngb-typeahead-window "ANKIT SINGH 701432 4751" at bounding box center [80, 71] width 81 height 14
click at [101, 69] on ngb-highlight "701432 4751" at bounding box center [99, 71] width 29 height 6
type input "7014324751"
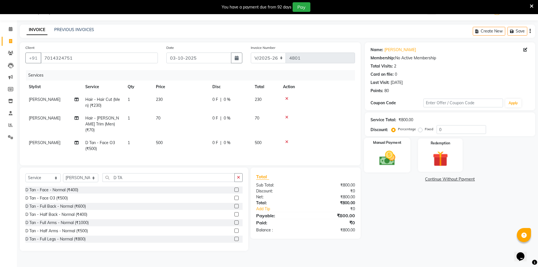
click at [390, 164] on img at bounding box center [387, 158] width 26 height 18
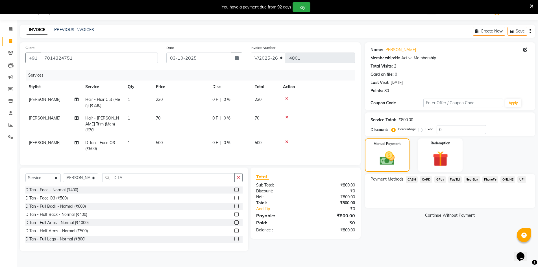
click at [439, 179] on span "GPay" at bounding box center [440, 179] width 12 height 6
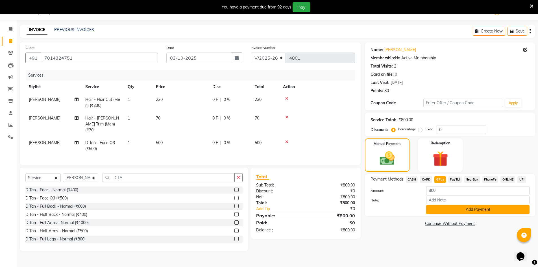
click at [463, 210] on button "Add Payment" at bounding box center [477, 209] width 103 height 9
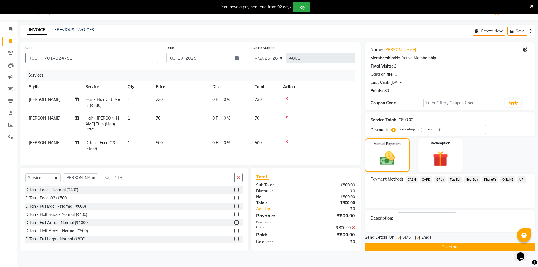
click at [387, 240] on span "Send Details On" at bounding box center [379, 237] width 29 height 7
click at [386, 245] on button "Checkout" at bounding box center [450, 247] width 170 height 9
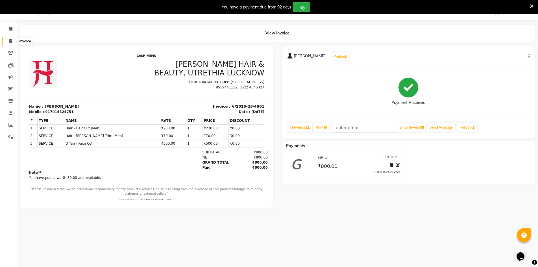
click at [7, 38] on span at bounding box center [11, 41] width 10 height 6
select select "service"
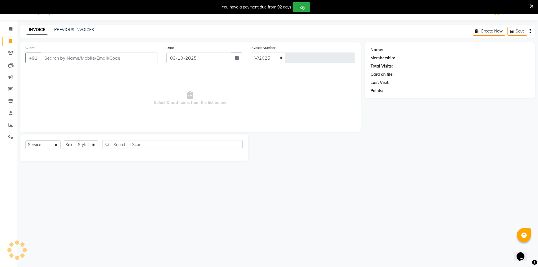
select select "640"
type input "4802"
click at [69, 29] on link "PREVIOUS INVOICES" at bounding box center [74, 29] width 40 height 5
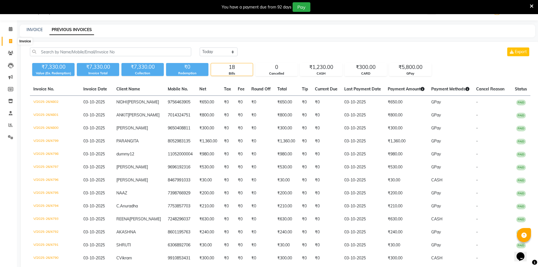
click at [12, 40] on icon at bounding box center [10, 41] width 3 height 4
select select "service"
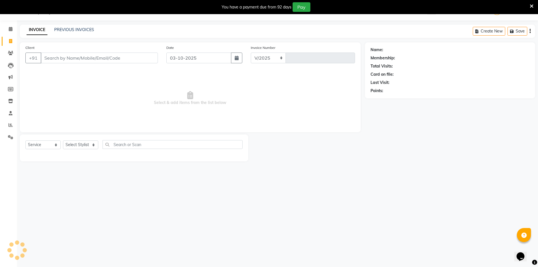
select select "640"
type input "4804"
click at [82, 145] on select "Select Stylist ADNAN ADVANCE ANJALI ANNU B-WAX JH Manager MEMBERSHIP MOHD. MOHI…" at bounding box center [80, 144] width 35 height 9
click at [63, 140] on select "Select Stylist ADNAN ADVANCE ANJALI ANNU B-WAX JH Manager MEMBERSHIP MOHD. MOHI…" at bounding box center [80, 144] width 35 height 9
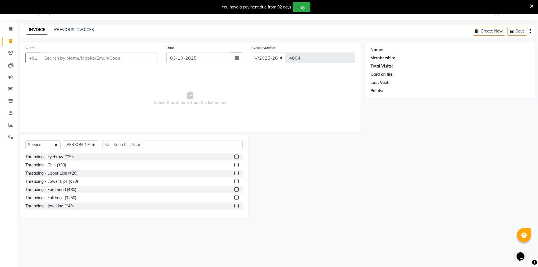
click at [533, 6] on icon at bounding box center [532, 6] width 4 height 5
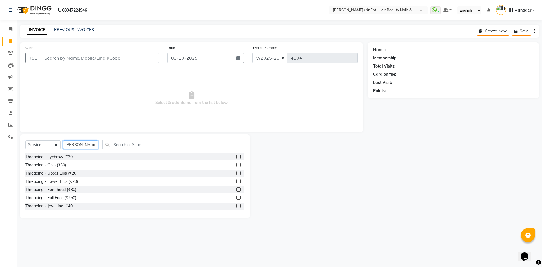
click at [81, 142] on select "Select Stylist ADNAN ADVANCE ANJALI ANNU B-WAX JH Manager MEMBERSHIP MOHD. MOHI…" at bounding box center [80, 144] width 35 height 9
select select "13395"
click at [63, 140] on select "Select Stylist ADNAN ADVANCE ANJALI ANNU B-WAX JH Manager MEMBERSHIP MOHD. MOHI…" at bounding box center [80, 144] width 35 height 9
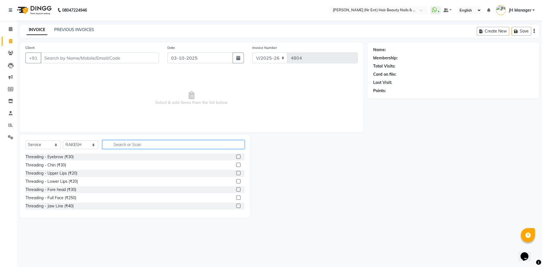
click at [186, 146] on input "text" at bounding box center [174, 144] width 142 height 9
type input "CUT"
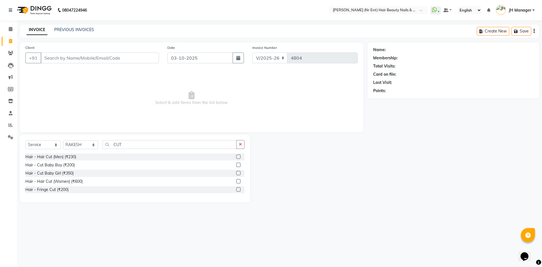
click at [238, 182] on label at bounding box center [238, 181] width 4 height 4
click at [238, 182] on input "checkbox" at bounding box center [238, 182] width 4 height 4
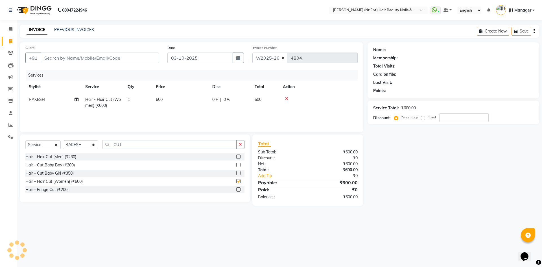
checkbox input "false"
click at [129, 59] on input "Client" at bounding box center [100, 58] width 118 height 11
type input "9"
type input "0"
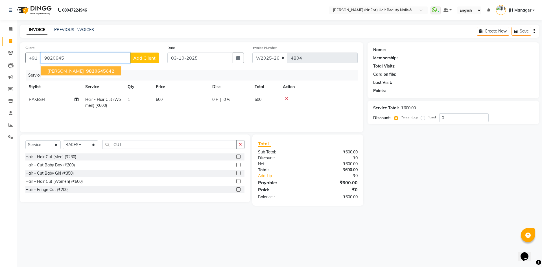
click at [106, 69] on button "ANU SINGH 9820645 642" at bounding box center [81, 70] width 80 height 9
type input "9820645642"
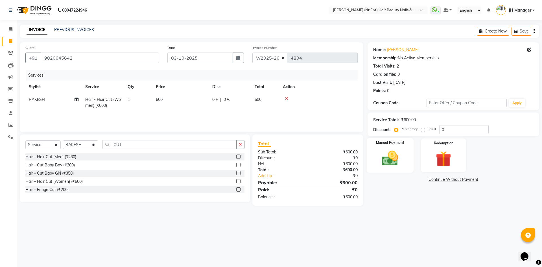
click at [398, 162] on img at bounding box center [390, 158] width 26 height 19
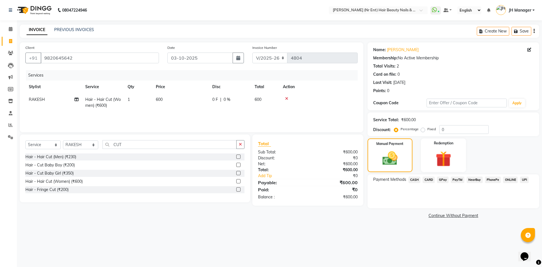
click at [416, 177] on span "CASH" at bounding box center [415, 180] width 12 height 6
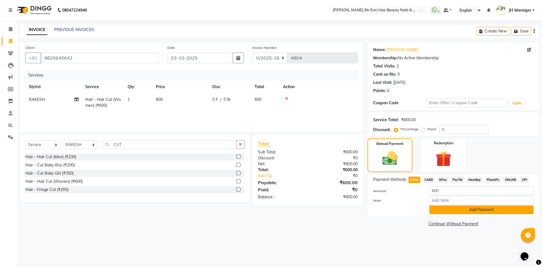
click at [475, 211] on button "Add Payment" at bounding box center [482, 209] width 104 height 9
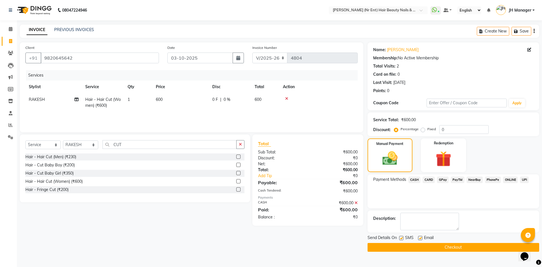
click at [468, 251] on button "Checkout" at bounding box center [454, 247] width 172 height 9
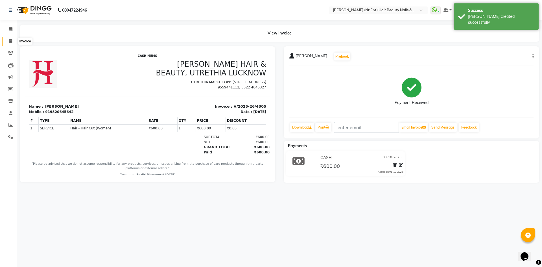
click at [11, 42] on icon at bounding box center [10, 41] width 3 height 4
select select "service"
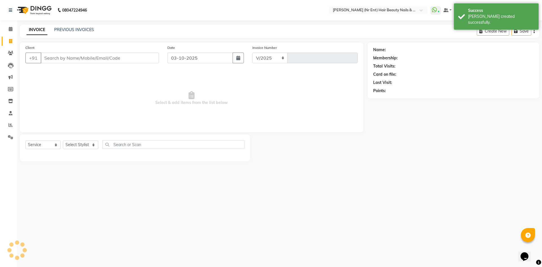
select select "640"
type input "4806"
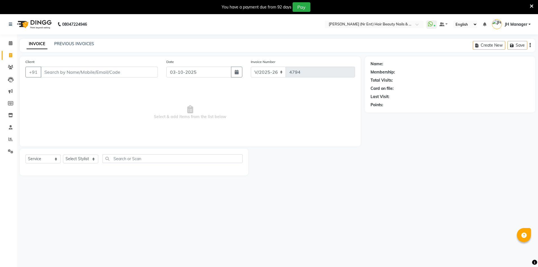
select select "640"
select select "service"
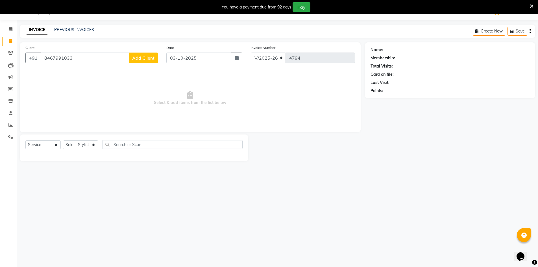
type input "8467991033"
click at [79, 141] on select "Select Stylist ADNAN ADVANCE ANJALI ANNU B-WAX JH Manager MEMBERSHIP [PERSON_NA…" at bounding box center [80, 144] width 35 height 9
select select "92487"
click at [63, 140] on select "Select Stylist ADNAN ADVANCE ANJALI ANNU B-WAX JH Manager MEMBERSHIP [PERSON_NA…" at bounding box center [80, 144] width 35 height 9
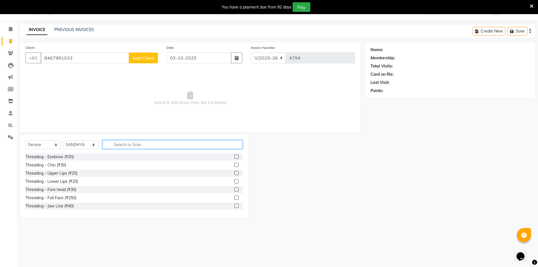
click at [128, 141] on input "text" at bounding box center [173, 144] width 140 height 9
click at [236, 154] on div at bounding box center [238, 156] width 8 height 7
click at [229, 156] on div "Threading - Eyebrow (₹30)" at bounding box center [133, 156] width 217 height 7
click at [234, 155] on div at bounding box center [238, 156] width 8 height 7
click at [234, 157] on label at bounding box center [236, 156] width 4 height 4
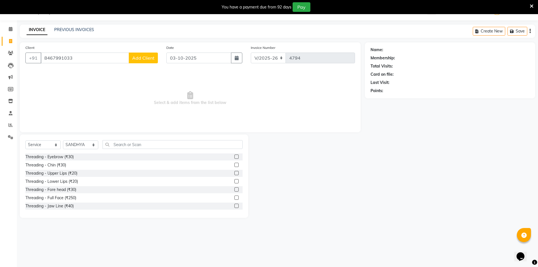
click at [234, 157] on input "checkbox" at bounding box center [236, 157] width 4 height 4
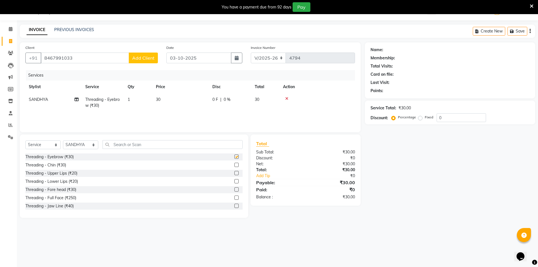
checkbox input "false"
click at [154, 56] on span "Add Client" at bounding box center [143, 58] width 22 height 6
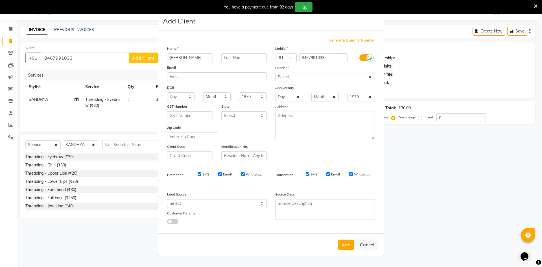
drag, startPoint x: 200, startPoint y: 55, endPoint x: 159, endPoint y: 55, distance: 40.4
click at [159, 55] on div "Generate Dummy Number Name jigyasa Email DOB Day 01 02 03 04 05 06 07 08 09 10 …" at bounding box center [270, 132] width 225 height 203
type input "G"
type input "JIGYASA"
drag, startPoint x: 283, startPoint y: 78, endPoint x: 286, endPoint y: 81, distance: 4.4
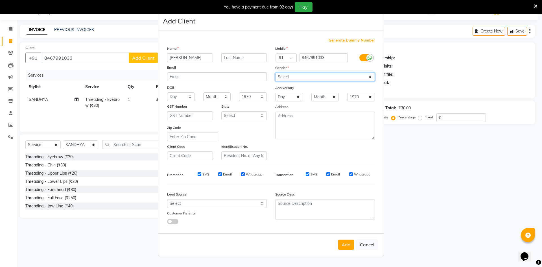
click at [283, 78] on select "Select Male Female Other Prefer Not To Say" at bounding box center [325, 77] width 100 height 9
select select "male"
click at [275, 73] on select "Select Male Female Other Prefer Not To Say" at bounding box center [325, 77] width 100 height 9
click at [347, 246] on button "Add" at bounding box center [346, 244] width 16 height 10
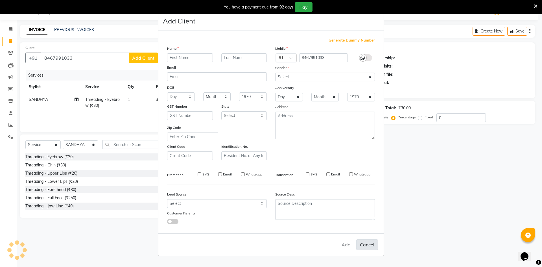
select select
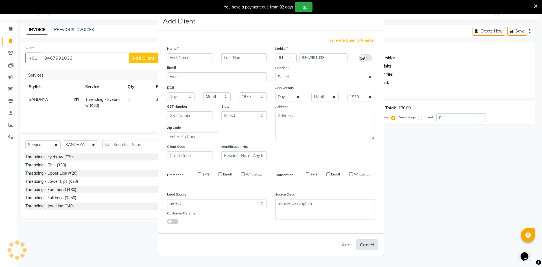
select select
checkbox input "false"
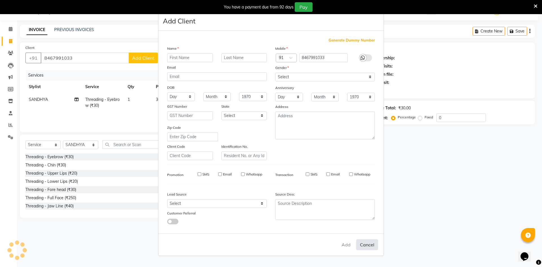
checkbox input "false"
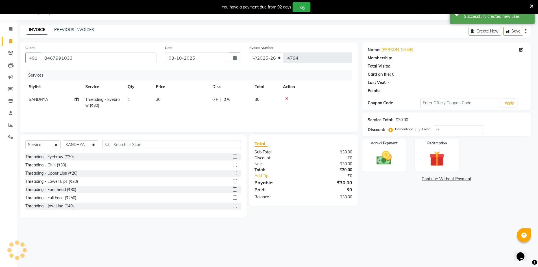
select select "1: Object"
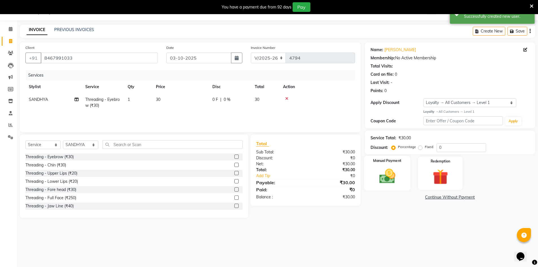
click at [384, 181] on img at bounding box center [387, 176] width 26 height 18
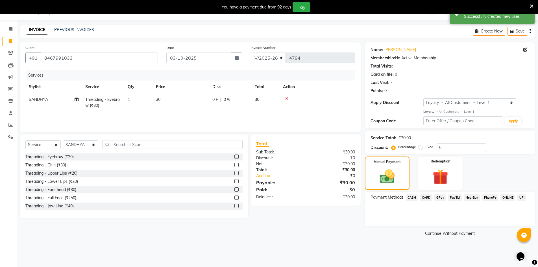
click at [412, 197] on span "CASH" at bounding box center [412, 197] width 12 height 6
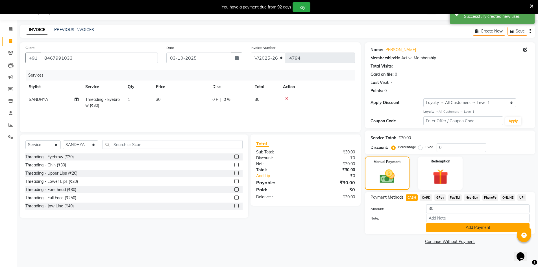
click at [450, 229] on button "Add Payment" at bounding box center [477, 227] width 103 height 9
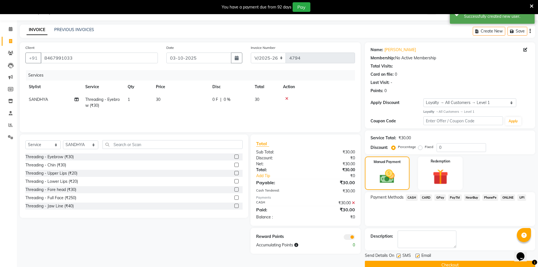
click at [444, 263] on button "Checkout" at bounding box center [450, 265] width 170 height 9
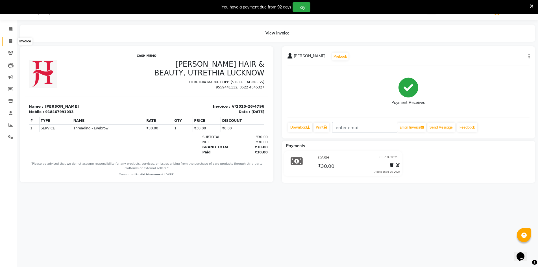
click at [13, 38] on span at bounding box center [11, 41] width 10 height 6
select select "service"
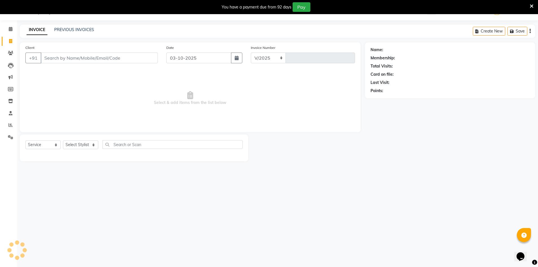
select select "640"
type input "4799"
click at [84, 146] on select "Select Stylist" at bounding box center [80, 144] width 35 height 9
select select "9207"
click at [63, 140] on select "Select Stylist ADNAN ADVANCE ANJALI ANNU B-WAX JH Manager MEMBERSHIP MOHD. MOHI…" at bounding box center [80, 144] width 35 height 9
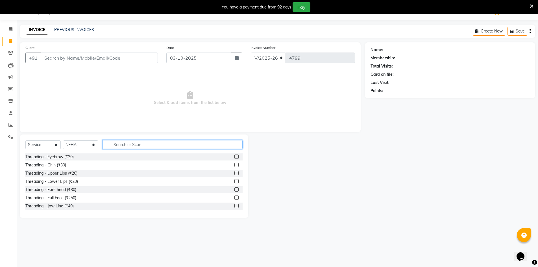
click at [164, 142] on input "text" at bounding box center [173, 144] width 140 height 9
type input "FUL"
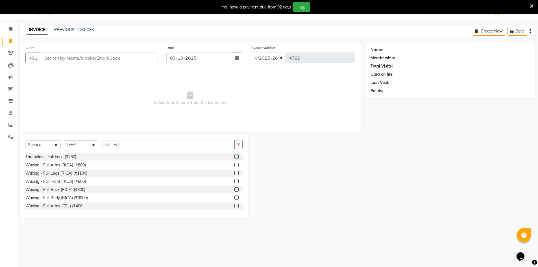
click at [234, 204] on label at bounding box center [236, 206] width 4 height 4
click at [234, 204] on input "checkbox" at bounding box center [236, 206] width 4 height 4
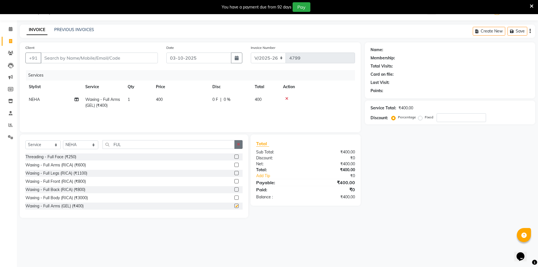
checkbox input "false"
click at [240, 146] on icon "button" at bounding box center [238, 144] width 3 height 4
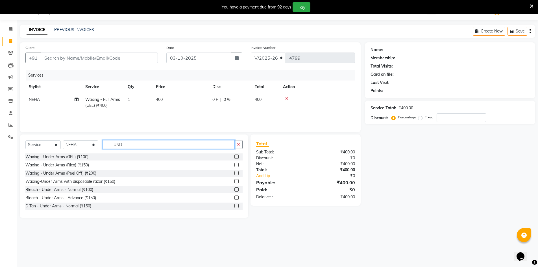
type input "UND"
click at [234, 158] on label at bounding box center [236, 156] width 4 height 4
click at [234, 158] on input "checkbox" at bounding box center [236, 157] width 4 height 4
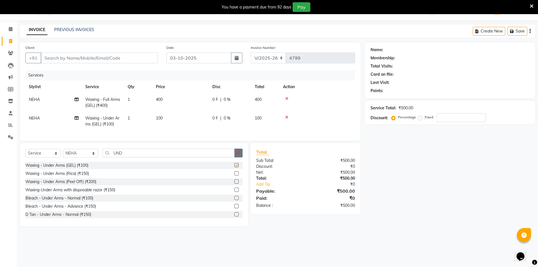
checkbox input "false"
click at [240, 157] on button "button" at bounding box center [238, 153] width 8 height 9
click at [235, 177] on div at bounding box center [238, 173] width 8 height 7
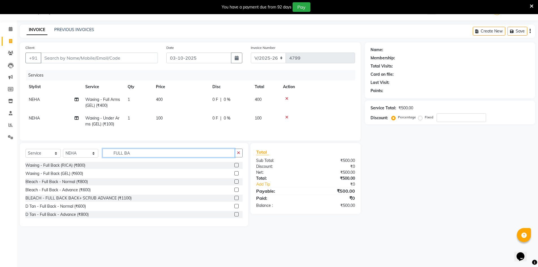
click at [219, 155] on input "FULL BA" at bounding box center [169, 153] width 132 height 9
type input "FULL FRO"
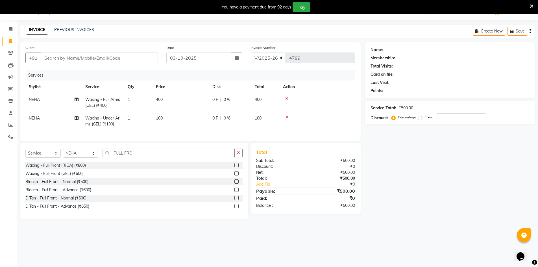
click at [236, 175] on label at bounding box center [236, 173] width 4 height 4
click at [236, 175] on input "checkbox" at bounding box center [236, 174] width 4 height 4
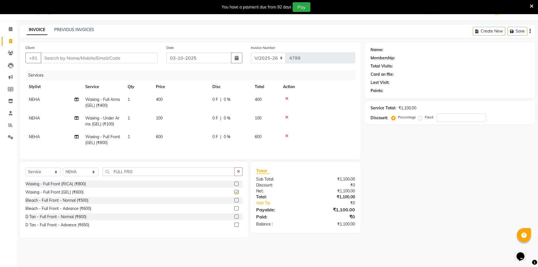
checkbox input "false"
click at [103, 56] on input "Client" at bounding box center [99, 58] width 117 height 11
type input "8"
type input "0"
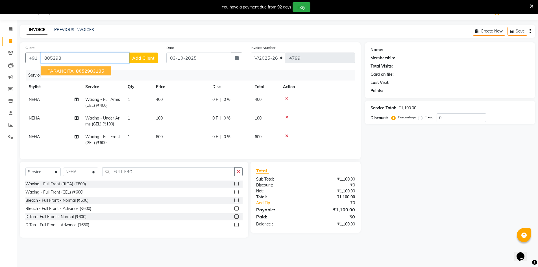
click at [90, 69] on span "805298" at bounding box center [84, 71] width 17 height 6
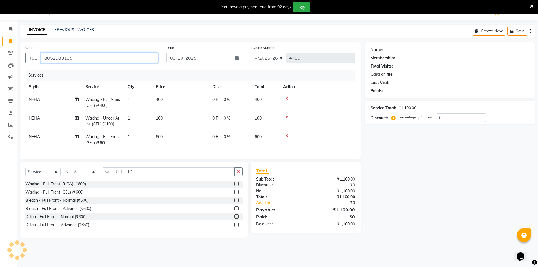
type input "8052983135"
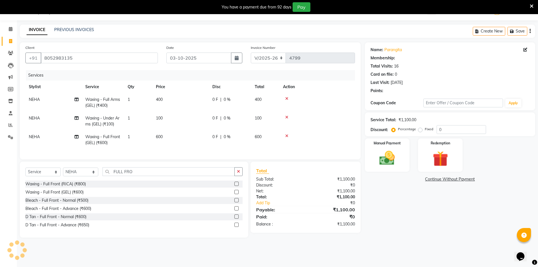
select select "2: Object"
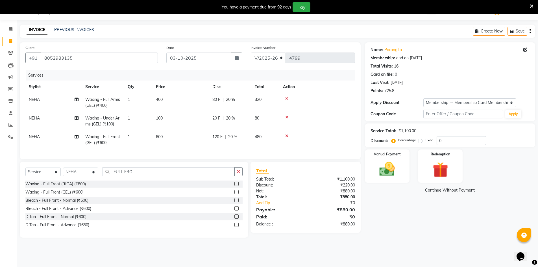
type input "20"
click at [197, 171] on div "Select Service Product Membership Package Voucher Prepaid Gift Card Select Styl…" at bounding box center [134, 200] width 228 height 76
click at [181, 173] on input "FULL FRO" at bounding box center [169, 171] width 132 height 9
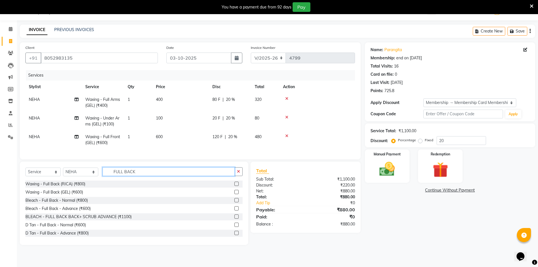
type input "FULL BACK"
click at [234, 194] on label at bounding box center [236, 192] width 4 height 4
click at [234, 194] on input "checkbox" at bounding box center [236, 192] width 4 height 4
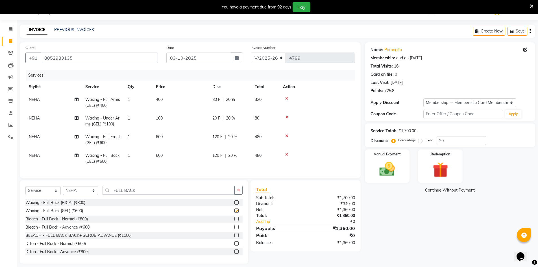
checkbox input "false"
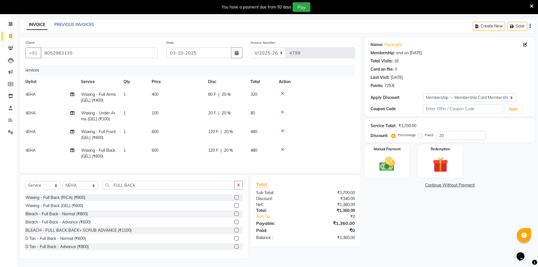
scroll to position [17, 0]
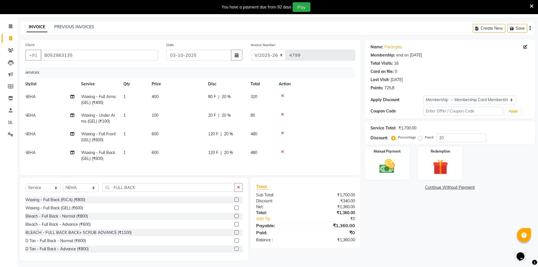
drag, startPoint x: 391, startPoint y: 159, endPoint x: 420, endPoint y: 181, distance: 36.8
click at [391, 160] on img at bounding box center [386, 166] width 25 height 18
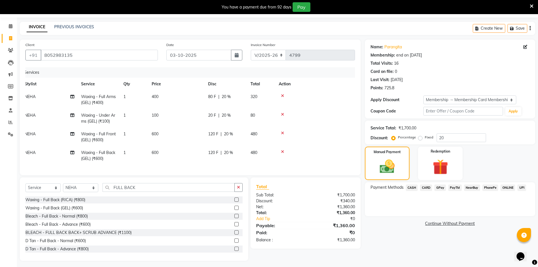
click at [440, 187] on span "GPay" at bounding box center [440, 187] width 12 height 6
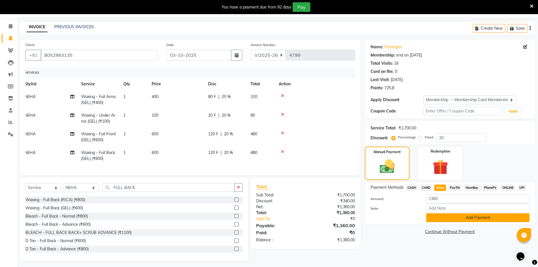
click at [451, 215] on button "Add Payment" at bounding box center [477, 217] width 103 height 9
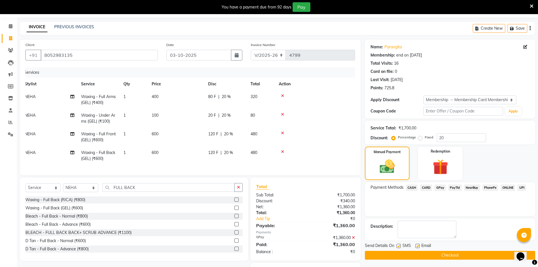
click at [440, 255] on button "Checkout" at bounding box center [450, 255] width 170 height 9
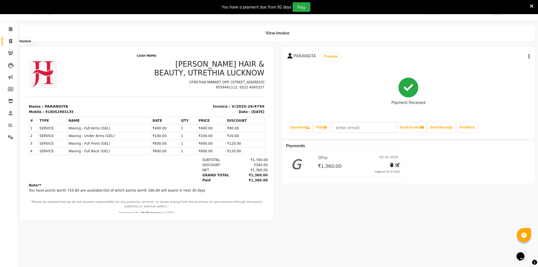
click at [13, 38] on span at bounding box center [11, 41] width 10 height 6
select select "service"
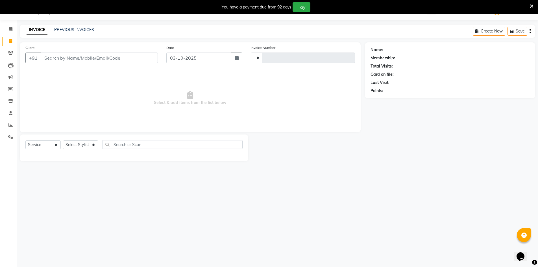
click at [75, 51] on div "Client +91" at bounding box center [91, 56] width 141 height 23
select select "640"
type input "4800"
click at [78, 57] on input "Client" at bounding box center [99, 58] width 117 height 11
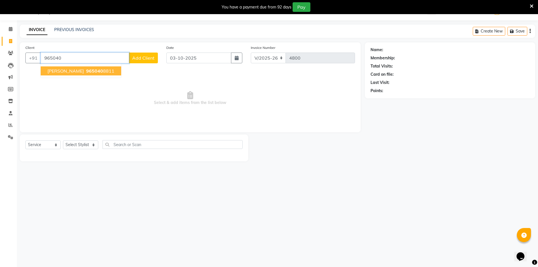
click at [74, 65] on ngb-typeahead-window "Rajesh 965040 8811" at bounding box center [80, 71] width 81 height 14
click at [86, 69] on span "965040" at bounding box center [94, 71] width 17 height 6
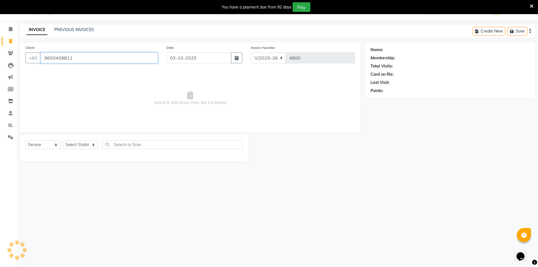
type input "9650408811"
select select "1: Object"
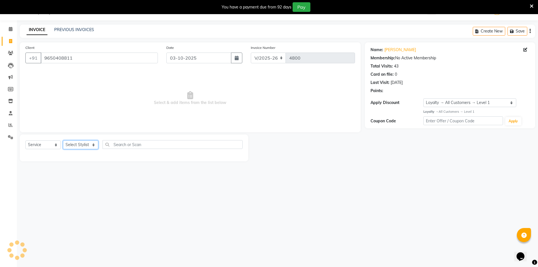
click at [80, 141] on select "Select Stylist ADNAN ADVANCE ANJALI ANNU B-WAX JH Manager MEMBERSHIP MOHD. MOHI…" at bounding box center [80, 144] width 35 height 9
select select "9206"
click at [63, 140] on select "Select Stylist ADNAN ADVANCE ANJALI ANNU B-WAX JH Manager MEMBERSHIP MOHD. MOHI…" at bounding box center [80, 144] width 35 height 9
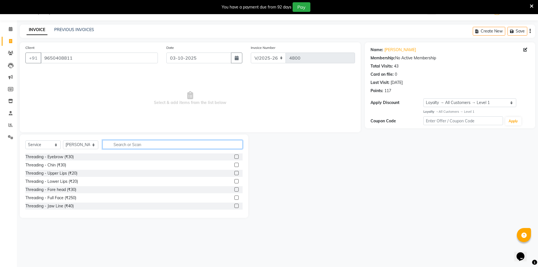
click at [137, 146] on input "text" at bounding box center [173, 144] width 140 height 9
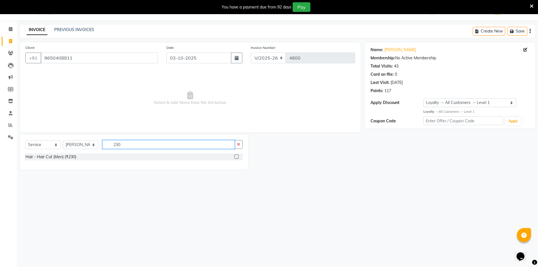
type input "230"
click at [237, 156] on label at bounding box center [236, 156] width 4 height 4
click at [237, 156] on input "checkbox" at bounding box center [236, 157] width 4 height 4
checkbox input "true"
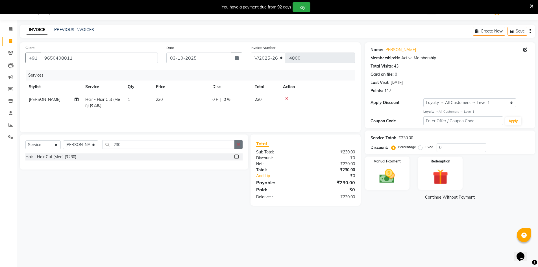
click at [240, 148] on button "button" at bounding box center [238, 144] width 8 height 9
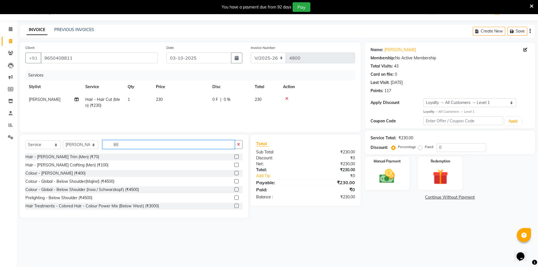
type input "BE"
click at [234, 154] on label at bounding box center [236, 156] width 4 height 4
click at [234, 155] on input "checkbox" at bounding box center [236, 157] width 4 height 4
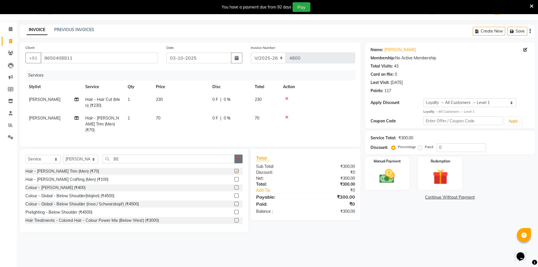
checkbox input "false"
click at [388, 186] on div "Manual Payment" at bounding box center [387, 173] width 47 height 35
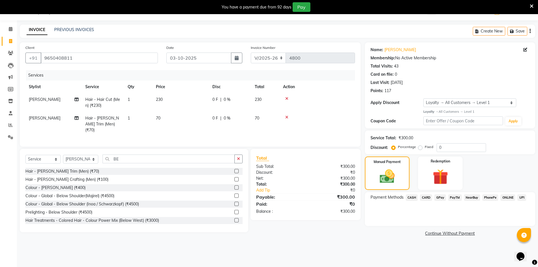
click at [440, 197] on span "GPay" at bounding box center [440, 197] width 12 height 6
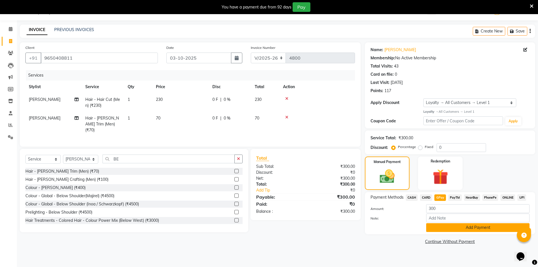
click at [469, 227] on button "Add Payment" at bounding box center [477, 227] width 103 height 9
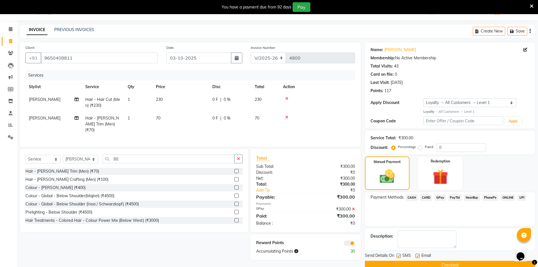
scroll to position [25, 0]
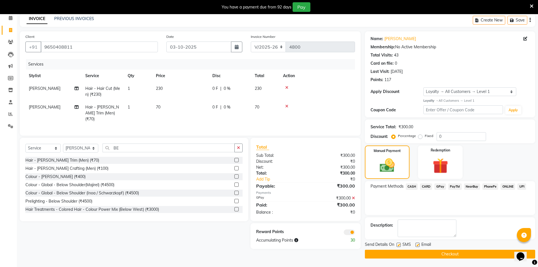
click at [467, 254] on button "Checkout" at bounding box center [450, 254] width 170 height 9
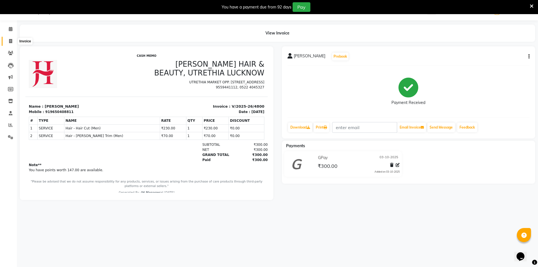
click at [11, 42] on icon at bounding box center [10, 41] width 3 height 4
select select "service"
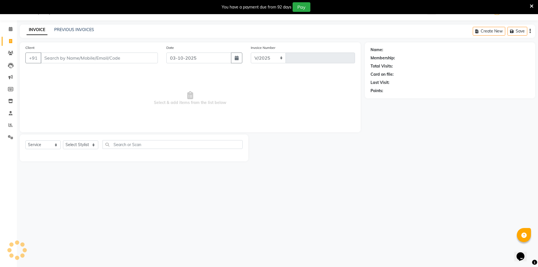
select select "640"
type input "4801"
click at [64, 143] on select "Select Stylist ADNAN ADVANCE ANJALI ANNU B-WAX JH Manager MEMBERSHIP MOHD. MOHI…" at bounding box center [80, 144] width 35 height 9
select select "11666"
click at [63, 140] on select "Select Stylist ADNAN ADVANCE ANJALI ANNU B-WAX JH Manager MEMBERSHIP MOHD. MOHI…" at bounding box center [80, 144] width 35 height 9
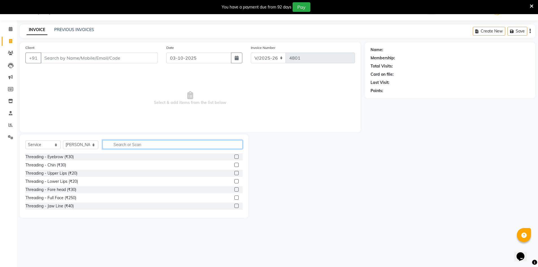
click at [189, 143] on input "text" at bounding box center [173, 144] width 140 height 9
type input "CUT"
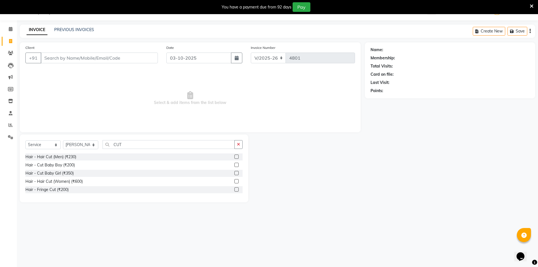
click at [236, 180] on label at bounding box center [236, 181] width 4 height 4
click at [236, 180] on input "checkbox" at bounding box center [236, 182] width 4 height 4
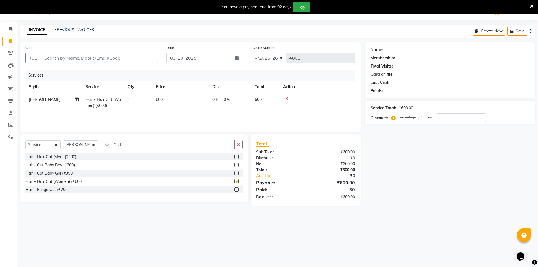
checkbox input "false"
click at [69, 141] on select "Select Stylist ADNAN ADVANCE ANJALI ANNU B-WAX JH Manager MEMBERSHIP MOHD. MOHI…" at bounding box center [80, 144] width 35 height 9
select select "9207"
click at [63, 140] on select "Select Stylist ADNAN ADVANCE ANJALI ANNU B-WAX JH Manager MEMBERSHIP MOHD. MOHI…" at bounding box center [80, 144] width 35 height 9
click at [234, 156] on label at bounding box center [236, 156] width 4 height 4
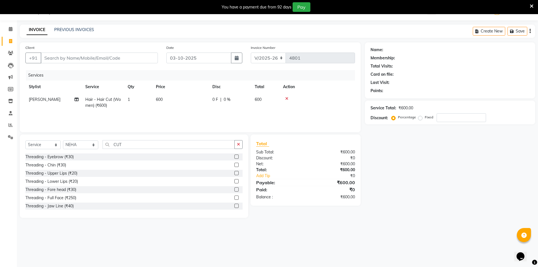
click at [234, 156] on input "checkbox" at bounding box center [236, 157] width 4 height 4
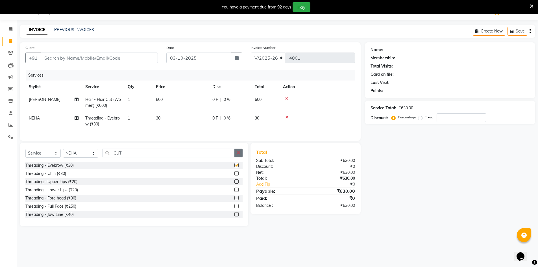
checkbox input "false"
click at [238, 155] on icon "button" at bounding box center [238, 153] width 3 height 4
click at [106, 57] on input "Client" at bounding box center [99, 58] width 117 height 11
click at [143, 156] on input "text" at bounding box center [173, 153] width 140 height 9
click at [234, 184] on label at bounding box center [236, 181] width 4 height 4
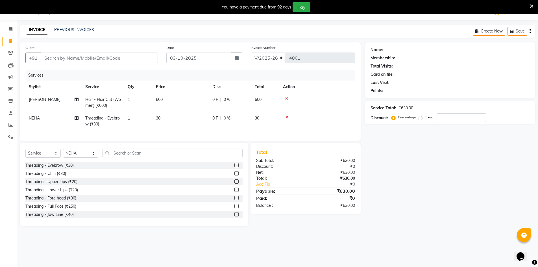
click at [234, 184] on input "checkbox" at bounding box center [236, 182] width 4 height 4
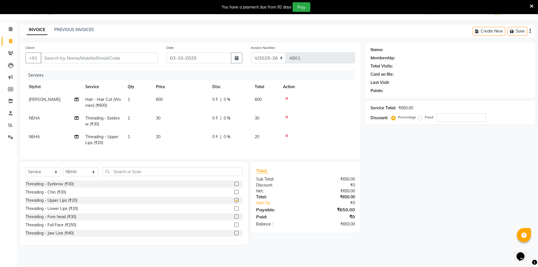
checkbox input "false"
click at [100, 57] on input "Client" at bounding box center [99, 58] width 117 height 11
click at [78, 54] on input "Client" at bounding box center [99, 58] width 117 height 11
type input "9"
type input "0"
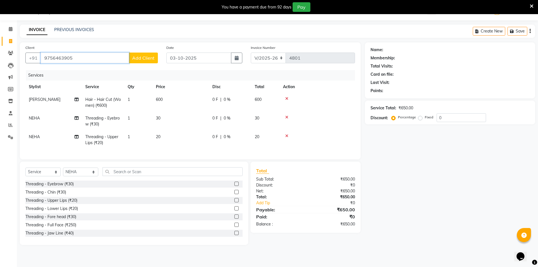
type input "9756463905"
click at [144, 61] on button "Add Client" at bounding box center [143, 58] width 29 height 11
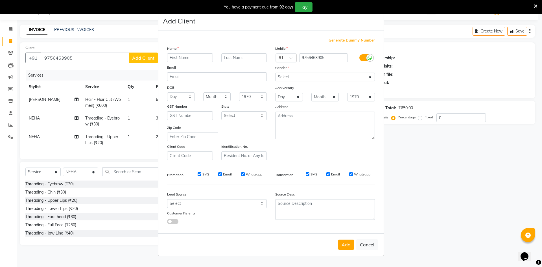
click at [198, 53] on input "text" at bounding box center [190, 57] width 46 height 9
type input "B"
type input "NIDHI"
click at [241, 58] on input "text" at bounding box center [244, 57] width 46 height 9
type input "GUPTA"
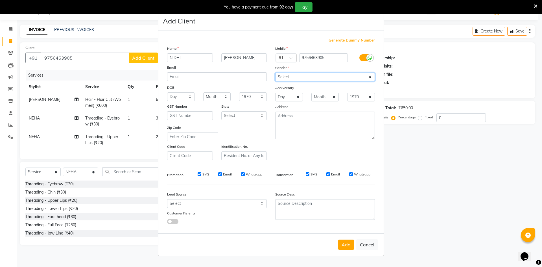
drag, startPoint x: 282, startPoint y: 76, endPoint x: 285, endPoint y: 81, distance: 6.0
click at [282, 76] on select "Select Male Female Other Prefer Not To Say" at bounding box center [325, 77] width 100 height 9
select select "female"
click at [275, 73] on select "Select Male Female Other Prefer Not To Say" at bounding box center [325, 77] width 100 height 9
click at [344, 243] on button "Add" at bounding box center [346, 244] width 16 height 10
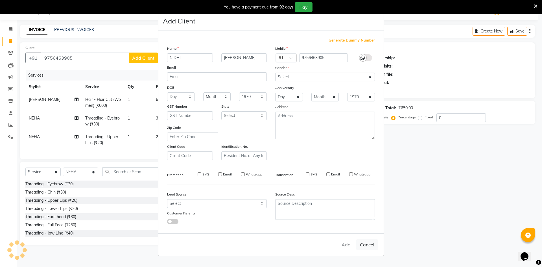
select select
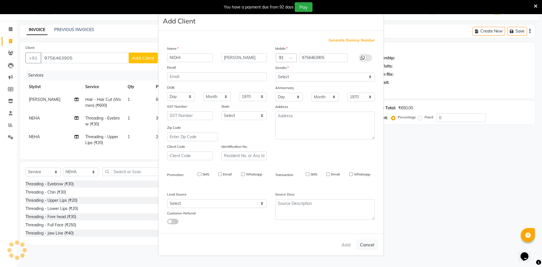
select select
checkbox input "false"
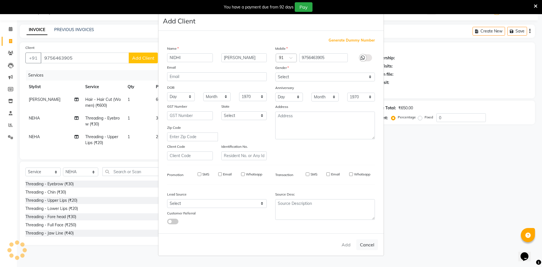
checkbox input "false"
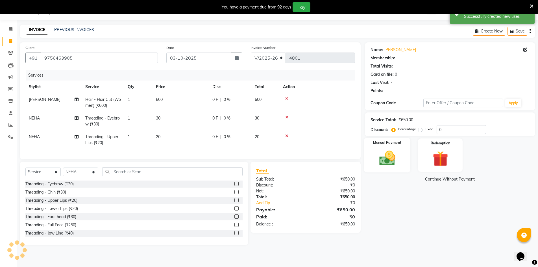
click at [400, 170] on div "Manual Payment" at bounding box center [387, 155] width 47 height 35
select select "1: Object"
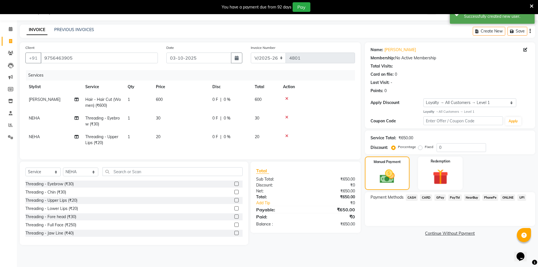
click at [440, 200] on span "GPay" at bounding box center [440, 197] width 12 height 6
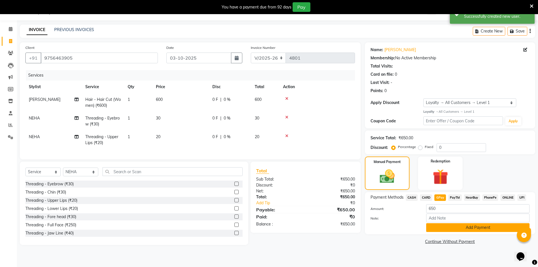
click at [448, 224] on button "Add Payment" at bounding box center [477, 227] width 103 height 9
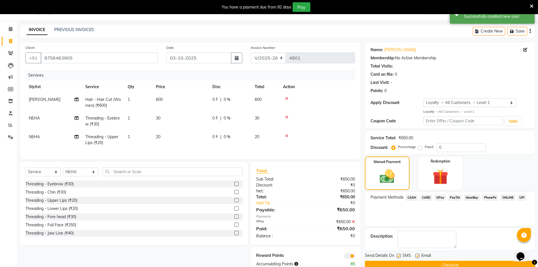
scroll to position [32, 0]
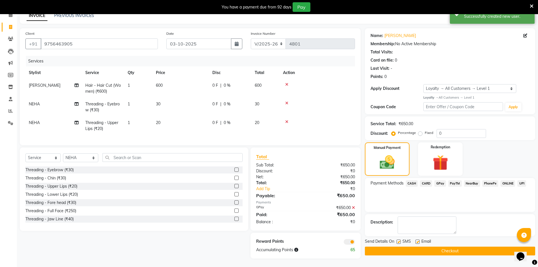
click at [431, 247] on button "Checkout" at bounding box center [450, 251] width 170 height 9
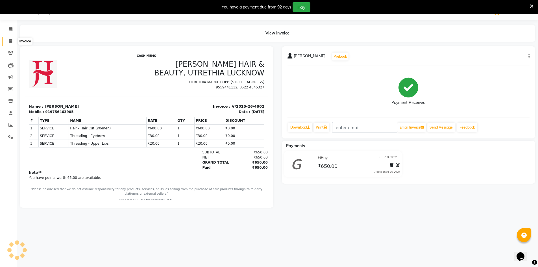
click at [9, 41] on icon at bounding box center [10, 41] width 3 height 4
select select "service"
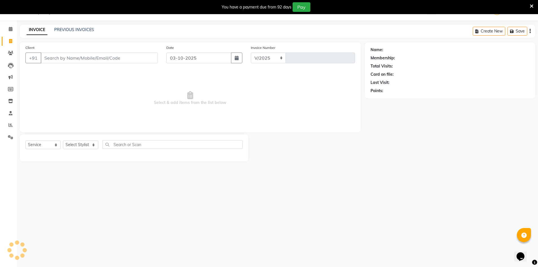
select select "640"
type input "4803"
click at [84, 146] on select "Select Stylist ADNAN ADVANCE ANJALI ANNU B-WAX JH Manager MEMBERSHIP MOHD. MOHI…" at bounding box center [80, 144] width 35 height 9
select select "48593"
click at [63, 140] on select "Select Stylist ADNAN ADVANCE ANJALI ANNU B-WAX JH Manager MEMBERSHIP MOHD. MOHI…" at bounding box center [80, 144] width 35 height 9
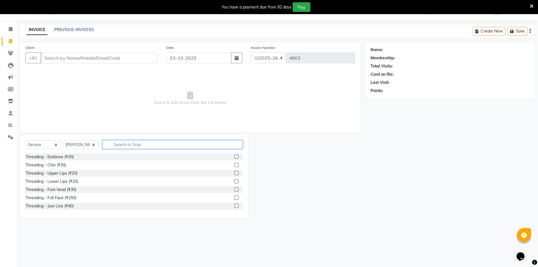
click at [223, 141] on input "text" at bounding box center [173, 144] width 140 height 9
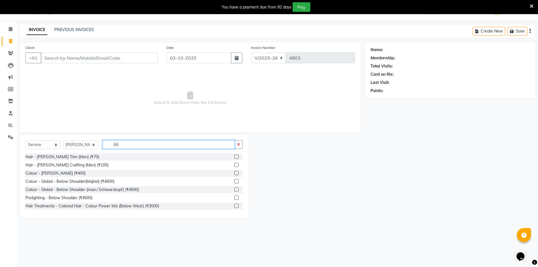
type input "BE"
click at [234, 157] on label at bounding box center [236, 156] width 4 height 4
click at [234, 157] on input "checkbox" at bounding box center [236, 157] width 4 height 4
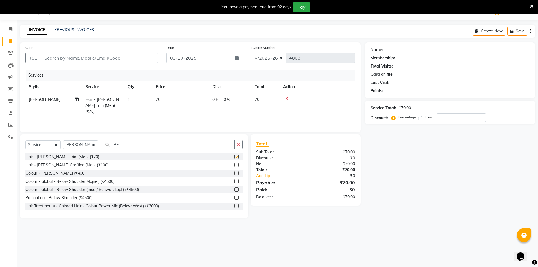
checkbox input "false"
drag, startPoint x: 147, startPoint y: 142, endPoint x: 122, endPoint y: 142, distance: 25.1
click at [122, 142] on input "BE" at bounding box center [169, 144] width 132 height 9
click at [116, 146] on input "BE" at bounding box center [169, 144] width 132 height 9
type input "B"
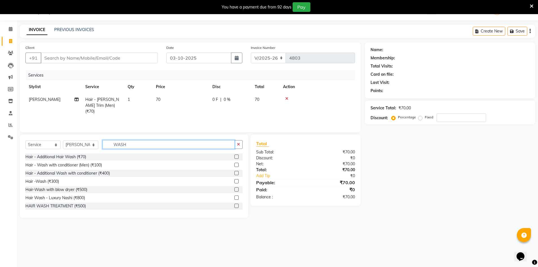
type input "WASH"
click at [234, 157] on label at bounding box center [236, 156] width 4 height 4
click at [234, 157] on input "checkbox" at bounding box center [236, 157] width 4 height 4
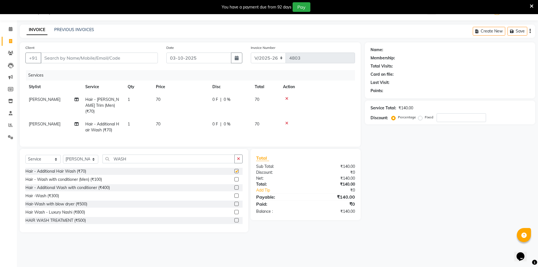
checkbox input "false"
drag, startPoint x: 130, startPoint y: 157, endPoint x: 79, endPoint y: 146, distance: 51.8
click at [79, 146] on div "Client +91 Date 03-10-2025 Invoice Number V/2025 V/2025-26 4803 Services Stylis…" at bounding box center [190, 137] width 349 height 190
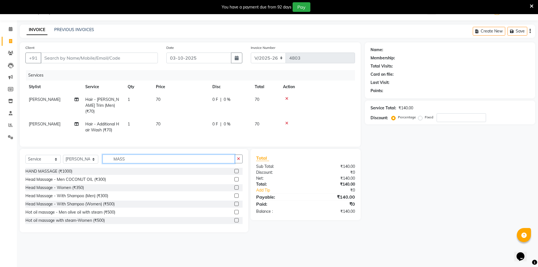
type input "MASS"
click at [234, 178] on label at bounding box center [236, 179] width 4 height 4
click at [234, 178] on input "checkbox" at bounding box center [236, 180] width 4 height 4
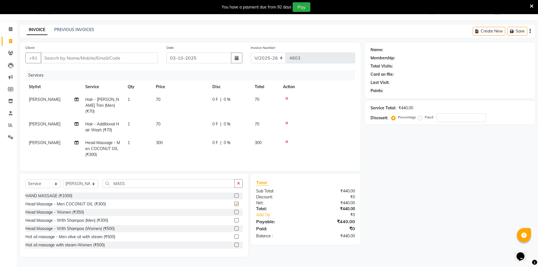
checkbox input "false"
click at [117, 62] on input "Client" at bounding box center [99, 58] width 117 height 11
type input "9"
type input "0"
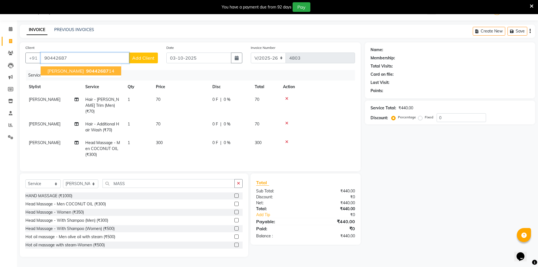
click at [63, 69] on span "ROHAN BAJPAI" at bounding box center [65, 71] width 36 height 6
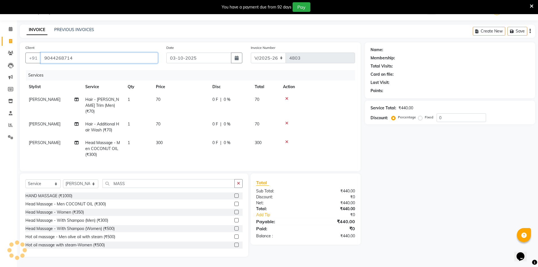
type input "9044268714"
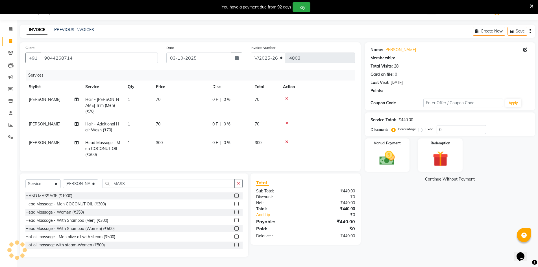
select select "1: Object"
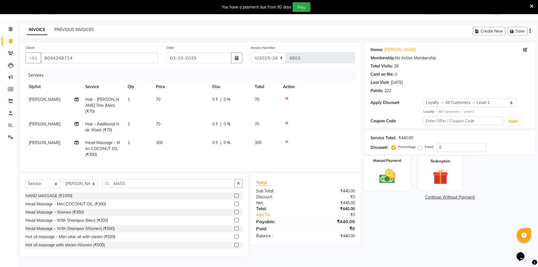
click at [389, 180] on img at bounding box center [387, 176] width 26 height 18
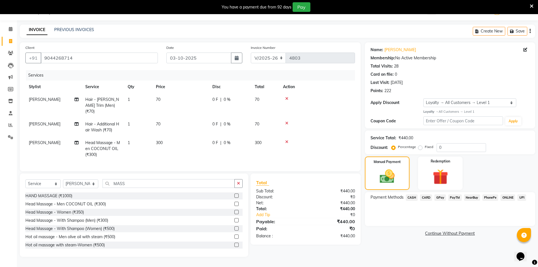
click at [436, 198] on span "GPay" at bounding box center [440, 197] width 12 height 6
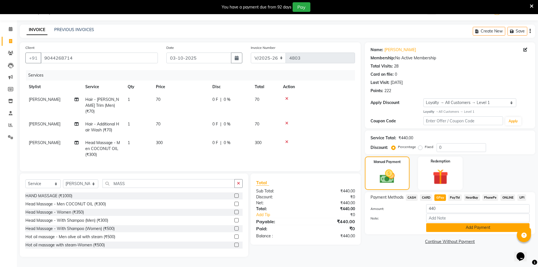
click at [439, 225] on button "Add Payment" at bounding box center [477, 227] width 103 height 9
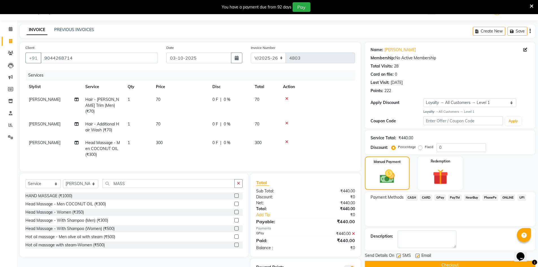
click at [448, 262] on button "Checkout" at bounding box center [450, 265] width 170 height 9
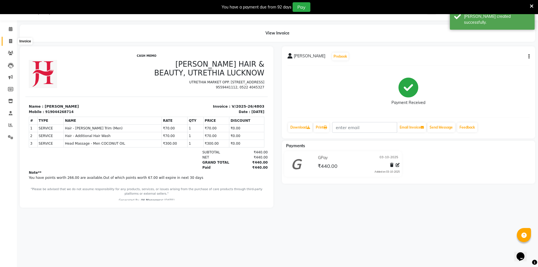
click at [9, 43] on icon at bounding box center [10, 41] width 3 height 4
select select "service"
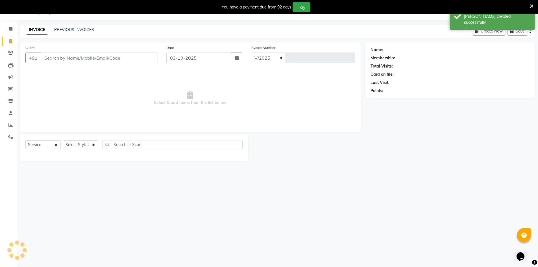
select select "640"
type input "4804"
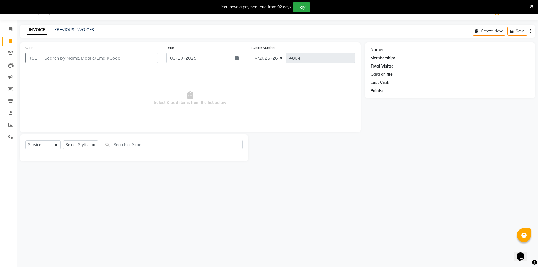
click at [533, 6] on icon at bounding box center [532, 6] width 4 height 5
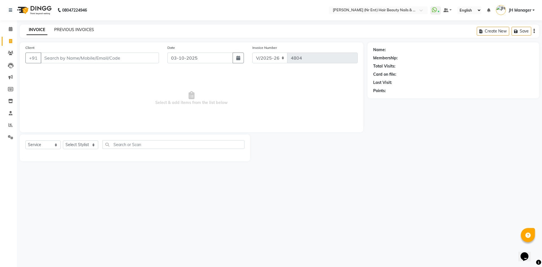
click at [79, 29] on link "PREVIOUS INVOICES" at bounding box center [74, 29] width 40 height 5
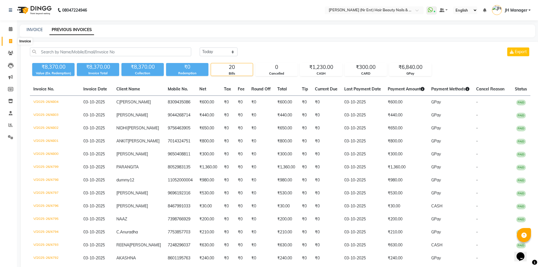
click at [9, 40] on icon at bounding box center [10, 41] width 3 height 4
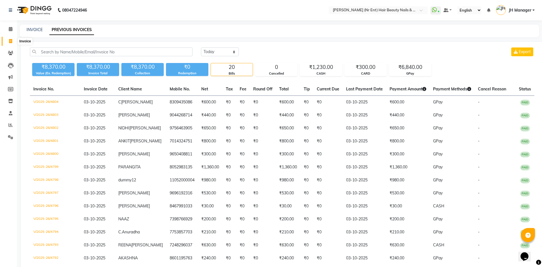
select select "service"
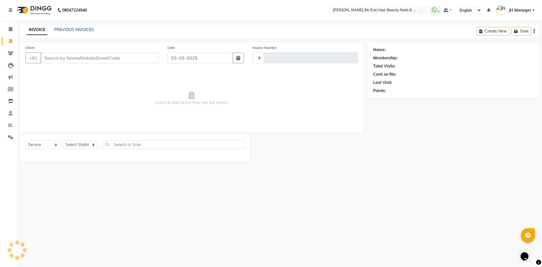
type input "4805"
select select "640"
click at [70, 145] on select "Select Stylist ADNAN ADVANCE ANJALI ANNU B-WAX JH Manager MEMBERSHIP MOHD. MOHI…" at bounding box center [80, 144] width 35 height 9
select select "79427"
click at [63, 140] on select "Select Stylist ADNAN ADVANCE ANJALI ANNU B-WAX JH Manager MEMBERSHIP MOHD. MOHI…" at bounding box center [80, 144] width 35 height 9
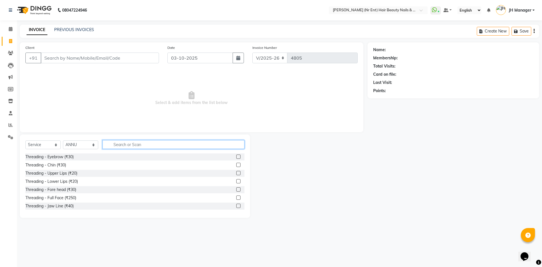
click at [128, 145] on input "text" at bounding box center [174, 144] width 142 height 9
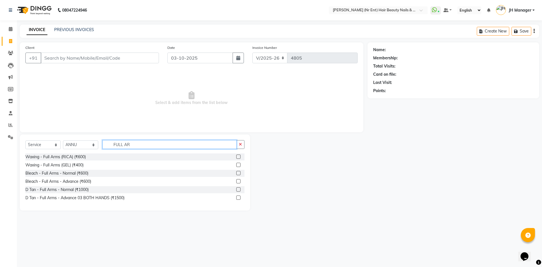
type input "FULL AR"
click at [239, 156] on label at bounding box center [238, 156] width 4 height 4
click at [239, 156] on input "checkbox" at bounding box center [238, 157] width 4 height 4
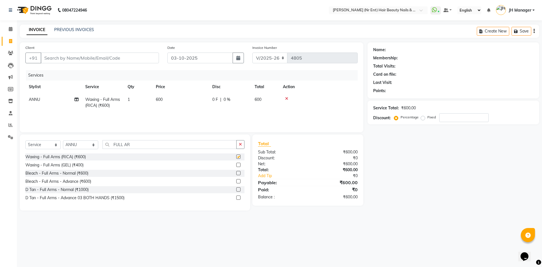
checkbox input "false"
drag, startPoint x: 142, startPoint y: 141, endPoint x: 67, endPoint y: 148, distance: 74.9
click at [68, 148] on div "Select Service Product Membership Package Voucher Prepaid Gift Card Select Styl…" at bounding box center [134, 146] width 219 height 13
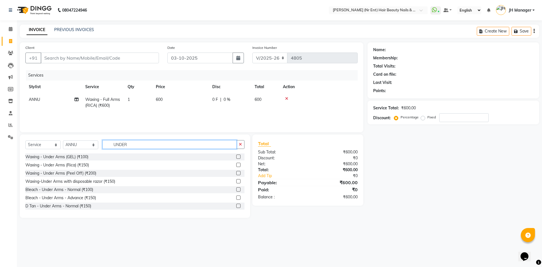
type input "UNDER"
click at [236, 166] on label at bounding box center [238, 165] width 4 height 4
click at [236, 166] on input "checkbox" at bounding box center [238, 165] width 4 height 4
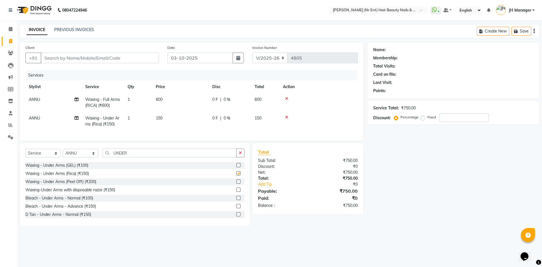
checkbox input "false"
drag, startPoint x: 145, startPoint y: 151, endPoint x: 133, endPoint y: 156, distance: 12.5
click at [133, 156] on div "Select Service Product Membership Package Voucher Prepaid Gift Card Select Styl…" at bounding box center [135, 184] width 230 height 83
drag, startPoint x: 133, startPoint y: 156, endPoint x: 106, endPoint y: 156, distance: 26.8
click at [106, 156] on input "UNDER" at bounding box center [170, 153] width 134 height 9
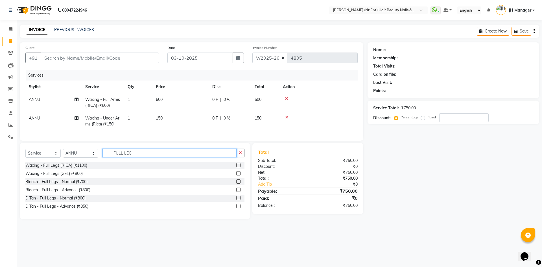
type input "FULL LEG"
click at [237, 175] on label at bounding box center [238, 173] width 4 height 4
click at [237, 175] on input "checkbox" at bounding box center [238, 174] width 4 height 4
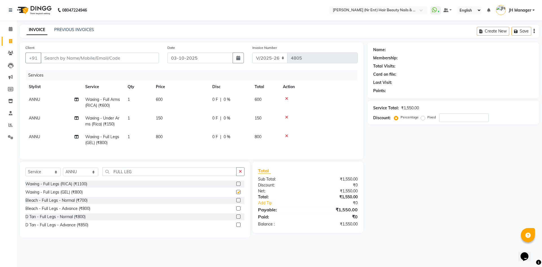
checkbox input "false"
drag, startPoint x: 137, startPoint y: 175, endPoint x: 89, endPoint y: 164, distance: 49.7
click at [89, 164] on div "Client +91 Date 03-10-2025 Invoice Number V/2025 V/2025-26 4805 Services Stylis…" at bounding box center [192, 139] width 352 height 195
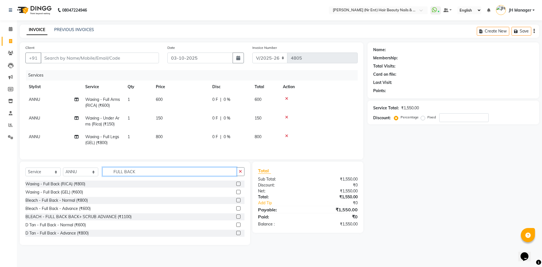
type input "FULL BACK"
click at [236, 186] on label at bounding box center [238, 184] width 4 height 4
click at [236, 186] on input "checkbox" at bounding box center [238, 184] width 4 height 4
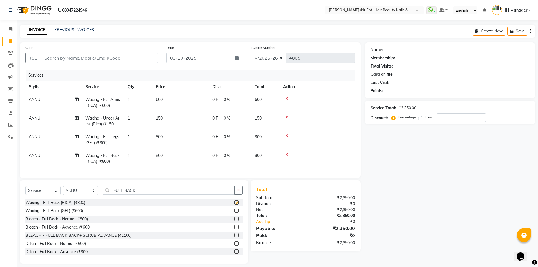
checkbox input "false"
drag, startPoint x: 138, startPoint y: 193, endPoint x: 72, endPoint y: 178, distance: 67.6
click at [72, 178] on div "Client +91 Date 03-10-2025 Invoice Number V/2025 V/2025-26 4805 Services Stylis…" at bounding box center [190, 152] width 349 height 221
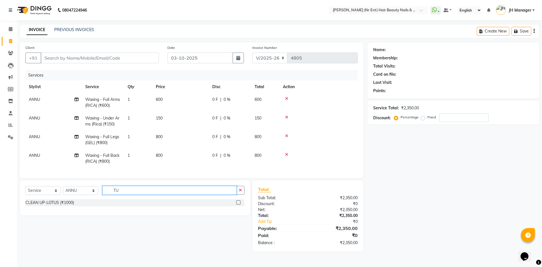
type input "T"
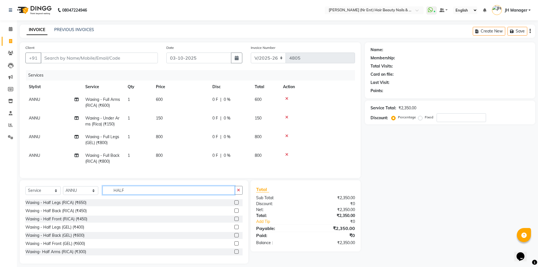
type input "HALF"
click at [234, 221] on label at bounding box center [236, 219] width 4 height 4
click at [234, 221] on input "checkbox" at bounding box center [236, 219] width 4 height 4
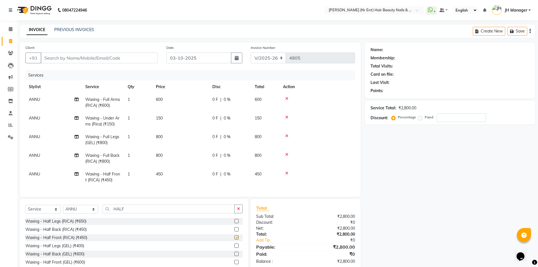
checkbox input "false"
click at [79, 212] on select "Select Stylist ADNAN ADVANCE ANJALI ANNU B-WAX JH Manager MEMBERSHIP MOHD. MOHI…" at bounding box center [80, 209] width 35 height 9
select select "11666"
click at [63, 209] on select "Select Stylist ADNAN ADVANCE ANJALI ANNU B-WAX JH Manager MEMBERSHIP MOHD. MOHI…" at bounding box center [80, 209] width 35 height 9
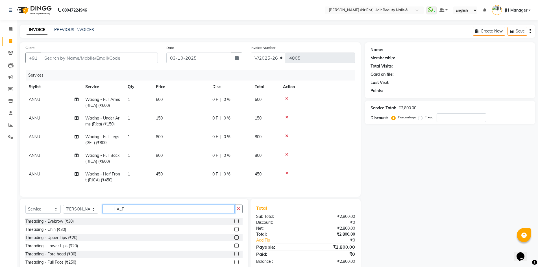
drag, startPoint x: 126, startPoint y: 215, endPoint x: 112, endPoint y: 212, distance: 14.2
click at [112, 212] on input "HALF" at bounding box center [169, 208] width 132 height 9
type input "CUT"
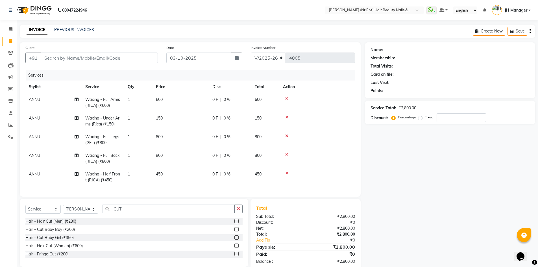
click at [236, 248] on label at bounding box center [236, 245] width 4 height 4
click at [236, 248] on input "checkbox" at bounding box center [236, 246] width 4 height 4
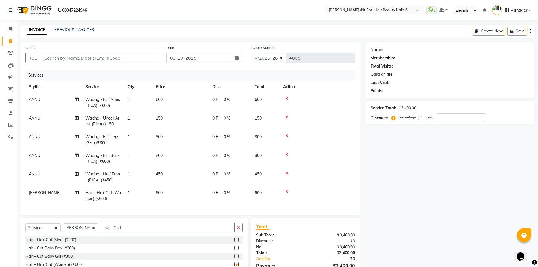
checkbox input "false"
click at [123, 52] on div "Client +91" at bounding box center [91, 56] width 141 height 23
click at [124, 54] on input "Client" at bounding box center [99, 58] width 117 height 11
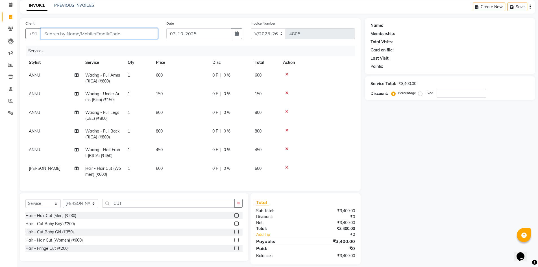
scroll to position [0, 0]
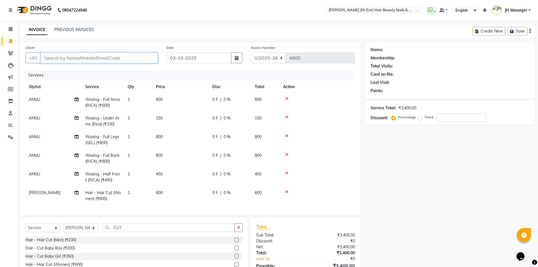
click at [142, 62] on input "Client" at bounding box center [99, 58] width 117 height 11
type input "8"
type input "0"
click at [54, 58] on input "8952263222" at bounding box center [85, 58] width 88 height 11
type input "8953263222"
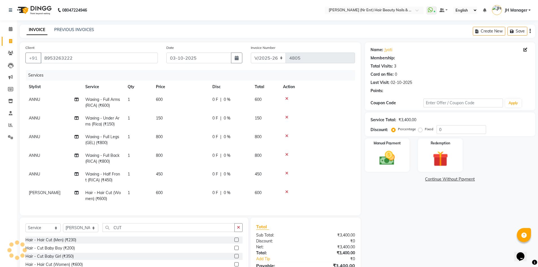
select select "1: Object"
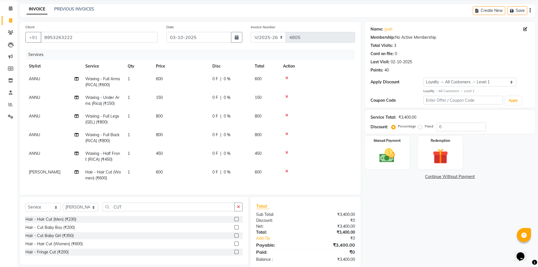
scroll to position [32, 0]
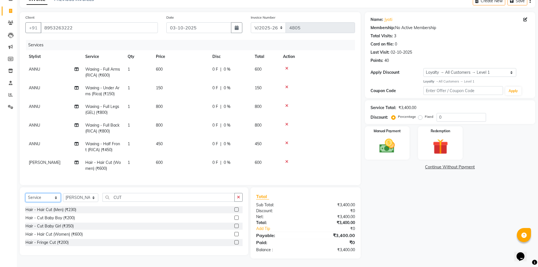
click at [35, 196] on select "Select Service Product Membership Package Voucher Prepaid Gift Card" at bounding box center [42, 197] width 35 height 9
select select "membership"
click at [25, 193] on select "Select Service Product Membership Package Voucher Prepaid Gift Card" at bounding box center [42, 197] width 35 height 9
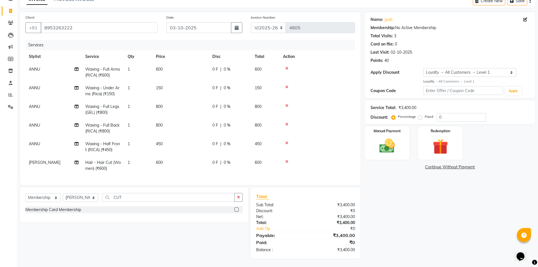
click at [69, 193] on div "Select Service Product Membership Package Voucher Prepaid Gift Card Select Styl…" at bounding box center [133, 199] width 217 height 13
click at [72, 197] on select "Select Stylist ADNAN ADVANCE ANJALI ANNU B-WAX JH Manager MEMBERSHIP MOHD. MOHI…" at bounding box center [80, 197] width 35 height 9
select select "9213"
click at [63, 193] on select "Select Stylist ADNAN ADVANCE ANJALI ANNU B-WAX JH Manager MEMBERSHIP MOHD. MOHI…" at bounding box center [80, 197] width 35 height 9
click at [238, 209] on label at bounding box center [236, 209] width 4 height 4
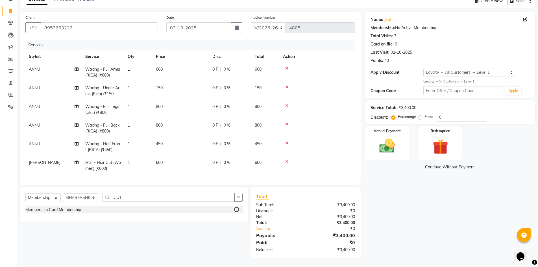
click at [238, 209] on input "checkbox" at bounding box center [236, 210] width 4 height 4
select select "select"
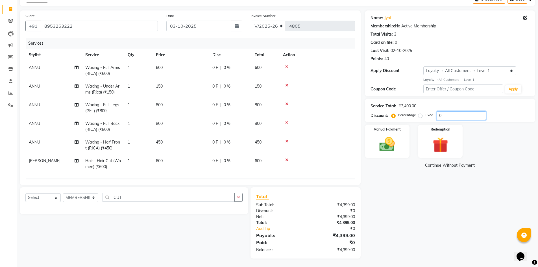
drag, startPoint x: 443, startPoint y: 113, endPoint x: 432, endPoint y: 118, distance: 12.2
click at [432, 118] on div "Percentage Fixed 0" at bounding box center [439, 115] width 93 height 9
type input "20"
click at [505, 165] on link "Continue Without Payment" at bounding box center [450, 165] width 168 height 6
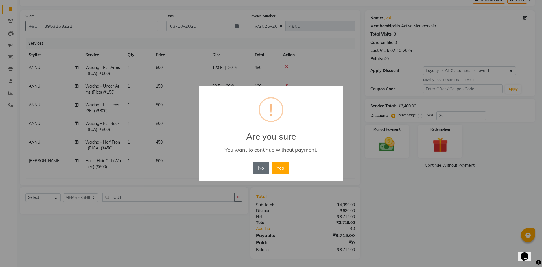
click at [263, 166] on button "No" at bounding box center [261, 168] width 16 height 12
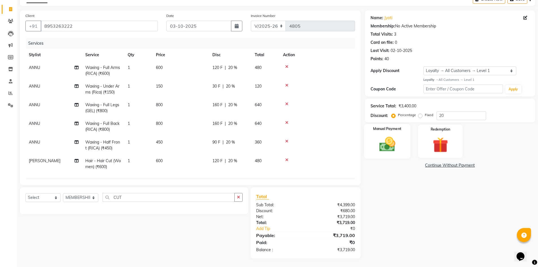
click at [390, 144] on img at bounding box center [387, 144] width 26 height 18
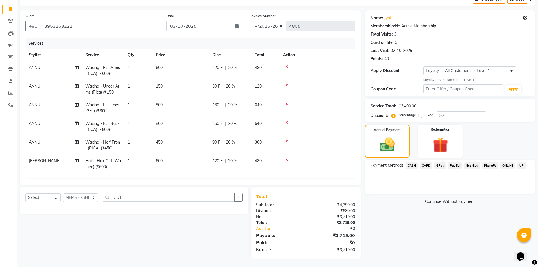
click at [444, 166] on span "GPay" at bounding box center [440, 165] width 12 height 6
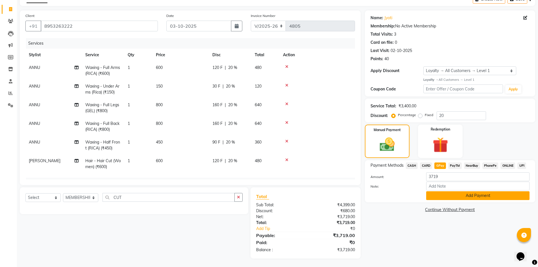
click at [477, 193] on button "Add Payment" at bounding box center [477, 195] width 103 height 9
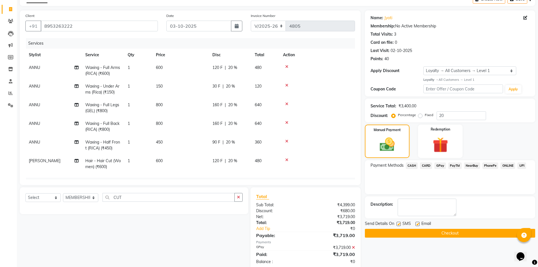
click at [464, 232] on button "Checkout" at bounding box center [450, 233] width 170 height 9
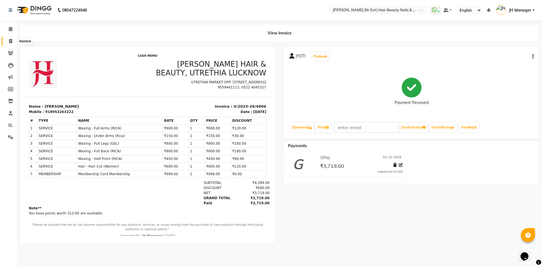
click at [11, 41] on icon at bounding box center [10, 41] width 3 height 4
select select "service"
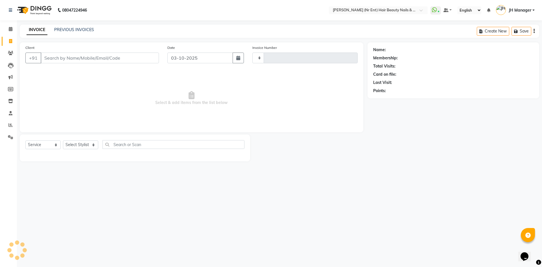
type input "4807"
select select "640"
click at [79, 29] on link "PREVIOUS INVOICES" at bounding box center [74, 29] width 40 height 5
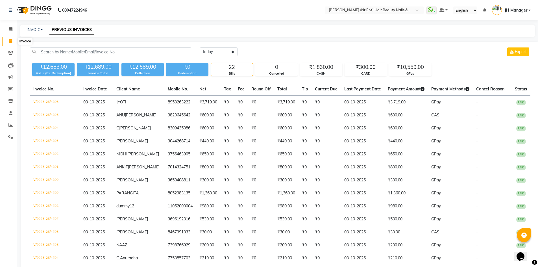
click at [7, 39] on span at bounding box center [11, 41] width 10 height 6
select select "640"
select select "service"
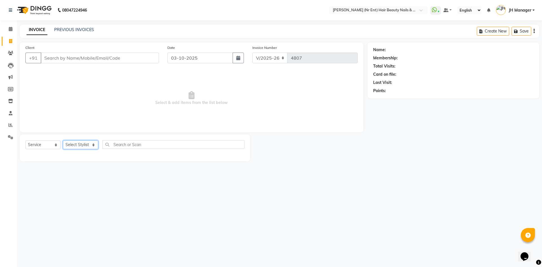
click at [81, 145] on select "Select Stylist ADNAN ADVANCE ANJALI ANNU B-WAX JH Manager MEMBERSHIP MOHD. MOHI…" at bounding box center [80, 144] width 35 height 9
select select "9206"
click at [63, 140] on select "Select Stylist ADNAN ADVANCE ANJALI ANNU B-WAX JH Manager MEMBERSHIP MOHD. MOHI…" at bounding box center [80, 144] width 35 height 9
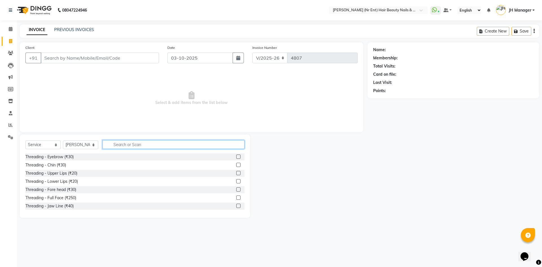
click at [134, 144] on input "text" at bounding box center [174, 144] width 142 height 9
type input "CUT"
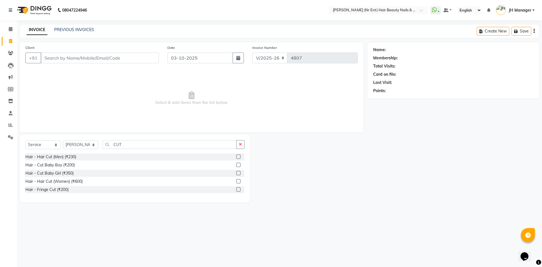
click at [239, 158] on label at bounding box center [238, 156] width 4 height 4
click at [239, 158] on input "checkbox" at bounding box center [238, 157] width 4 height 4
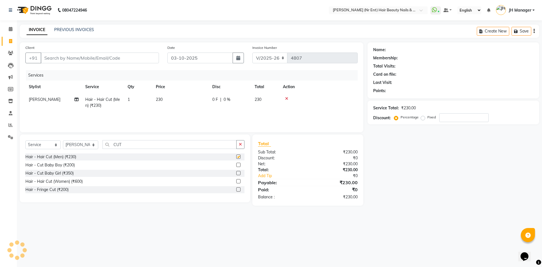
checkbox input "false"
drag, startPoint x: 133, startPoint y: 147, endPoint x: 77, endPoint y: 143, distance: 55.8
click at [84, 150] on div "Select Service Product Membership Package Voucher Prepaid Gift Card Select Styl…" at bounding box center [134, 146] width 219 height 13
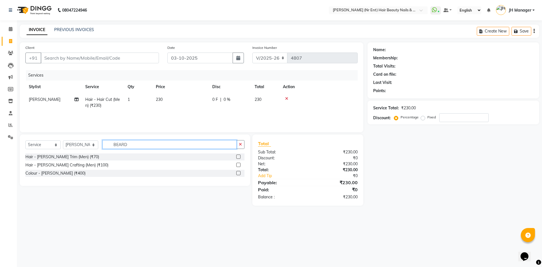
type input "BEARD"
click at [237, 157] on label at bounding box center [238, 156] width 4 height 4
click at [237, 157] on input "checkbox" at bounding box center [238, 157] width 4 height 4
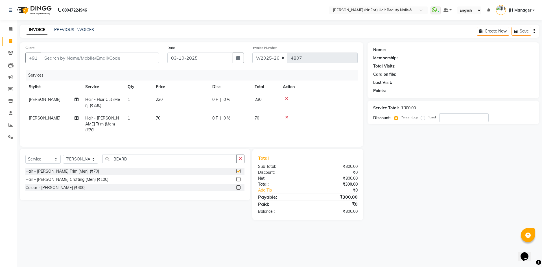
checkbox input "false"
click at [126, 60] on input "Client" at bounding box center [100, 58] width 118 height 11
type input "A"
type input "0"
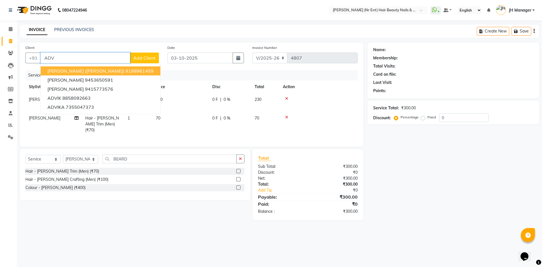
click at [82, 72] on span "Priyanka (ADVIT)" at bounding box center [85, 71] width 77 height 6
type input "9198961459"
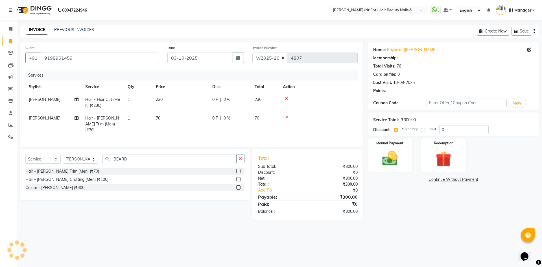
select select "2: Object"
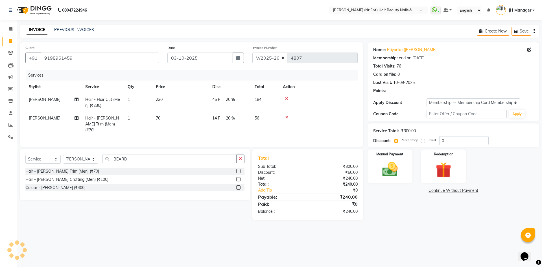
type input "20"
click at [394, 167] on img at bounding box center [390, 169] width 26 height 19
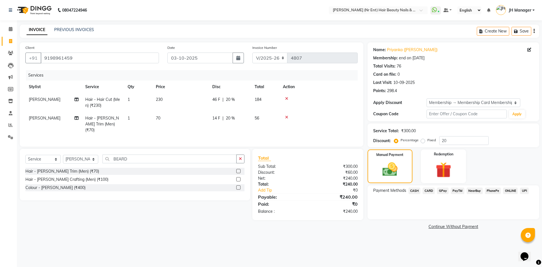
click at [444, 191] on span "GPay" at bounding box center [443, 191] width 12 height 6
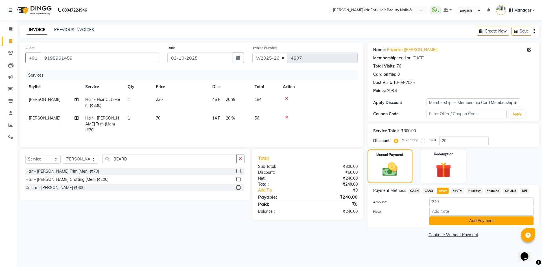
click at [463, 221] on button "Add Payment" at bounding box center [482, 220] width 104 height 9
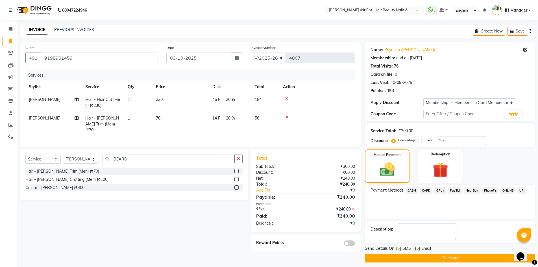
click at [465, 255] on button "Checkout" at bounding box center [450, 258] width 170 height 9
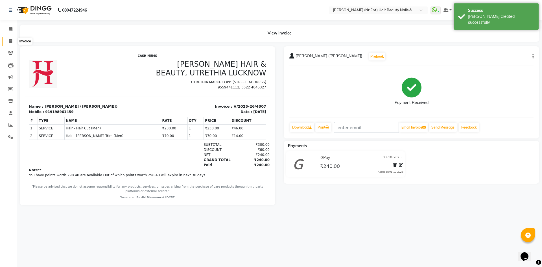
click at [10, 42] on icon at bounding box center [10, 41] width 3 height 4
select select "service"
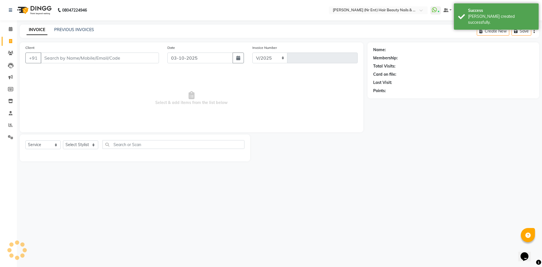
select select "640"
type input "4808"
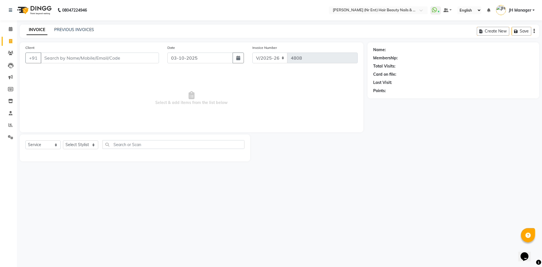
click at [363, 178] on div "08047224946 Select Location × Jawed Habib (Nr Ent) Hair Beauty Nails & Makeup S…" at bounding box center [271, 133] width 542 height 267
click at [66, 144] on select "Select Stylist ADNAN ADVANCE ANJALI ANNU B-WAX JH Manager MEMBERSHIP MOHD. MOHI…" at bounding box center [80, 144] width 35 height 9
select select "9207"
click at [63, 140] on select "Select Stylist ADNAN ADVANCE ANJALI ANNU B-WAX JH Manager MEMBERSHIP MOHD. MOHI…" at bounding box center [80, 144] width 35 height 9
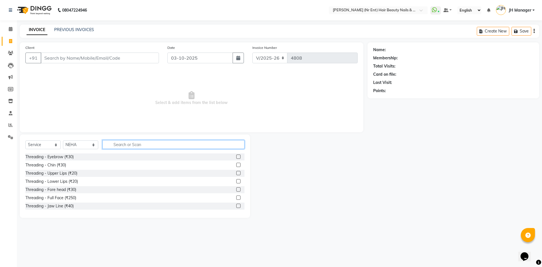
click at [171, 142] on input "text" at bounding box center [174, 144] width 142 height 9
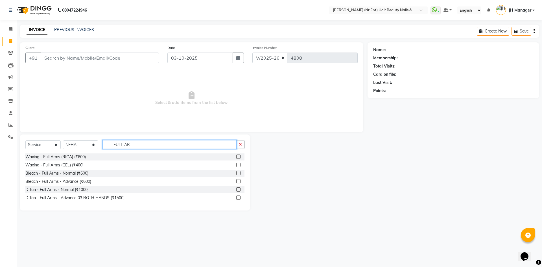
type input "FULL AR"
click at [238, 163] on label at bounding box center [238, 165] width 4 height 4
click at [238, 163] on input "checkbox" at bounding box center [238, 165] width 4 height 4
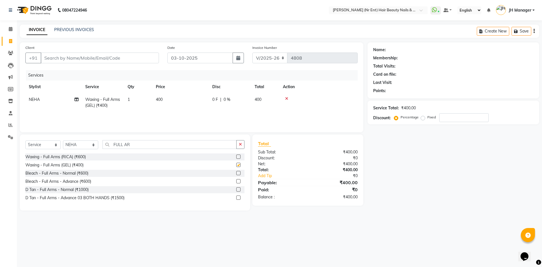
checkbox input "false"
drag, startPoint x: 136, startPoint y: 143, endPoint x: 90, endPoint y: 145, distance: 47.0
click at [90, 145] on div "Select Service Product Membership Package Voucher Prepaid Gift Card Select Styl…" at bounding box center [134, 146] width 219 height 13
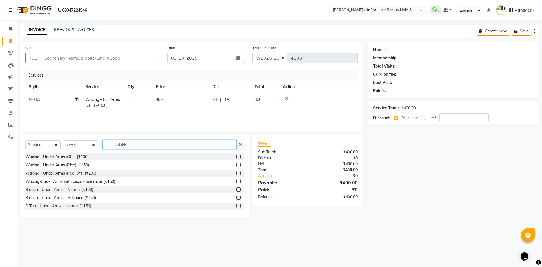
type input "UNDER"
click at [236, 156] on label at bounding box center [238, 156] width 4 height 4
click at [236, 156] on input "checkbox" at bounding box center [238, 157] width 4 height 4
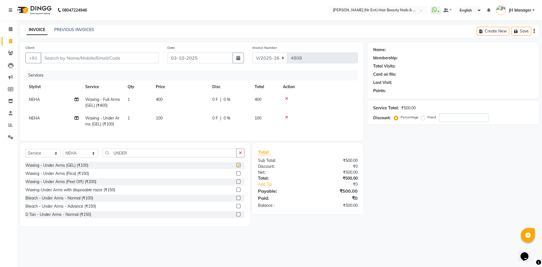
checkbox input "false"
drag, startPoint x: 131, startPoint y: 158, endPoint x: 101, endPoint y: 149, distance: 31.2
click at [101, 149] on div "Select Service Product Membership Package Voucher Prepaid Gift Card Select Styl…" at bounding box center [135, 184] width 230 height 83
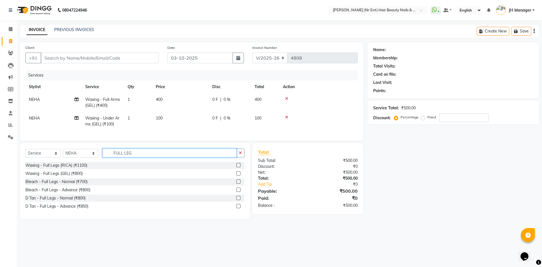
type input "FULL LEG"
click at [239, 175] on label at bounding box center [238, 173] width 4 height 4
click at [239, 175] on input "checkbox" at bounding box center [238, 174] width 4 height 4
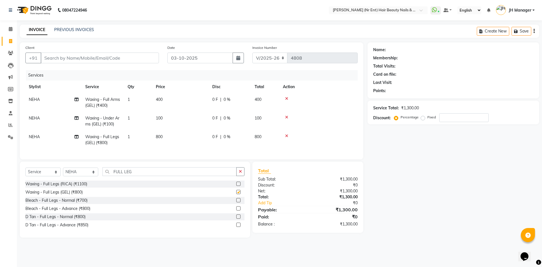
checkbox input "false"
drag, startPoint x: 139, startPoint y: 177, endPoint x: 106, endPoint y: 170, distance: 34.2
click at [106, 170] on div "Select Service Product Membership Package Voucher Prepaid Gift Card Select Styl…" at bounding box center [135, 200] width 230 height 76
type input "FULL FRO"
click at [238, 194] on label at bounding box center [238, 192] width 4 height 4
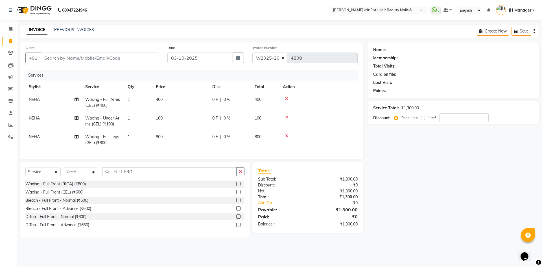
click at [238, 194] on input "checkbox" at bounding box center [238, 192] width 4 height 4
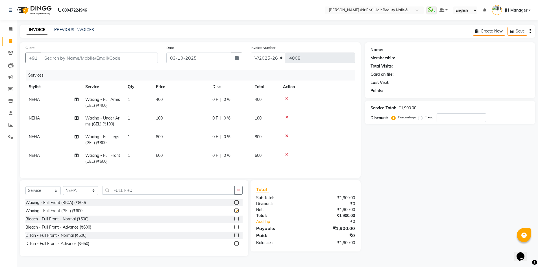
checkbox input "false"
drag, startPoint x: 134, startPoint y: 193, endPoint x: 111, endPoint y: 189, distance: 23.1
click at [111, 189] on div "Select Service Product Membership Package Voucher Prepaid Gift Card Select Styl…" at bounding box center [134, 218] width 228 height 76
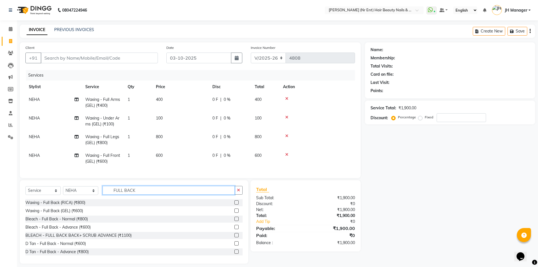
type input "FULL BACK"
click at [234, 213] on label at bounding box center [236, 210] width 4 height 4
click at [234, 213] on input "checkbox" at bounding box center [236, 211] width 4 height 4
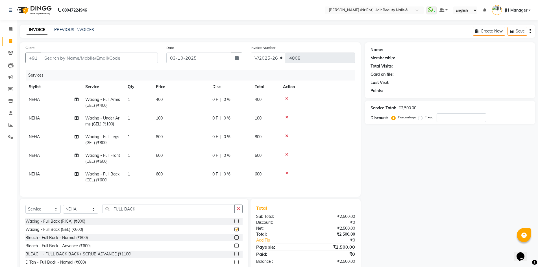
checkbox input "false"
drag, startPoint x: 142, startPoint y: 215, endPoint x: 89, endPoint y: 215, distance: 53.1
click at [89, 215] on div "Select Service Product Membership Package Voucher Prepaid Gift Card Select Styl…" at bounding box center [133, 210] width 217 height 13
click at [234, 223] on label at bounding box center [236, 221] width 4 height 4
click at [234, 223] on input "checkbox" at bounding box center [236, 221] width 4 height 4
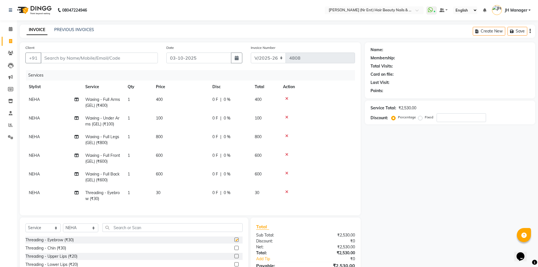
checkbox input "false"
click at [234, 257] on label at bounding box center [236, 256] width 4 height 4
click at [234, 257] on input "checkbox" at bounding box center [236, 256] width 4 height 4
checkbox input "false"
click at [139, 59] on input "Client" at bounding box center [99, 58] width 117 height 11
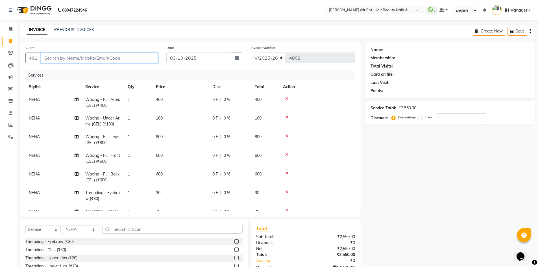
type input "V"
type input "0"
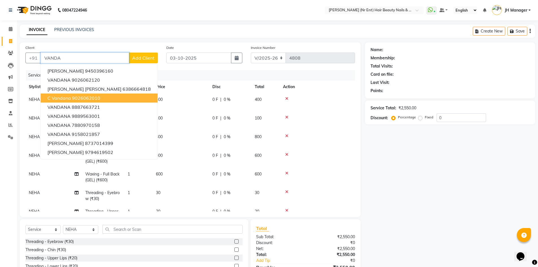
click at [88, 97] on ngb-highlight "9026062010" at bounding box center [86, 98] width 28 height 6
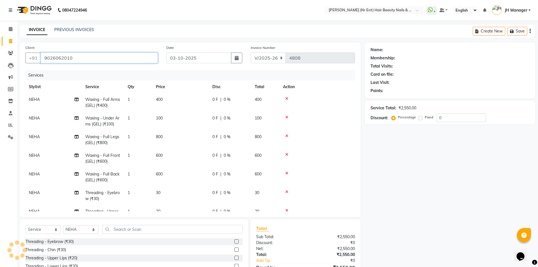
type input "9026062010"
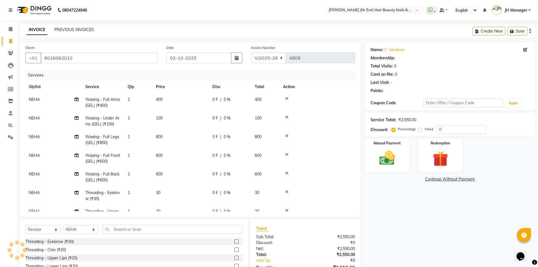
select select "1: Object"
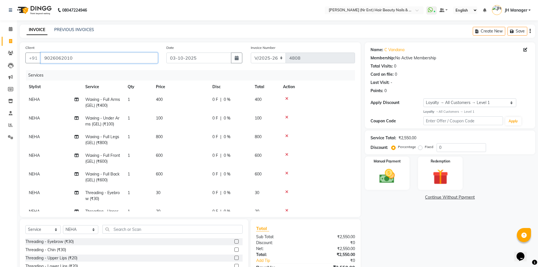
drag, startPoint x: 72, startPoint y: 60, endPoint x: 0, endPoint y: 44, distance: 73.7
click at [0, 44] on app-home "08047224946 Select Location × Jawed Habib (Nr Ent) Hair Beauty Nails & Makeup S…" at bounding box center [269, 155] width 538 height 311
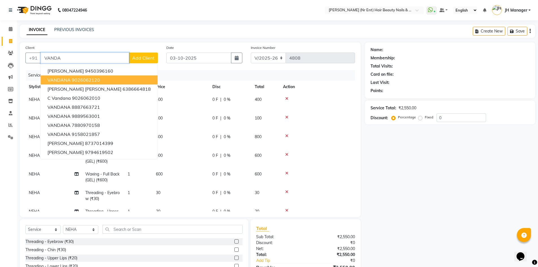
click at [104, 80] on button "VANDANA 9026062120" at bounding box center [99, 79] width 117 height 9
type input "9026062120"
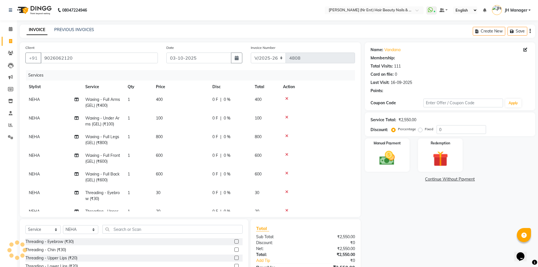
select select "2: Object"
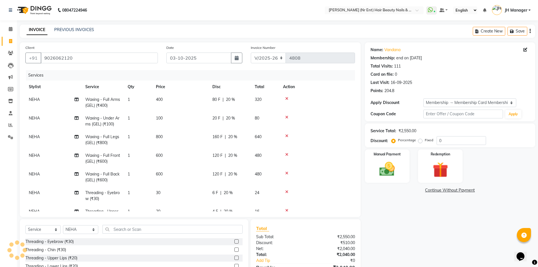
type input "20"
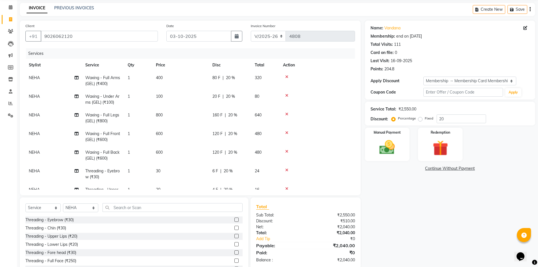
scroll to position [31, 0]
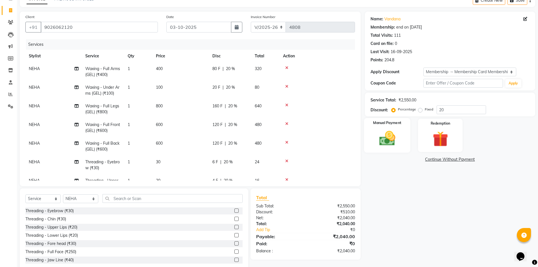
click at [391, 144] on img at bounding box center [387, 138] width 26 height 18
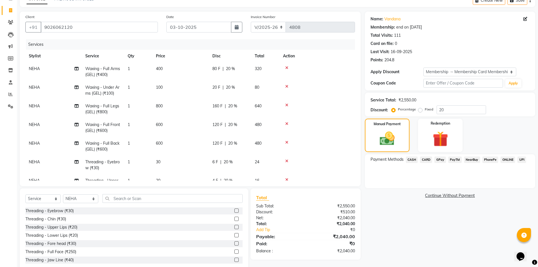
click at [441, 160] on span "GPay" at bounding box center [440, 159] width 12 height 6
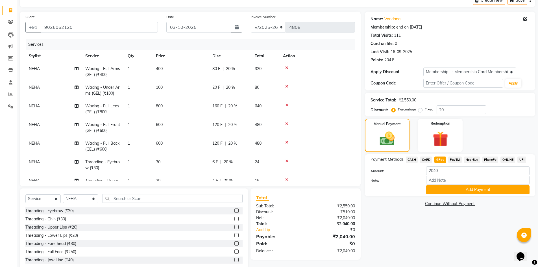
click at [467, 194] on div "Payment Methods CASH CARD GPay PayTM NearBuy PhonePe ONLINE UPI Amount: 2040 No…" at bounding box center [450, 175] width 170 height 42
click at [471, 191] on button "Add Payment" at bounding box center [477, 189] width 103 height 9
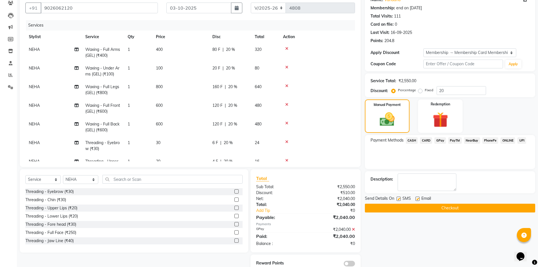
scroll to position [51, 0]
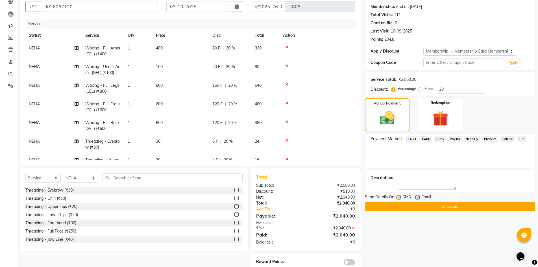
click at [464, 210] on button "Checkout" at bounding box center [450, 206] width 170 height 9
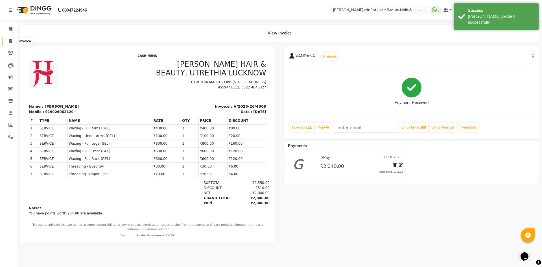
click at [11, 42] on icon at bounding box center [10, 41] width 3 height 4
select select "service"
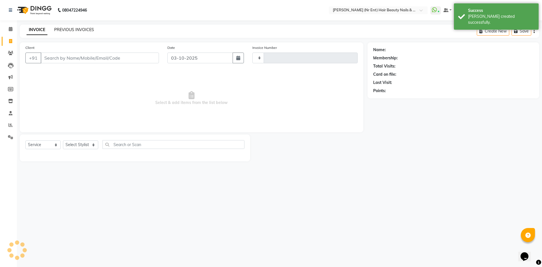
type input "4810"
select select "640"
click at [79, 29] on link "PREVIOUS INVOICES" at bounding box center [74, 29] width 40 height 5
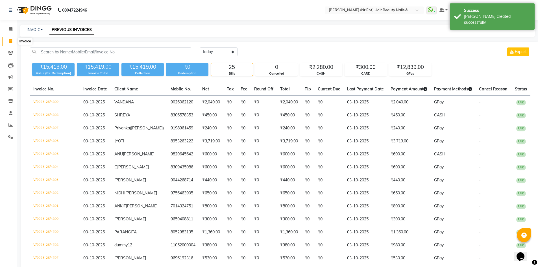
click at [12, 40] on icon at bounding box center [10, 41] width 3 height 4
select select "service"
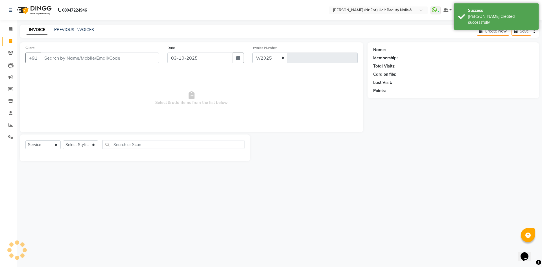
select select "640"
type input "4810"
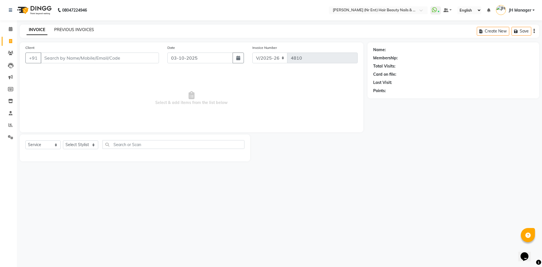
click at [66, 30] on link "PREVIOUS INVOICES" at bounding box center [74, 29] width 40 height 5
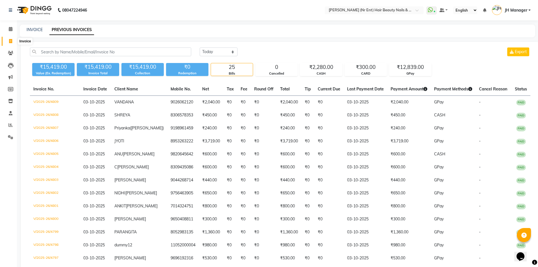
click at [12, 42] on icon at bounding box center [10, 41] width 3 height 4
select select "service"
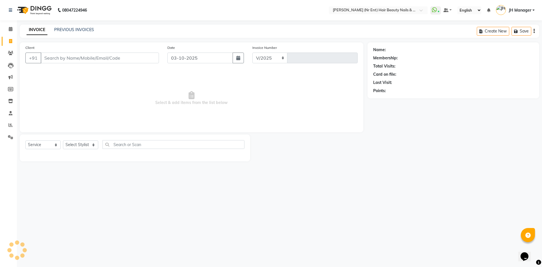
select select "640"
type input "4810"
click at [71, 28] on link "PREVIOUS INVOICES" at bounding box center [74, 29] width 40 height 5
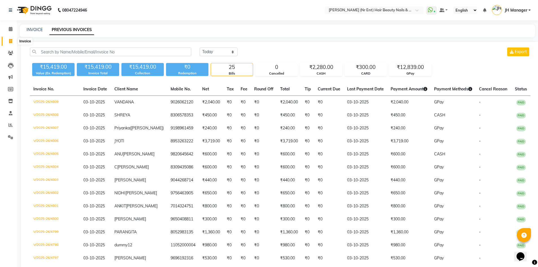
click at [13, 39] on span at bounding box center [11, 41] width 10 height 6
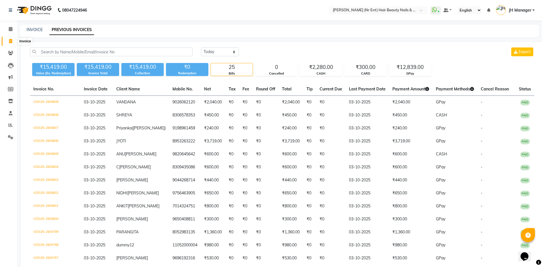
select select "service"
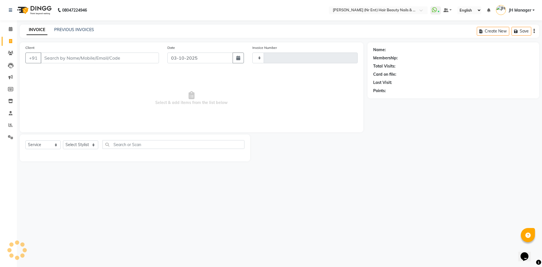
type input "4810"
select select "640"
click at [84, 29] on link "PREVIOUS INVOICES" at bounding box center [74, 29] width 40 height 5
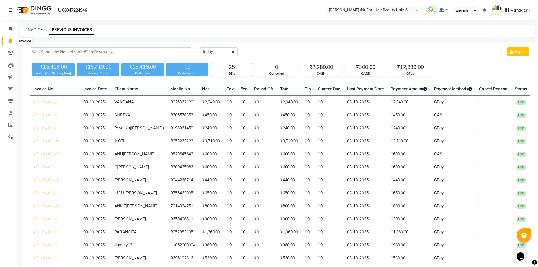
click at [12, 42] on icon at bounding box center [10, 41] width 3 height 4
select select "service"
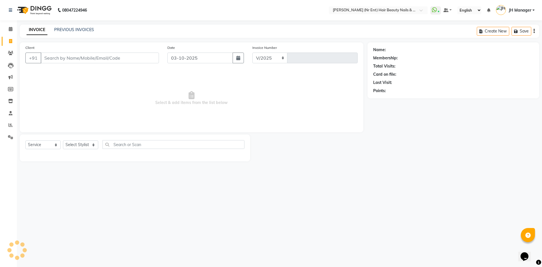
select select "640"
type input "4810"
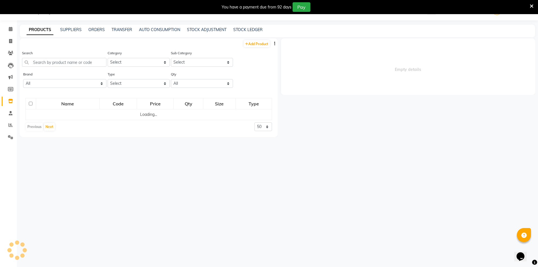
select select
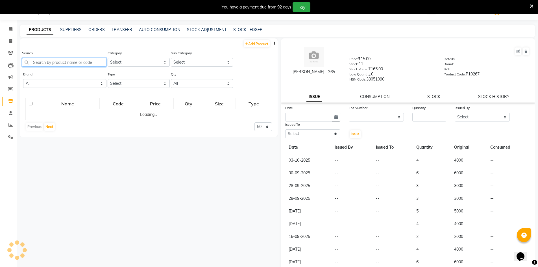
scroll to position [14, 0]
click at [44, 63] on input "text" at bounding box center [64, 62] width 84 height 9
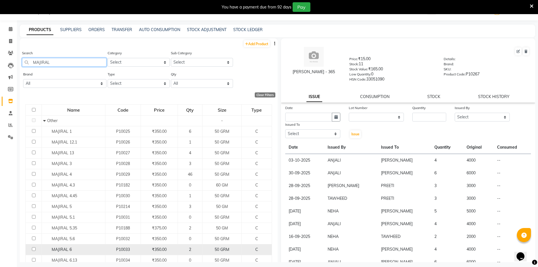
type input "MAJIRAL"
click at [34, 250] on input "checkbox" at bounding box center [34, 249] width 4 height 4
checkbox input "true"
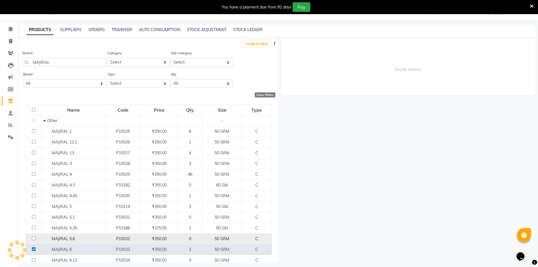
select select
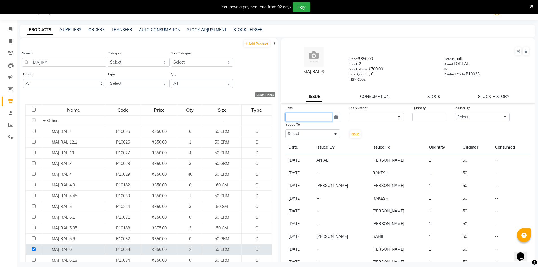
click at [322, 117] on input "text" at bounding box center [308, 117] width 47 height 9
select select "10"
select select "2025"
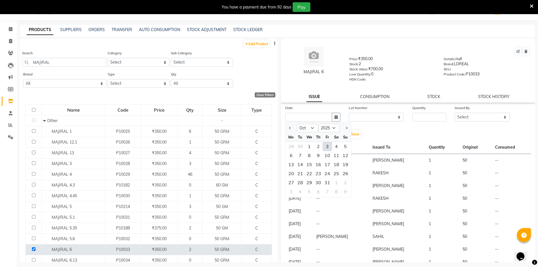
click at [327, 147] on div "3" at bounding box center [327, 146] width 9 height 9
type input "03-10-2025"
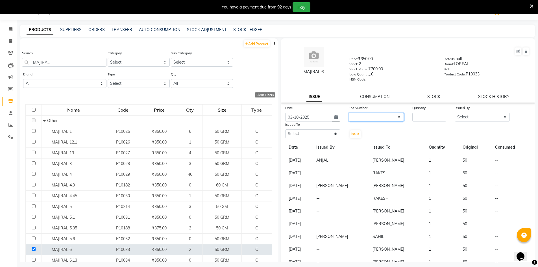
click at [362, 118] on select "None" at bounding box center [376, 117] width 55 height 9
select select "0: null"
click at [349, 113] on select "None" at bounding box center [376, 117] width 55 height 9
click at [414, 121] on input "number" at bounding box center [429, 117] width 34 height 9
type input "1"
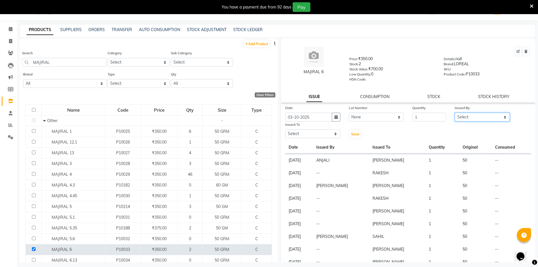
click at [476, 117] on select "Select ADNAN ADVANCE ANJALI ANNU B-WAX JH Manager MEMBERSHIP MOHD. MOHIT JOSHI …" at bounding box center [482, 117] width 55 height 9
select select "32626"
click at [455, 113] on select "Select ADNAN ADVANCE ANJALI ANNU B-WAX JH Manager MEMBERSHIP MOHD. MOHIT JOSHI …" at bounding box center [482, 117] width 55 height 9
click at [310, 130] on select "Select ADNAN ADVANCE ANJALI ANNU B-WAX JH Manager MEMBERSHIP MOHD. MOHIT JOSHI …" at bounding box center [312, 133] width 55 height 9
select select "9206"
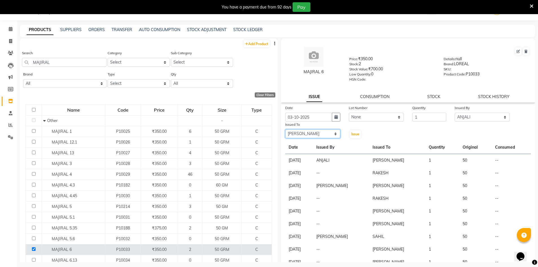
click at [285, 129] on select "Select ADNAN ADVANCE ANJALI ANNU B-WAX JH Manager MEMBERSHIP MOHD. MOHIT JOSHI …" at bounding box center [312, 133] width 55 height 9
click at [355, 136] on span "Issue" at bounding box center [355, 134] width 8 height 4
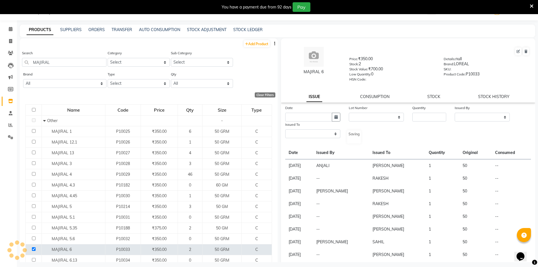
select select
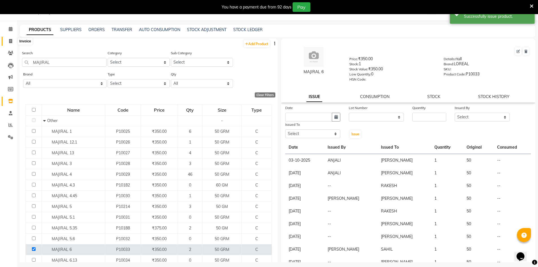
drag, startPoint x: 8, startPoint y: 43, endPoint x: 140, endPoint y: 7, distance: 136.6
click at [8, 43] on span at bounding box center [11, 41] width 10 height 6
select select "service"
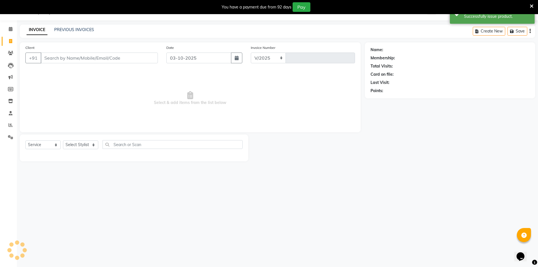
select select "640"
type input "4798"
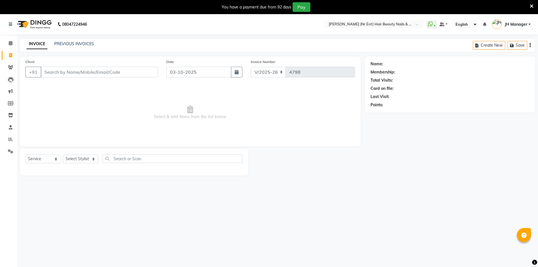
select select "640"
select select "service"
drag, startPoint x: 0, startPoint y: 0, endPoint x: 71, endPoint y: 148, distance: 164.2
click at [65, 154] on select "Select Stylist ADNAN ADVANCE ANJALI ANNU B-WAX JH Manager MEMBERSHIP [PERSON_NA…" at bounding box center [80, 158] width 35 height 9
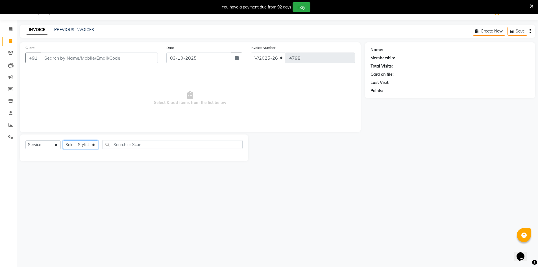
select select "92487"
click at [63, 140] on select "Select Stylist ADNAN ADVANCE ANJALI ANNU B-WAX JH Manager MEMBERSHIP [PERSON_NA…" at bounding box center [80, 144] width 35 height 9
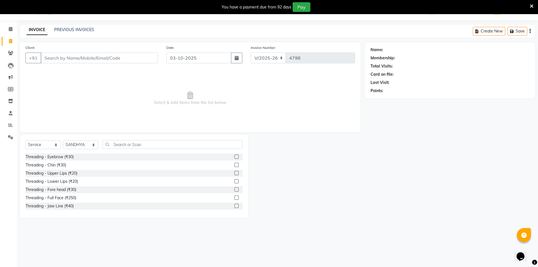
click at [235, 156] on div at bounding box center [238, 156] width 8 height 7
click at [234, 155] on label at bounding box center [236, 156] width 4 height 4
click at [234, 155] on input "checkbox" at bounding box center [236, 157] width 4 height 4
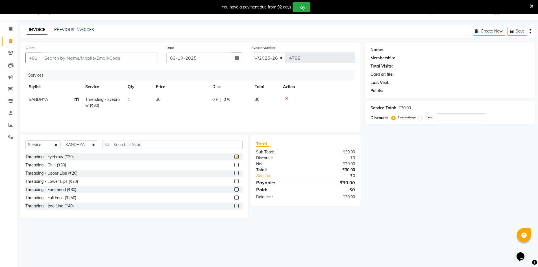
checkbox input "false"
click at [234, 164] on label at bounding box center [236, 165] width 4 height 4
click at [234, 164] on input "checkbox" at bounding box center [236, 165] width 4 height 4
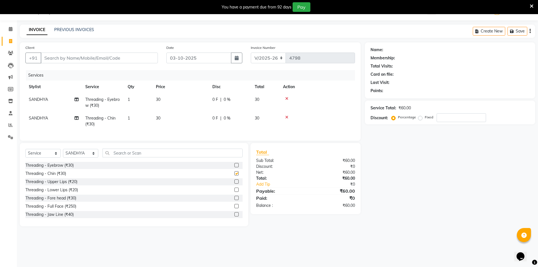
checkbox input "false"
click at [234, 184] on label at bounding box center [236, 181] width 4 height 4
click at [234, 184] on input "checkbox" at bounding box center [236, 182] width 4 height 4
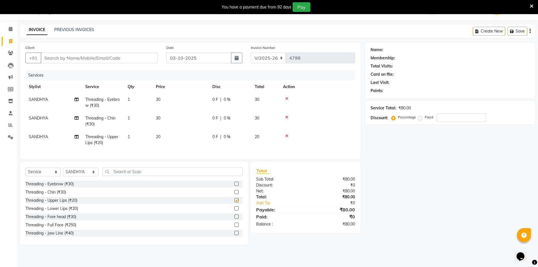
checkbox input "false"
click at [234, 210] on label at bounding box center [236, 208] width 4 height 4
click at [234, 210] on input "checkbox" at bounding box center [236, 209] width 4 height 4
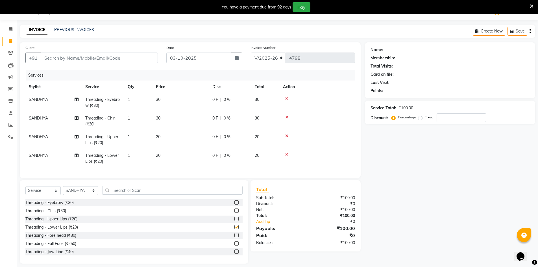
checkbox input "false"
click at [88, 192] on select "Select Stylist ADNAN ADVANCE ANJALI ANNU B-WAX JH Manager MEMBERSHIP [PERSON_NA…" at bounding box center [80, 190] width 35 height 9
select select "9206"
click at [63, 190] on select "Select Stylist ADNAN ADVANCE ANJALI ANNU B-WAX JH Manager MEMBERSHIP [PERSON_NA…" at bounding box center [80, 190] width 35 height 9
click at [121, 195] on input "text" at bounding box center [173, 190] width 140 height 9
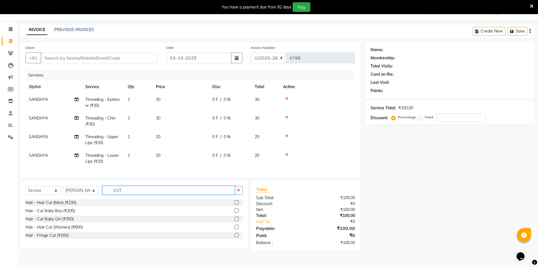
type input "CUT"
click at [236, 213] on label at bounding box center [236, 210] width 4 height 4
click at [236, 213] on input "checkbox" at bounding box center [236, 211] width 4 height 4
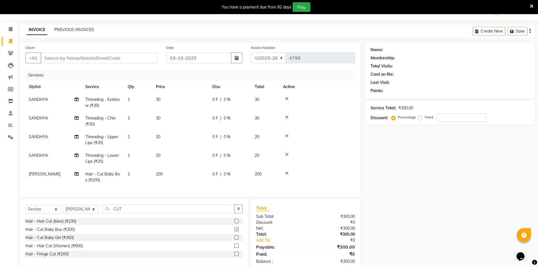
checkbox input "false"
click at [236, 223] on label at bounding box center [236, 221] width 4 height 4
click at [236, 223] on input "checkbox" at bounding box center [236, 221] width 4 height 4
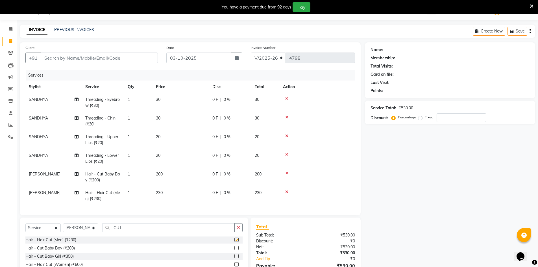
checkbox input "false"
click at [86, 53] on input "Client" at bounding box center [99, 58] width 117 height 11
drag, startPoint x: 129, startPoint y: 228, endPoint x: 104, endPoint y: 227, distance: 25.4
click at [104, 227] on input "CUT" at bounding box center [169, 227] width 132 height 9
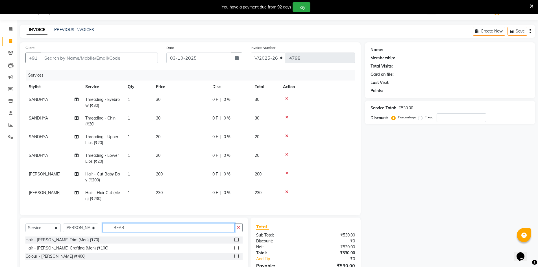
type input "BEAR"
click at [236, 240] on label at bounding box center [236, 240] width 4 height 4
click at [236, 240] on input "checkbox" at bounding box center [236, 240] width 4 height 4
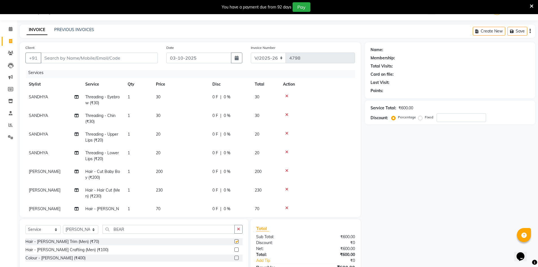
checkbox input "false"
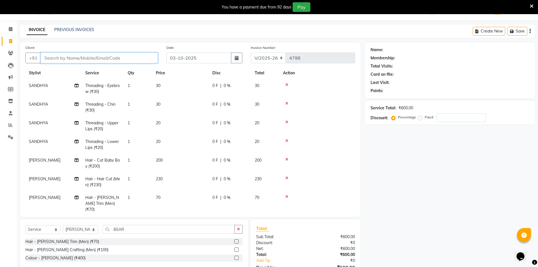
click at [127, 55] on input "Client" at bounding box center [99, 58] width 117 height 11
type input "9"
type input "0"
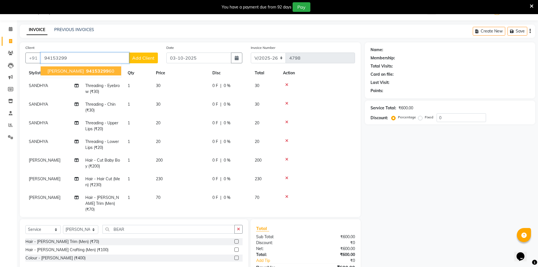
click at [77, 69] on span "[PERSON_NAME]" at bounding box center [65, 71] width 36 height 6
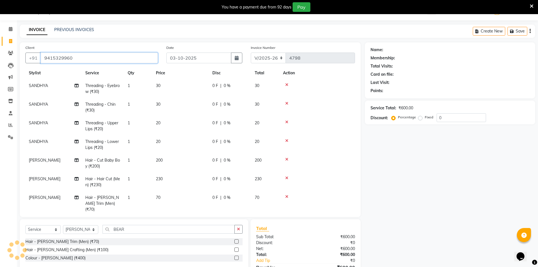
type input "9415329960"
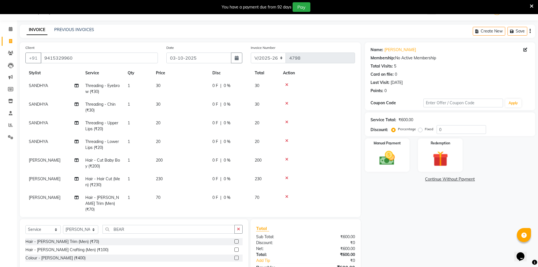
scroll to position [21, 0]
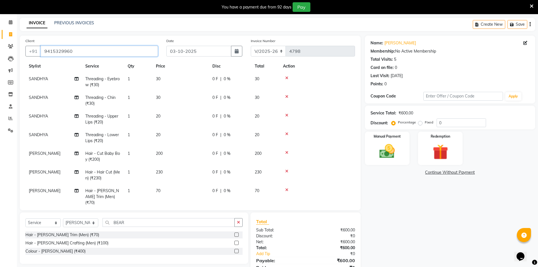
drag, startPoint x: 76, startPoint y: 50, endPoint x: 22, endPoint y: 52, distance: 54.3
click at [22, 52] on div "Client [PHONE_NUMBER]" at bounding box center [91, 49] width 141 height 23
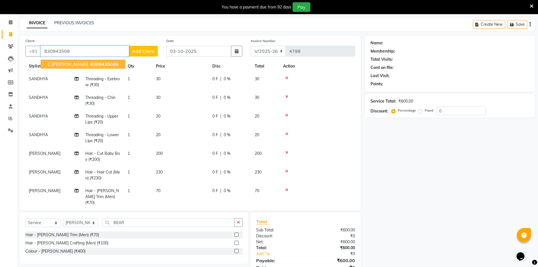
click at [82, 67] on button "C [PERSON_NAME] 830943508 6" at bounding box center [83, 64] width 85 height 9
type input "8309435086"
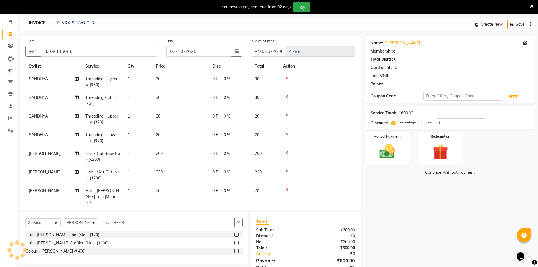
select select "1: Object"
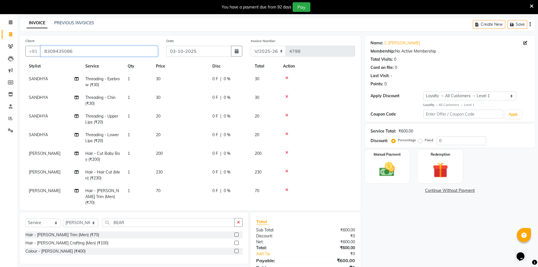
click at [93, 54] on input "8309435086" at bounding box center [99, 51] width 117 height 11
click at [32, 224] on select "Select Service Product Membership Package Voucher Prepaid Gift Card" at bounding box center [42, 222] width 35 height 9
select select "membership"
click at [25, 218] on select "Select Service Product Membership Package Voucher Prepaid Gift Card" at bounding box center [42, 222] width 35 height 9
click at [81, 225] on select "Select Stylist ADNAN ADVANCE ANJALI ANNU B-WAX JH Manager MEMBERSHIP [PERSON_NA…" at bounding box center [80, 222] width 35 height 9
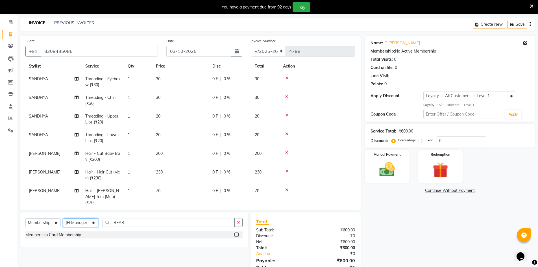
click at [63, 218] on select "Select Stylist ADNAN ADVANCE ANJALI ANNU B-WAX JH Manager MEMBERSHIP [PERSON_NA…" at bounding box center [80, 222] width 35 height 9
click at [76, 219] on select "Select Stylist ADNAN ADVANCE ANJALI ANNU B-WAX JH Manager MEMBERSHIP [PERSON_NA…" at bounding box center [80, 222] width 35 height 9
select select "9213"
click at [63, 218] on select "Select Stylist ADNAN ADVANCE ANJALI ANNU B-WAX JH Manager MEMBERSHIP [PERSON_NA…" at bounding box center [80, 222] width 35 height 9
click at [235, 235] on label at bounding box center [236, 234] width 4 height 4
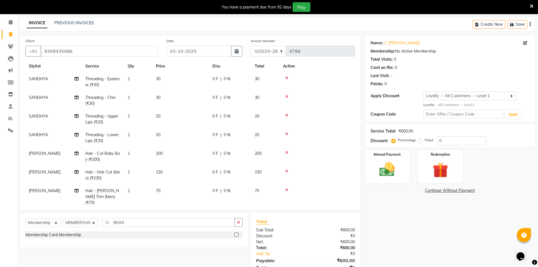
click at [235, 235] on input "checkbox" at bounding box center [236, 235] width 4 height 4
select select "select"
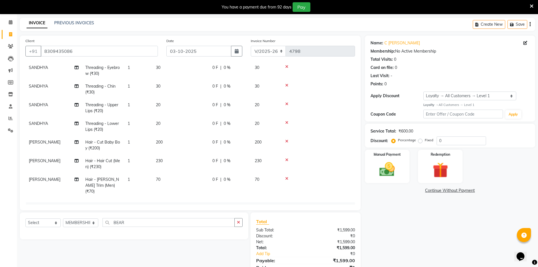
scroll to position [68, 0]
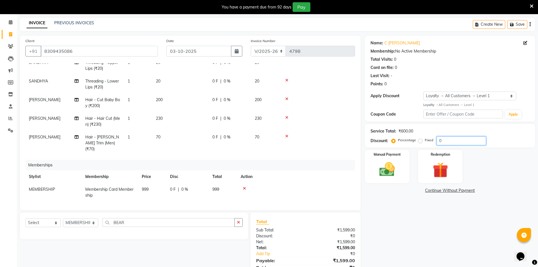
drag, startPoint x: 449, startPoint y: 143, endPoint x: 437, endPoint y: 144, distance: 12.0
click at [437, 144] on input "0" at bounding box center [461, 140] width 49 height 9
type input "20"
click at [245, 186] on icon at bounding box center [244, 188] width 3 height 4
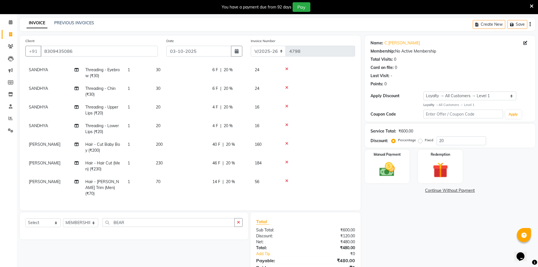
scroll to position [21, 0]
drag, startPoint x: 445, startPoint y: 142, endPoint x: 434, endPoint y: 147, distance: 12.3
click at [434, 147] on div "Service Total: ₹600.00 Discount: Percentage Fixed 20" at bounding box center [450, 136] width 170 height 24
click at [389, 166] on img at bounding box center [387, 169] width 26 height 18
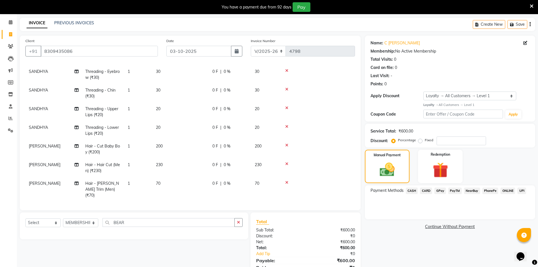
click at [444, 191] on span "GPay" at bounding box center [440, 191] width 12 height 6
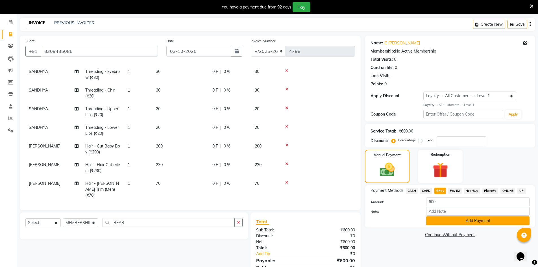
click at [469, 221] on button "Add Payment" at bounding box center [477, 220] width 103 height 9
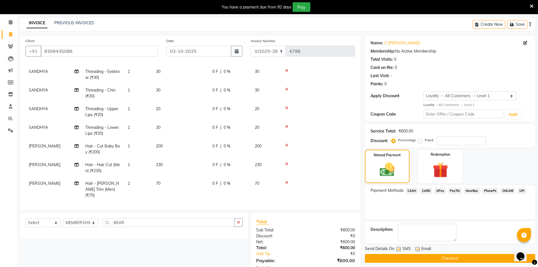
click at [464, 256] on button "Checkout" at bounding box center [450, 258] width 170 height 9
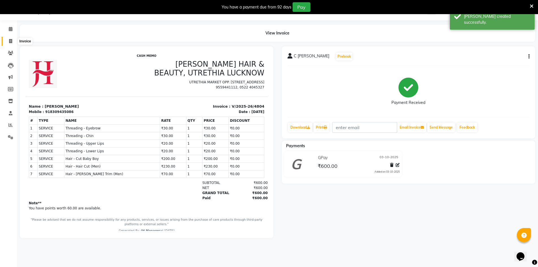
click at [11, 43] on span at bounding box center [11, 41] width 10 height 6
select select "service"
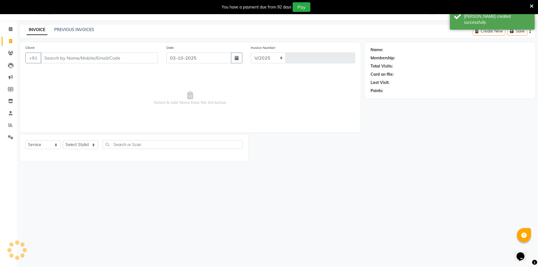
select select "640"
type input "4805"
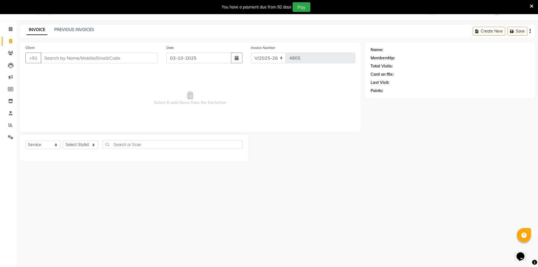
click at [532, 6] on icon at bounding box center [532, 6] width 4 height 5
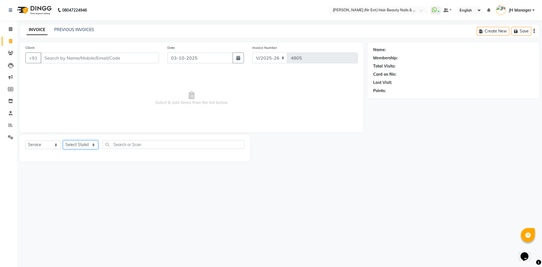
click at [76, 143] on select "Select Stylist ADNAN ADVANCE ANJALI ANNU B-WAX JH Manager MEMBERSHIP [PERSON_NA…" at bounding box center [80, 144] width 35 height 9
click at [99, 128] on div "Client +91 Date [DATE] Invoice Number V/2025 V/[PHONE_NUMBER] Select & add item…" at bounding box center [192, 87] width 344 height 90
click at [87, 141] on select "Select Stylist ADNAN ADVANCE ANJALI ANNU B-WAX JH Manager MEMBERSHIP [PERSON_NA…" at bounding box center [80, 144] width 35 height 9
click at [96, 131] on div "Client +91 Date [DATE] Invoice Number V/2025 V/[PHONE_NUMBER] Select & add item…" at bounding box center [192, 87] width 344 height 90
click at [77, 145] on select "Select Stylist ADNAN ADVANCE ANJALI ANNU B-WAX JH Manager MEMBERSHIP [PERSON_NA…" at bounding box center [80, 144] width 35 height 9
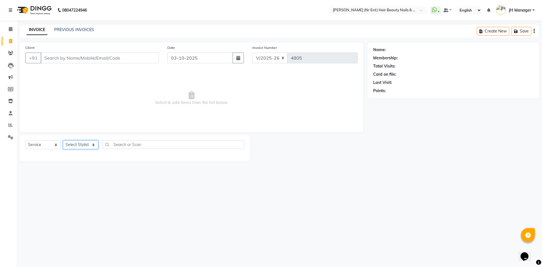
select select "92487"
click at [63, 140] on select "Select Stylist ADNAN ADVANCE ANJALI ANNU B-WAX JH Manager MEMBERSHIP [PERSON_NA…" at bounding box center [80, 144] width 35 height 9
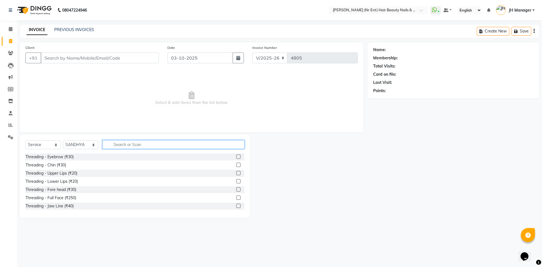
click at [146, 141] on input "text" at bounding box center [174, 144] width 142 height 9
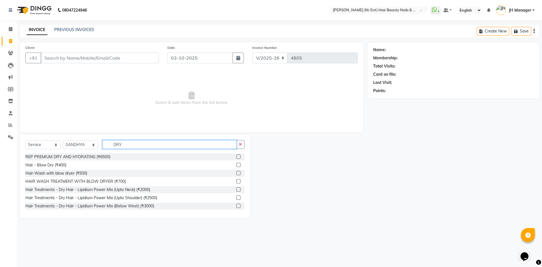
type input "DRY"
click at [236, 166] on label at bounding box center [238, 165] width 4 height 4
click at [236, 166] on input "checkbox" at bounding box center [238, 165] width 4 height 4
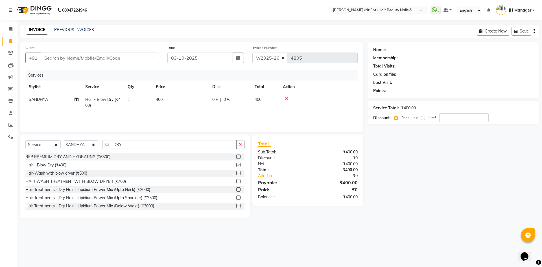
checkbox input "false"
drag, startPoint x: 132, startPoint y: 148, endPoint x: 103, endPoint y: 146, distance: 29.2
click at [103, 146] on input "DRY" at bounding box center [170, 144] width 134 height 9
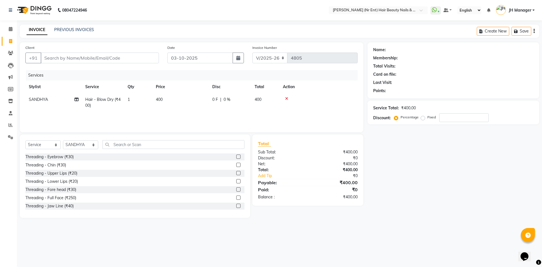
click at [236, 158] on label at bounding box center [238, 156] width 4 height 4
click at [236, 158] on input "checkbox" at bounding box center [238, 157] width 4 height 4
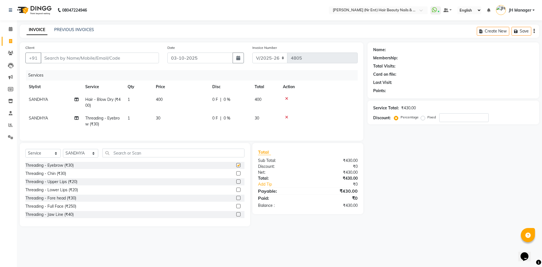
checkbox input "false"
click at [236, 184] on label at bounding box center [238, 181] width 4 height 4
click at [236, 184] on input "checkbox" at bounding box center [238, 182] width 4 height 4
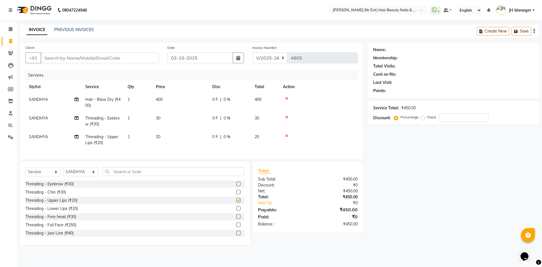
checkbox input "false"
drag, startPoint x: 132, startPoint y: 55, endPoint x: 137, endPoint y: 60, distance: 6.4
click at [137, 60] on input "Client" at bounding box center [100, 58] width 118 height 11
type input "8"
type input "0"
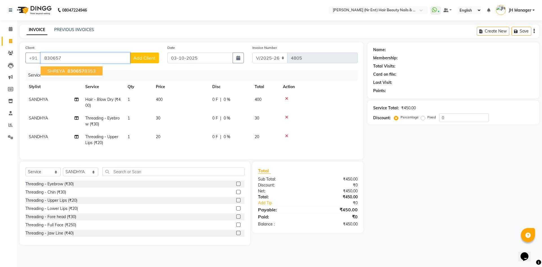
click at [66, 72] on ngb-highlight "830657 8353" at bounding box center [80, 71] width 29 height 6
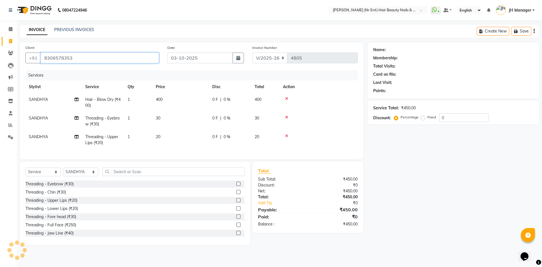
type input "8306578353"
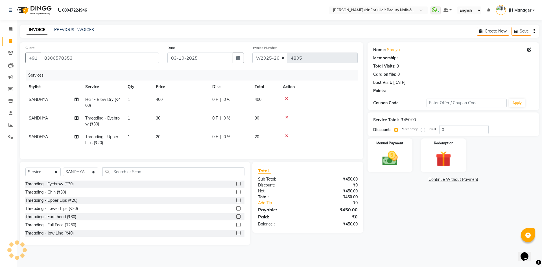
select select "1: Object"
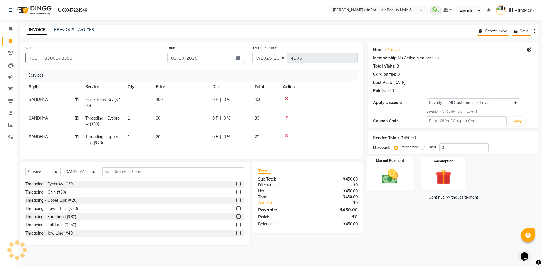
click at [394, 179] on img at bounding box center [390, 176] width 26 height 19
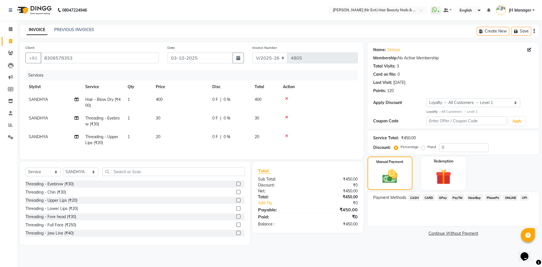
click at [414, 196] on span "CASH" at bounding box center [415, 197] width 12 height 6
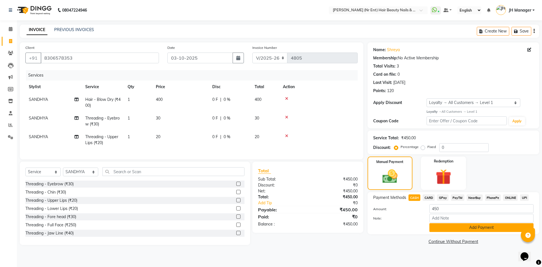
click at [455, 228] on button "Add Payment" at bounding box center [482, 227] width 104 height 9
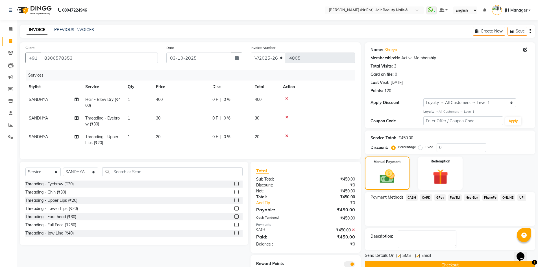
click at [460, 264] on button "Checkout" at bounding box center [450, 265] width 170 height 9
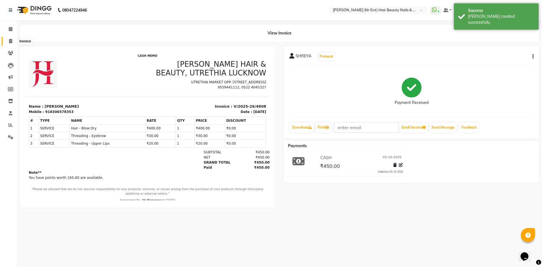
click at [13, 40] on span at bounding box center [11, 41] width 10 height 6
select select "service"
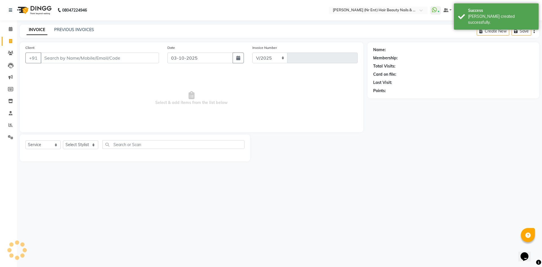
select select "640"
type input "4809"
